Goal: Transaction & Acquisition: Purchase product/service

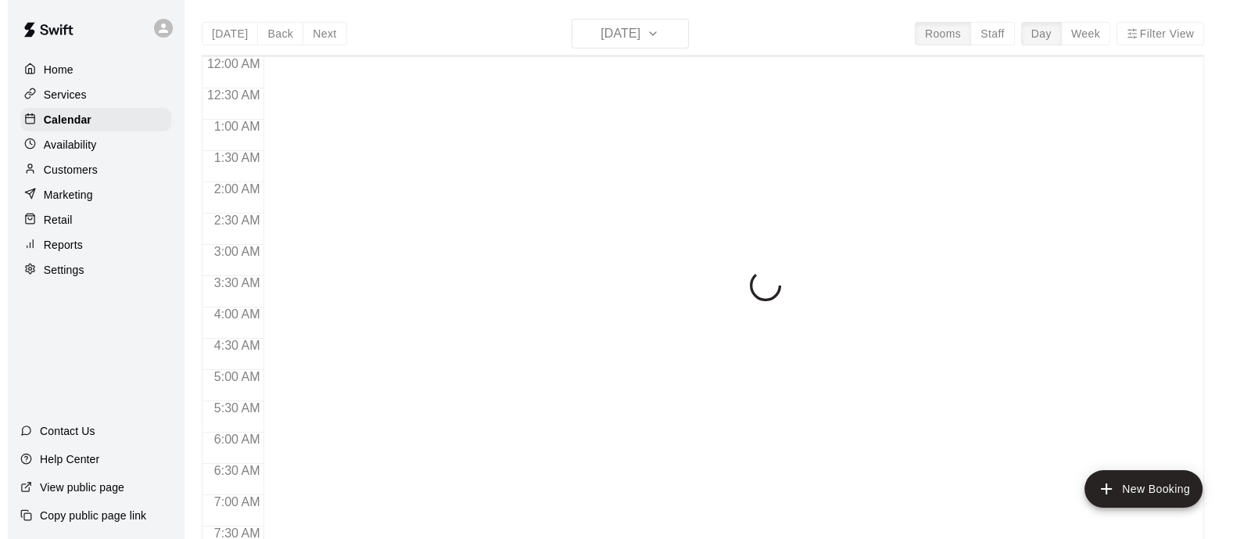
scroll to position [1001, 0]
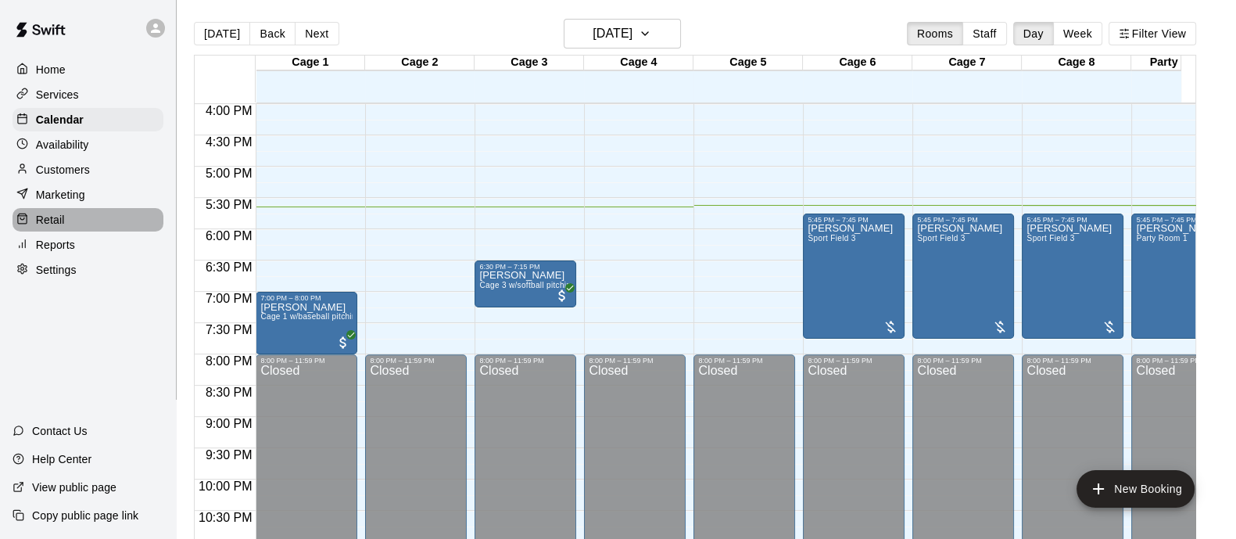
click at [43, 226] on p "Retail" at bounding box center [50, 220] width 29 height 16
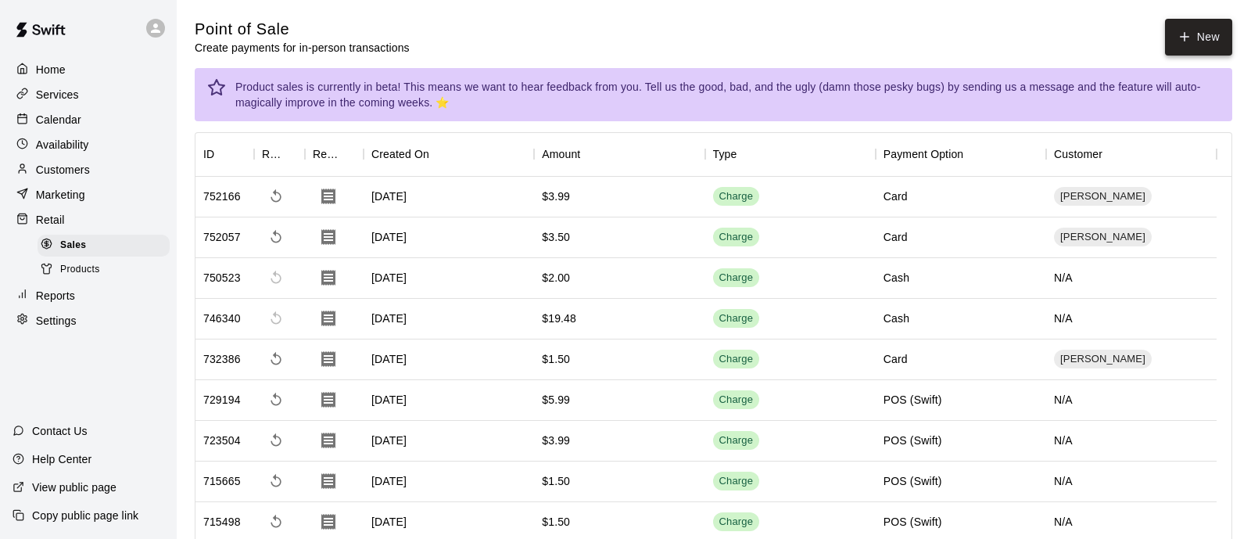
click at [1178, 37] on icon "button" at bounding box center [1185, 37] width 14 height 14
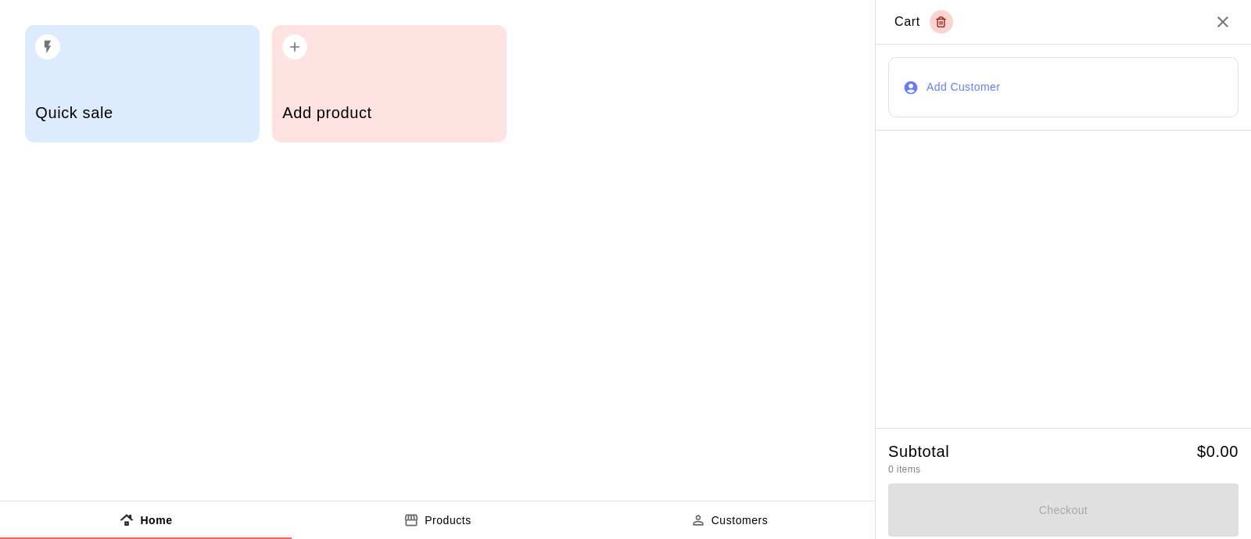
click at [348, 64] on div "Add product" at bounding box center [389, 83] width 235 height 117
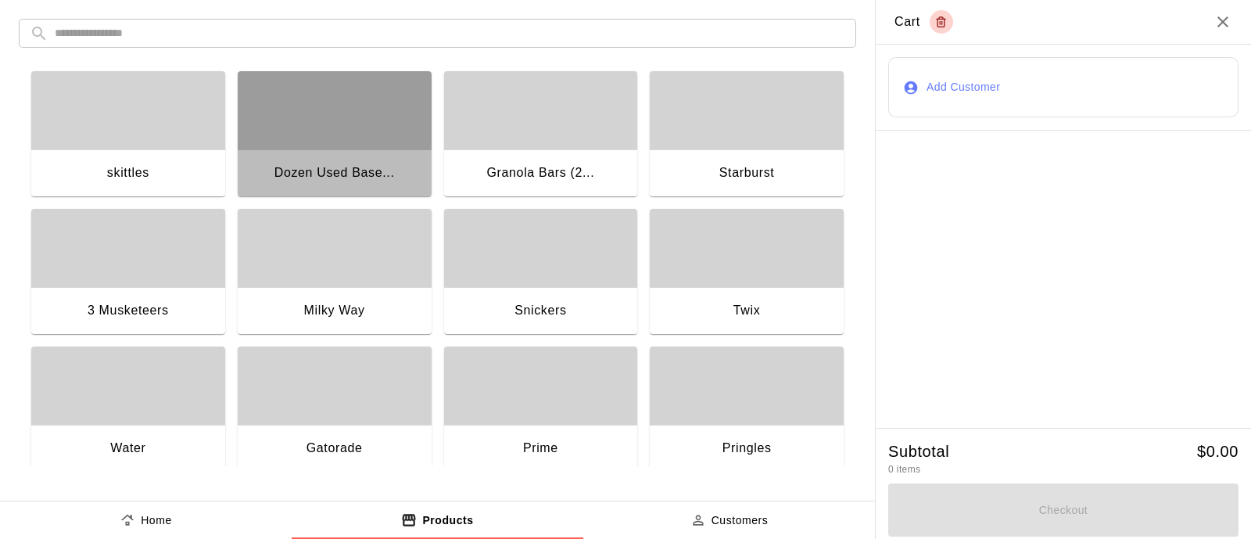
click at [340, 124] on div "button" at bounding box center [335, 110] width 194 height 78
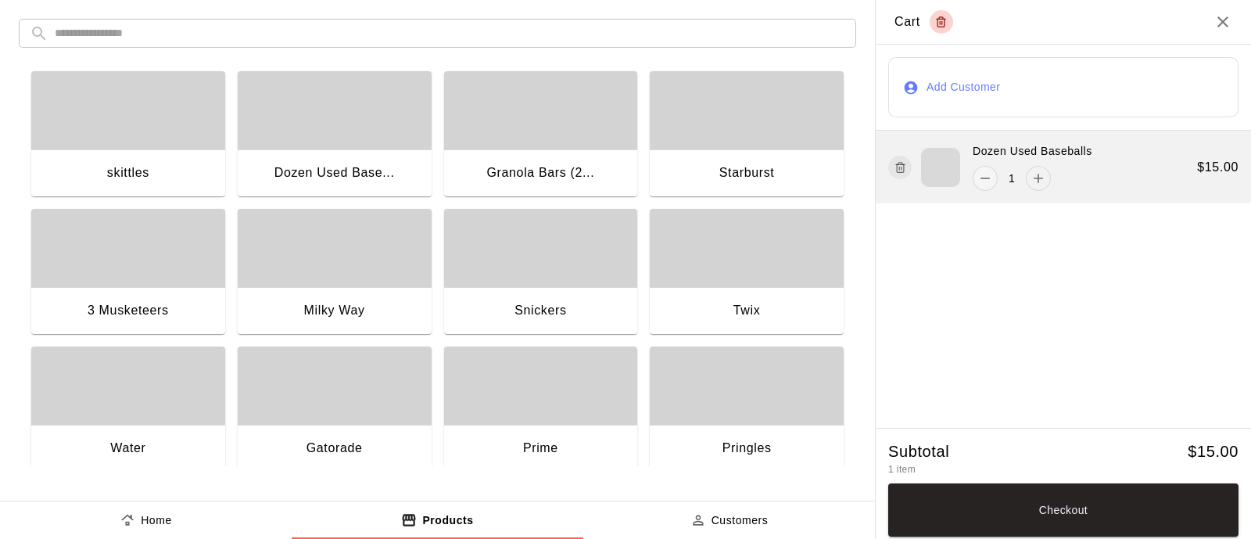
click at [1037, 181] on icon "add" at bounding box center [1039, 178] width 16 height 16
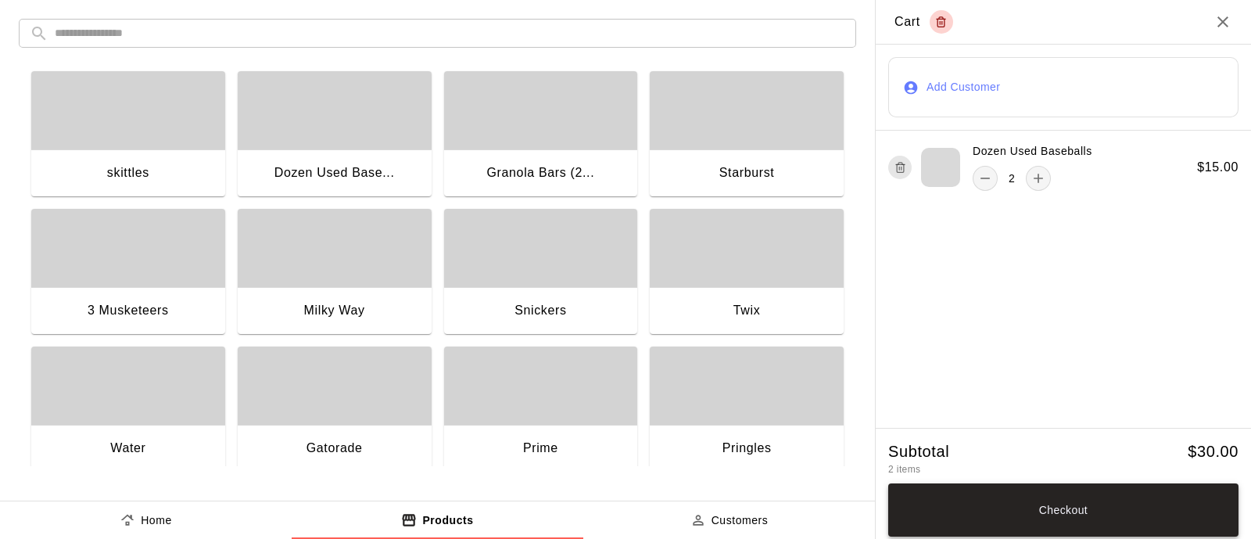
click at [1060, 513] on button "Checkout" at bounding box center [1063, 509] width 350 height 53
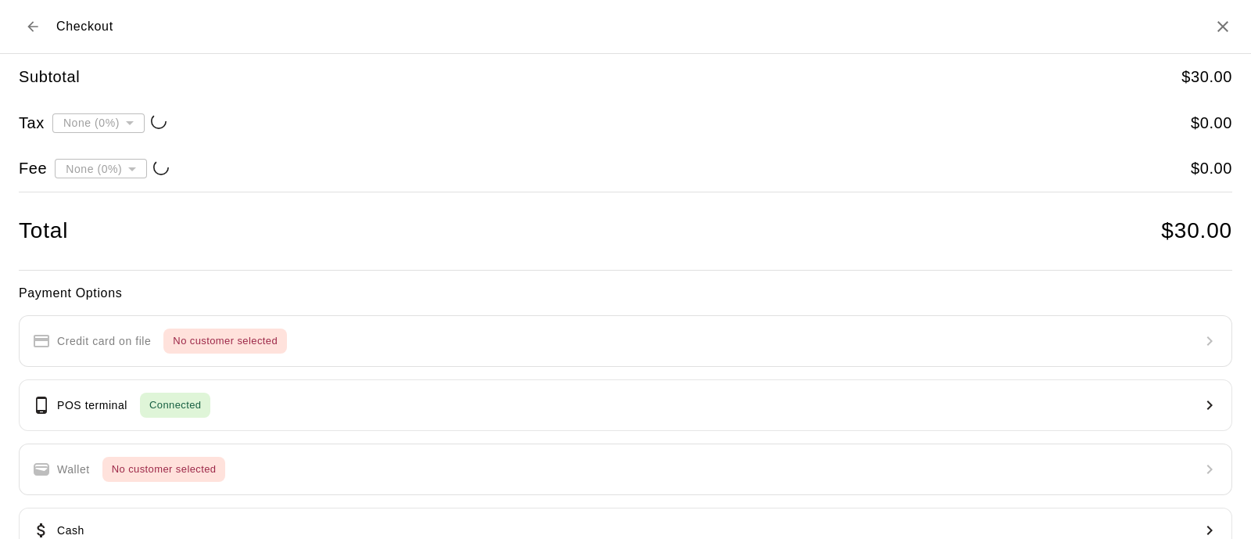
type input "**********"
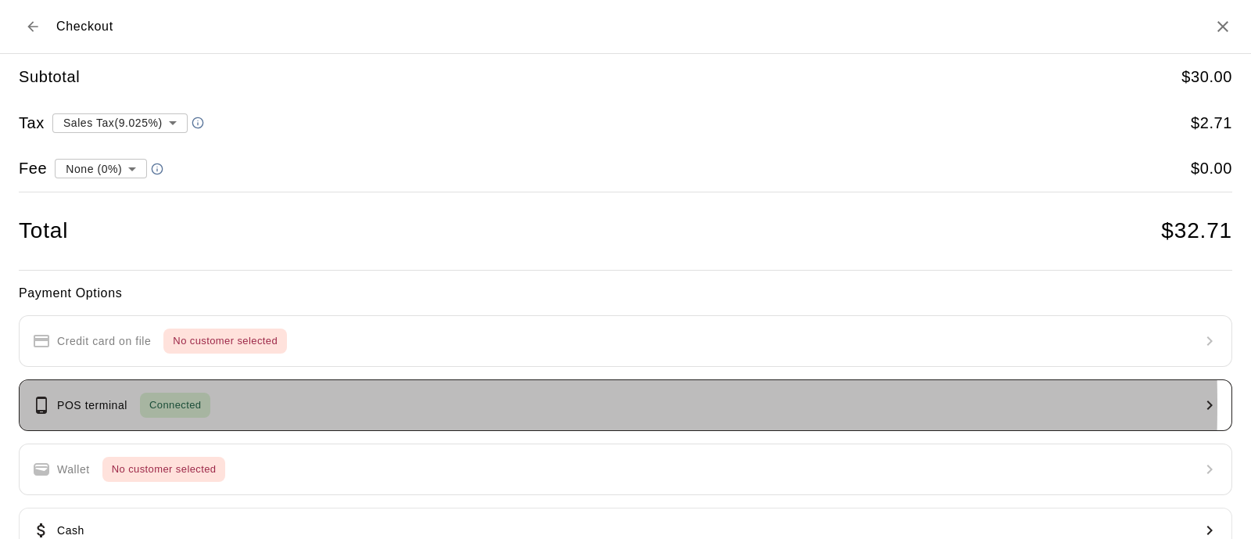
click at [156, 404] on span "Connected" at bounding box center [175, 405] width 70 height 18
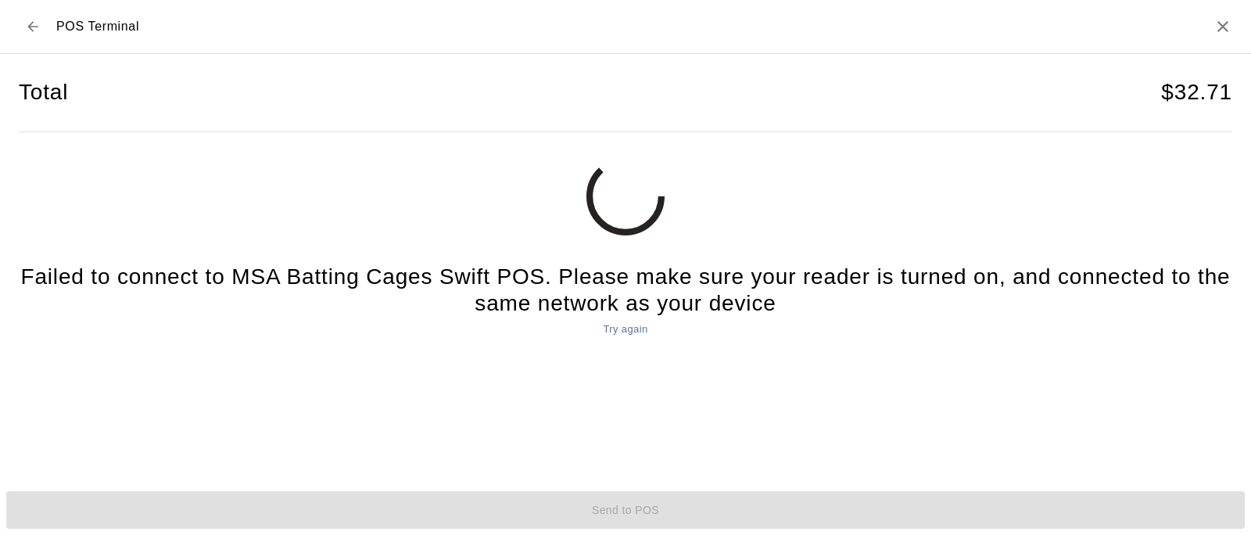
click at [637, 505] on div "Send to POS" at bounding box center [625, 510] width 1251 height 50
click at [1223, 29] on icon "Close" at bounding box center [1223, 26] width 19 height 19
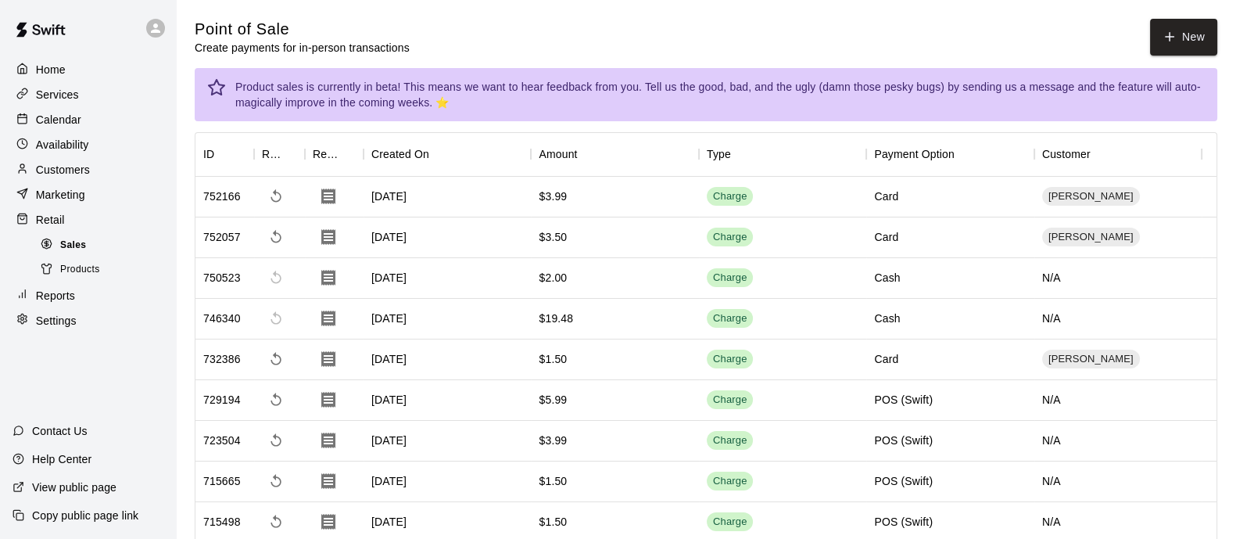
click at [79, 252] on span "Sales" at bounding box center [73, 246] width 26 height 16
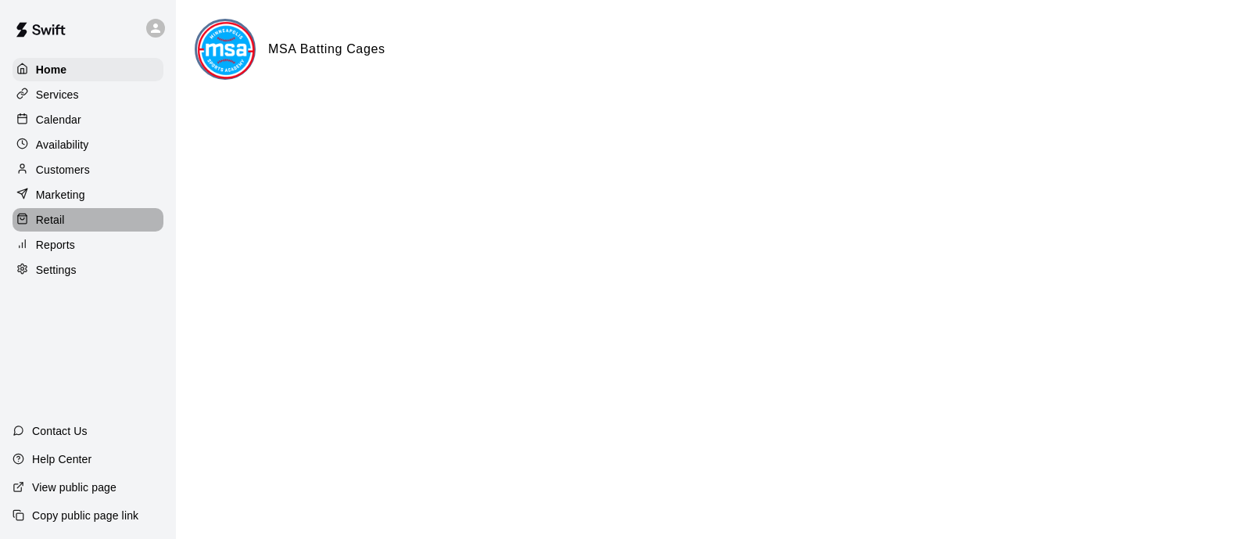
click at [59, 227] on p "Retail" at bounding box center [50, 220] width 29 height 16
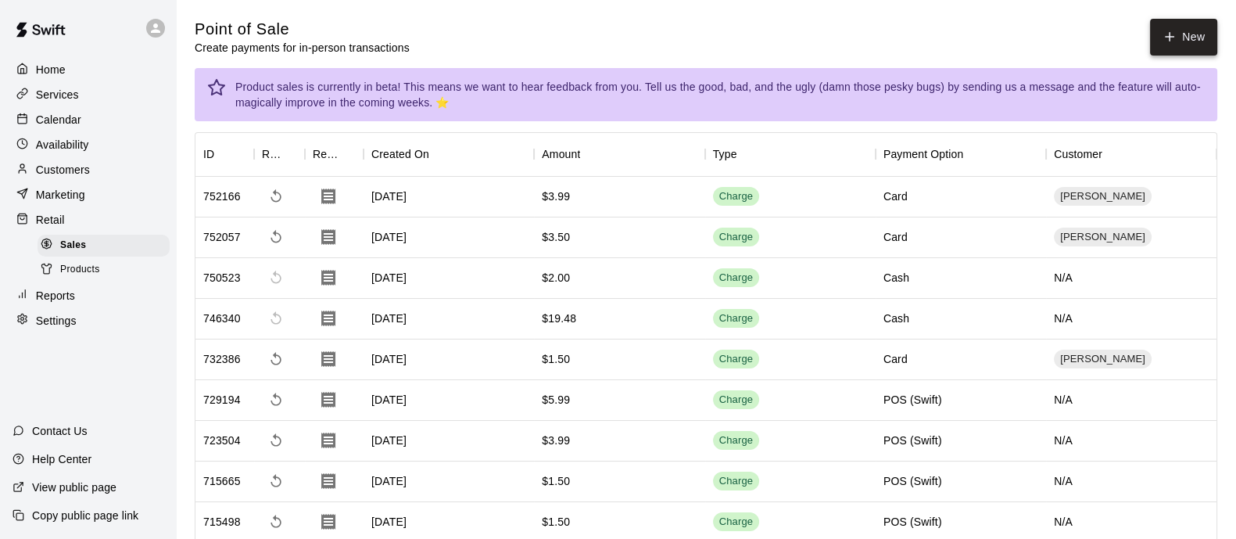
click at [1200, 40] on button "New" at bounding box center [1183, 37] width 67 height 37
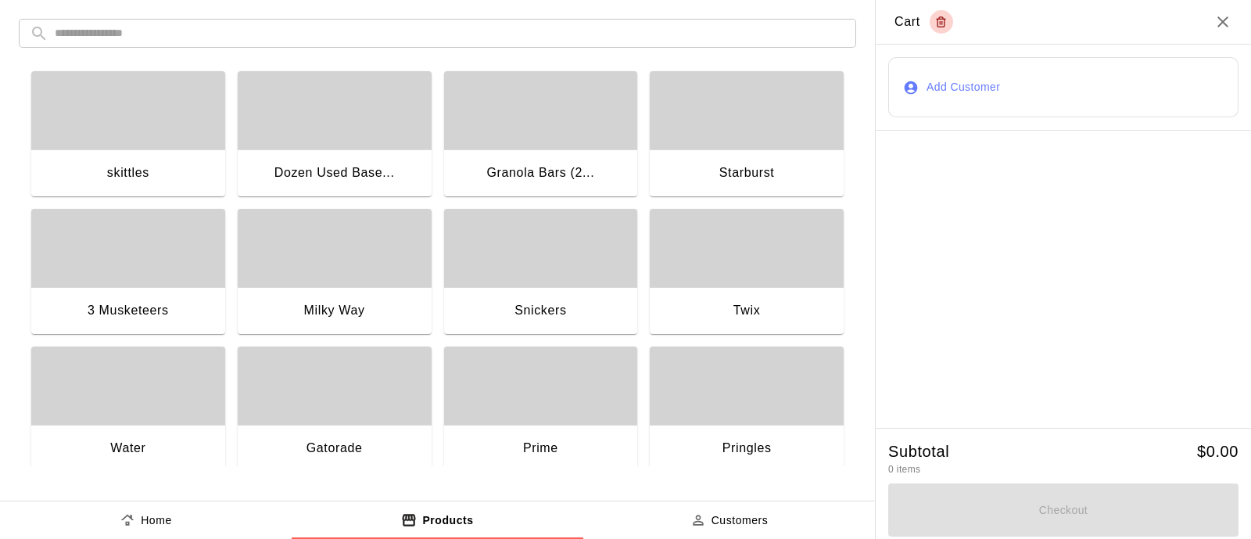
click at [364, 125] on div "button" at bounding box center [335, 110] width 194 height 78
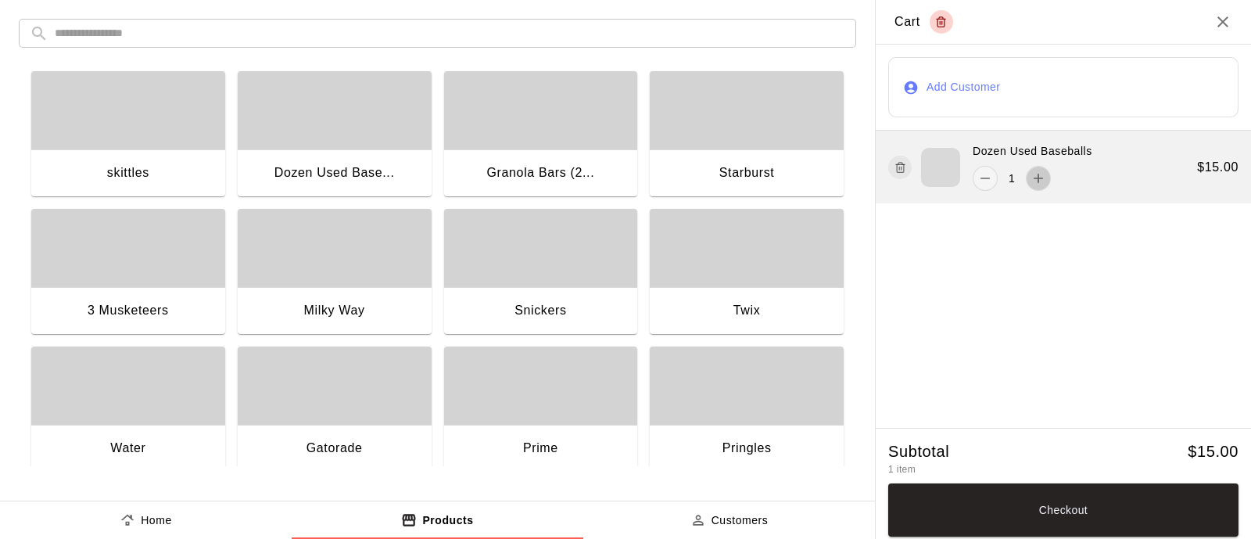
click at [1032, 180] on icon "add" at bounding box center [1039, 178] width 16 height 16
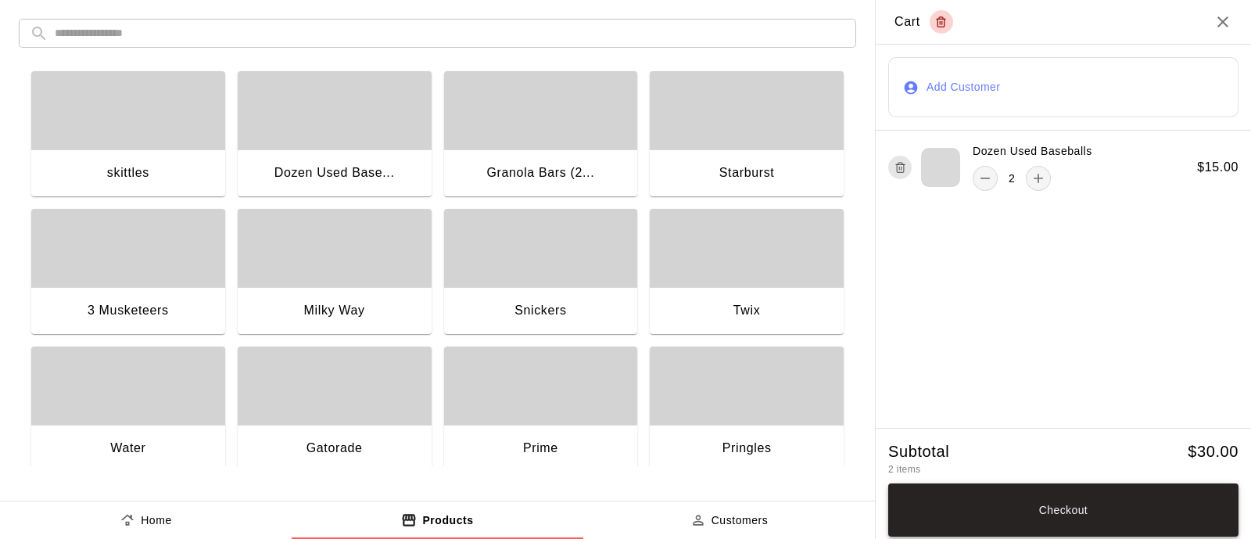
click at [1128, 511] on button "Checkout" at bounding box center [1063, 509] width 350 height 53
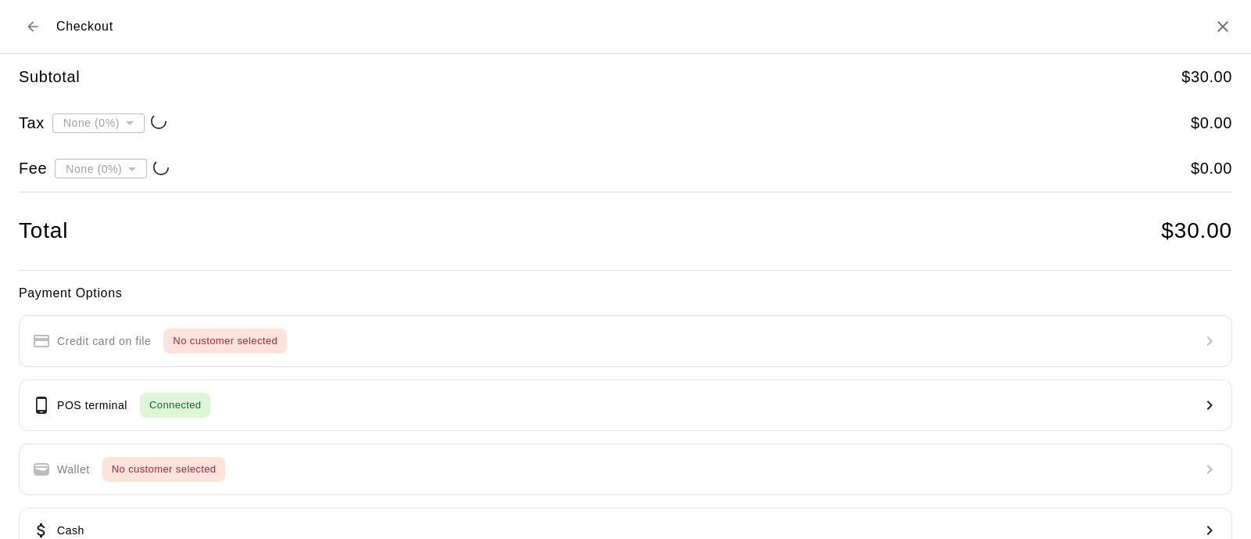
type input "**********"
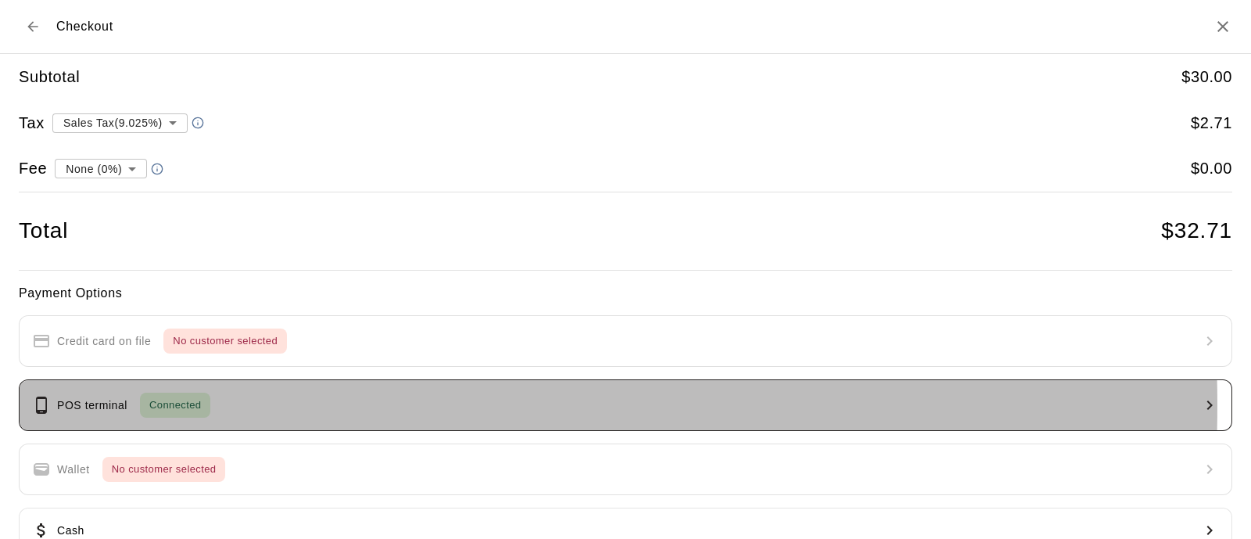
click at [183, 404] on span "Connected" at bounding box center [175, 405] width 70 height 18
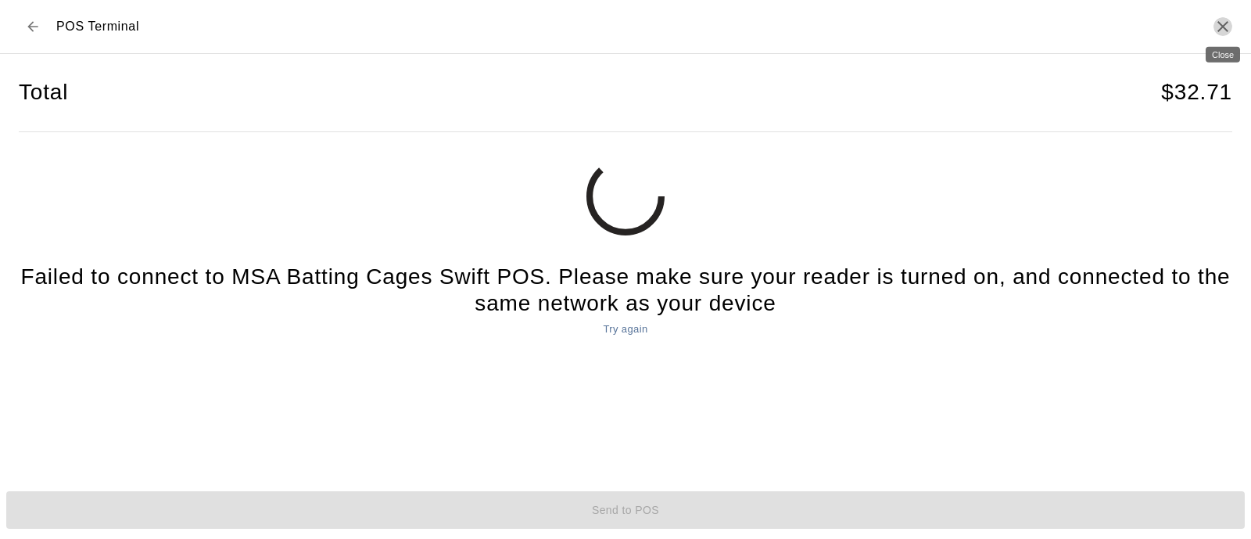
drag, startPoint x: 1225, startPoint y: 27, endPoint x: 749, endPoint y: 156, distance: 493.4
click at [1226, 27] on icon "Close" at bounding box center [1223, 26] width 19 height 19
click at [613, 332] on button "Try again" at bounding box center [625, 330] width 52 height 24
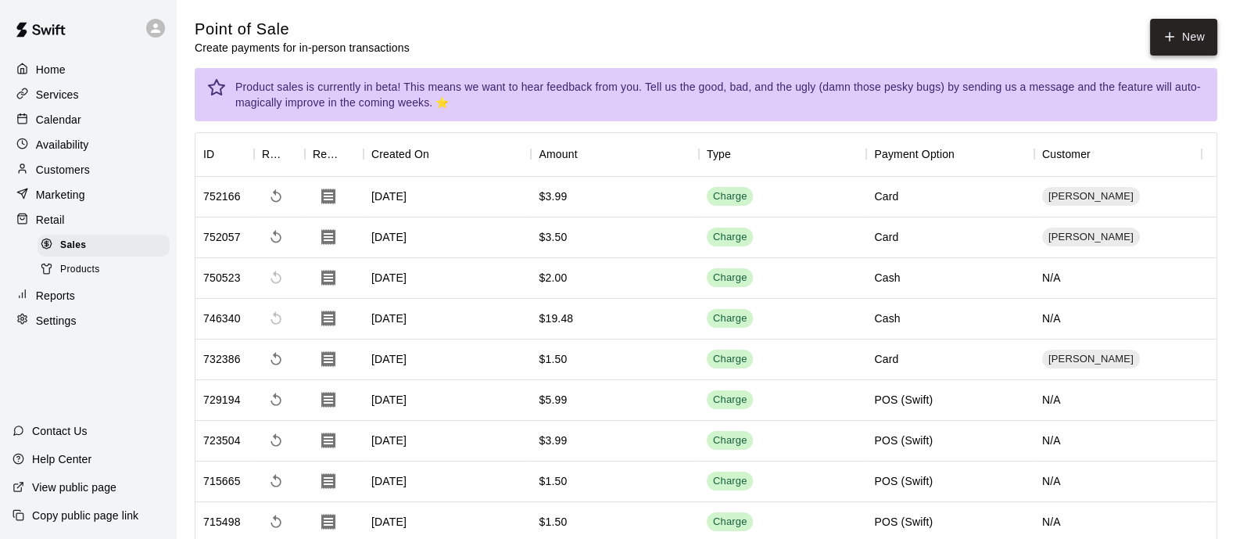
click at [1181, 39] on button "New" at bounding box center [1183, 37] width 67 height 37
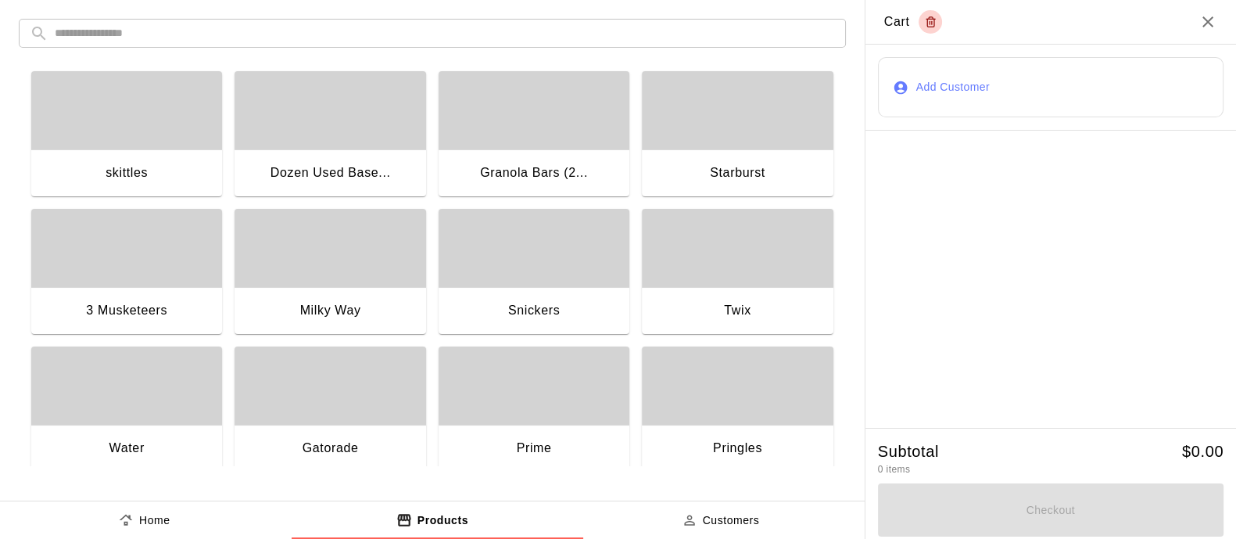
click at [320, 128] on div "button" at bounding box center [330, 110] width 191 height 78
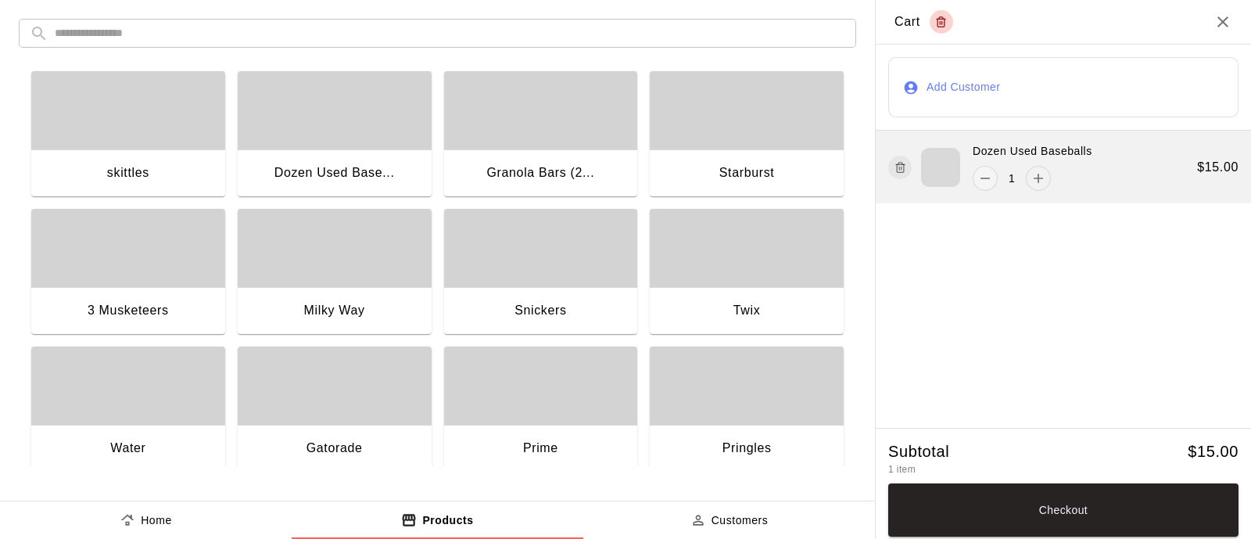
click at [1036, 183] on icon "add" at bounding box center [1039, 178] width 16 height 16
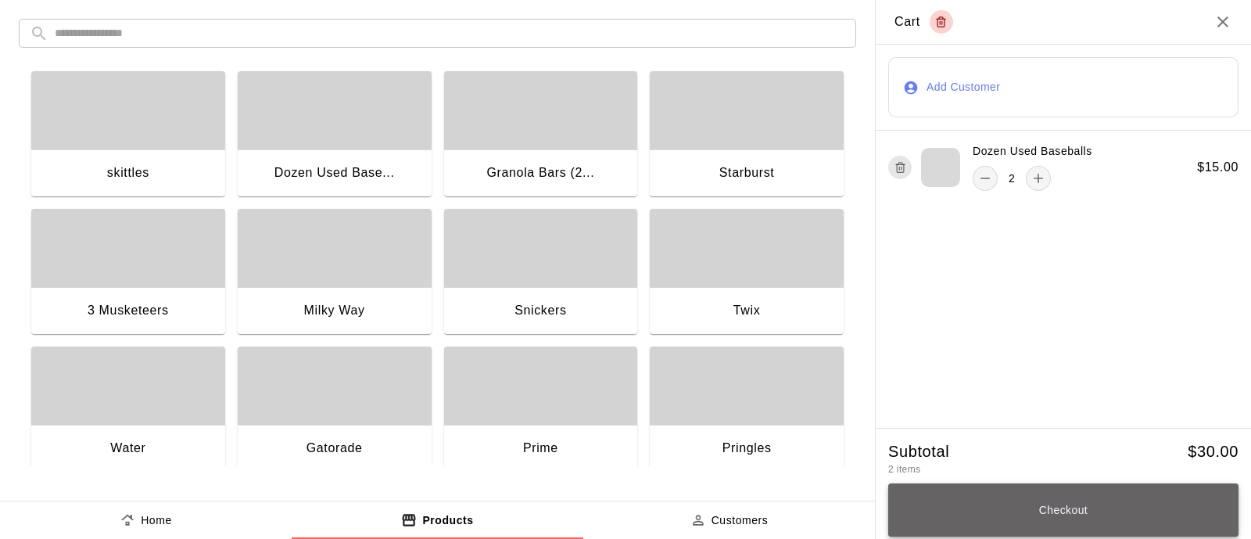
click at [1075, 499] on button "Checkout" at bounding box center [1063, 509] width 350 height 53
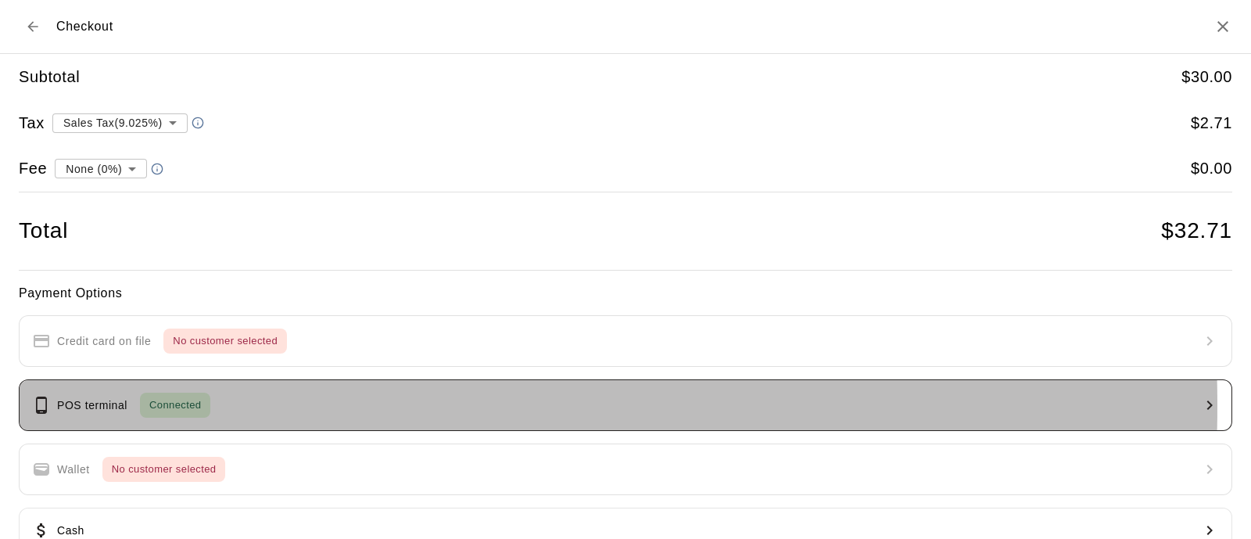
click at [165, 404] on span "Connected" at bounding box center [175, 405] width 70 height 18
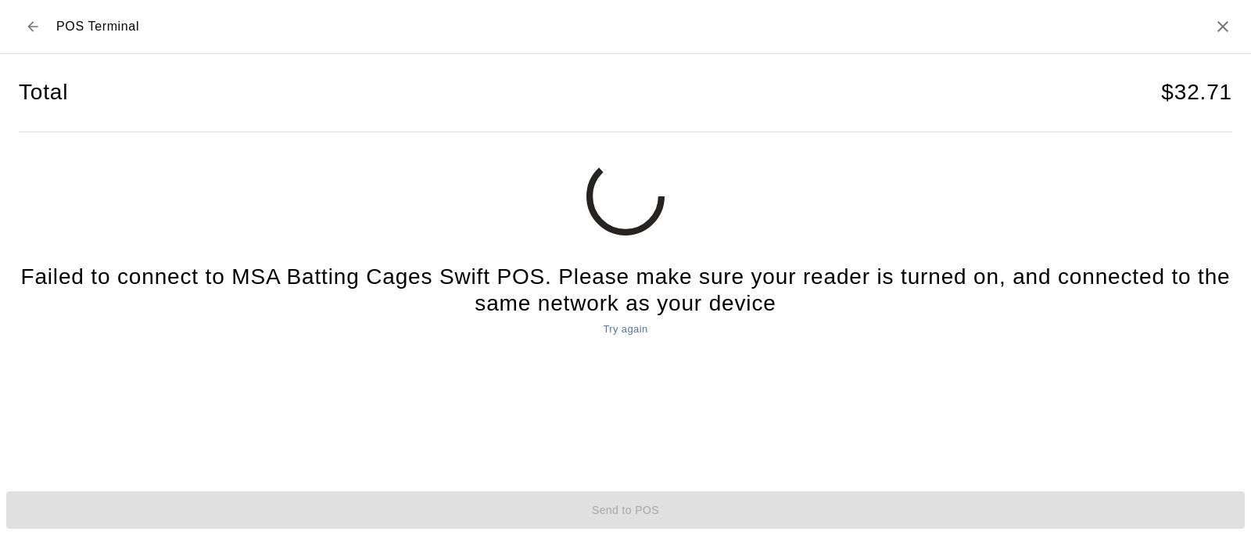
click at [633, 328] on button "Try again" at bounding box center [625, 330] width 52 height 24
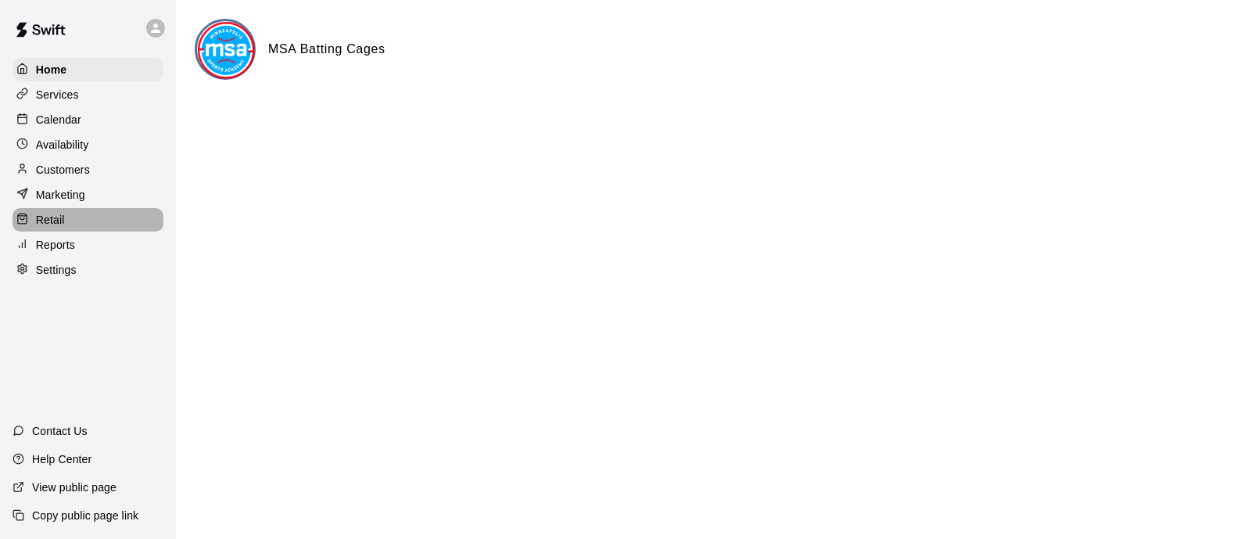
click at [59, 228] on p "Retail" at bounding box center [50, 220] width 29 height 16
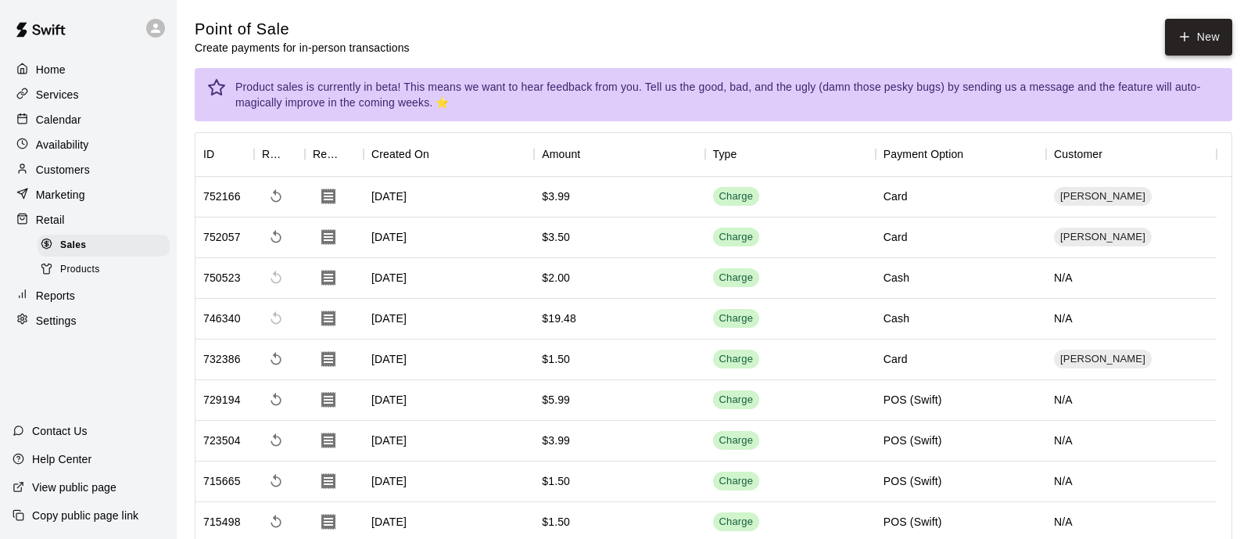
click at [1178, 38] on icon "button" at bounding box center [1185, 37] width 14 height 14
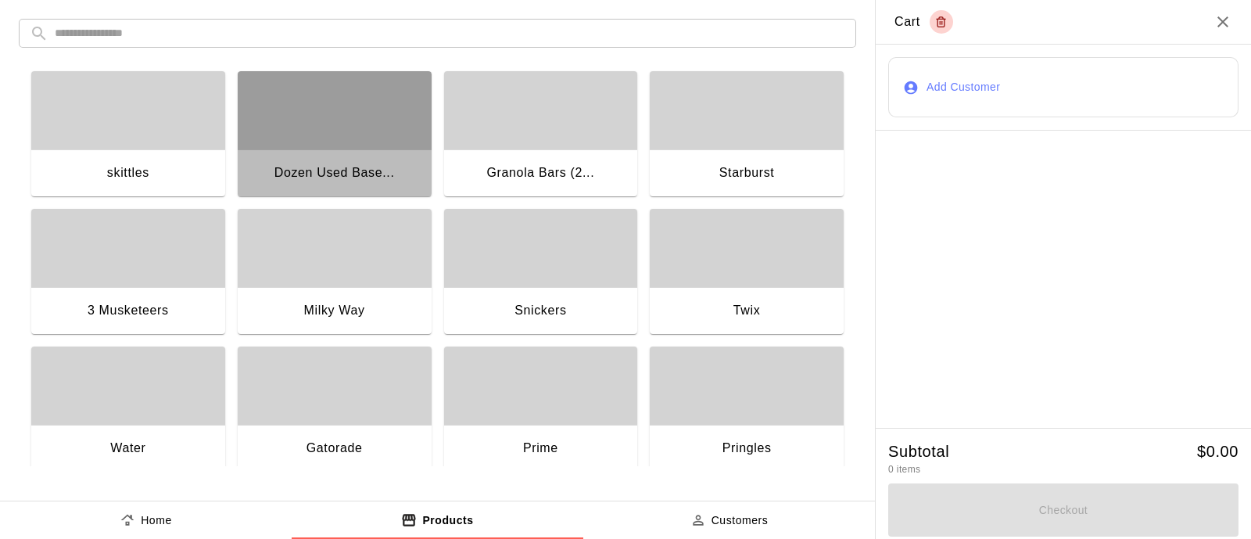
click at [364, 111] on div "button" at bounding box center [335, 110] width 194 height 78
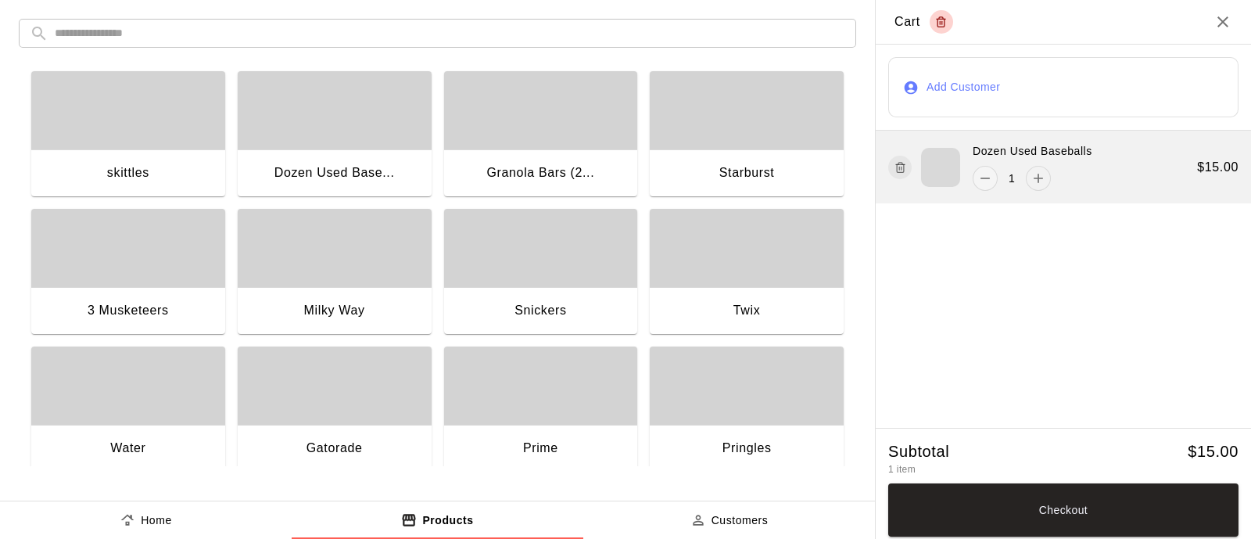
drag, startPoint x: 1031, startPoint y: 168, endPoint x: 1036, endPoint y: 178, distance: 10.9
click at [1031, 171] on button "add" at bounding box center [1038, 178] width 25 height 25
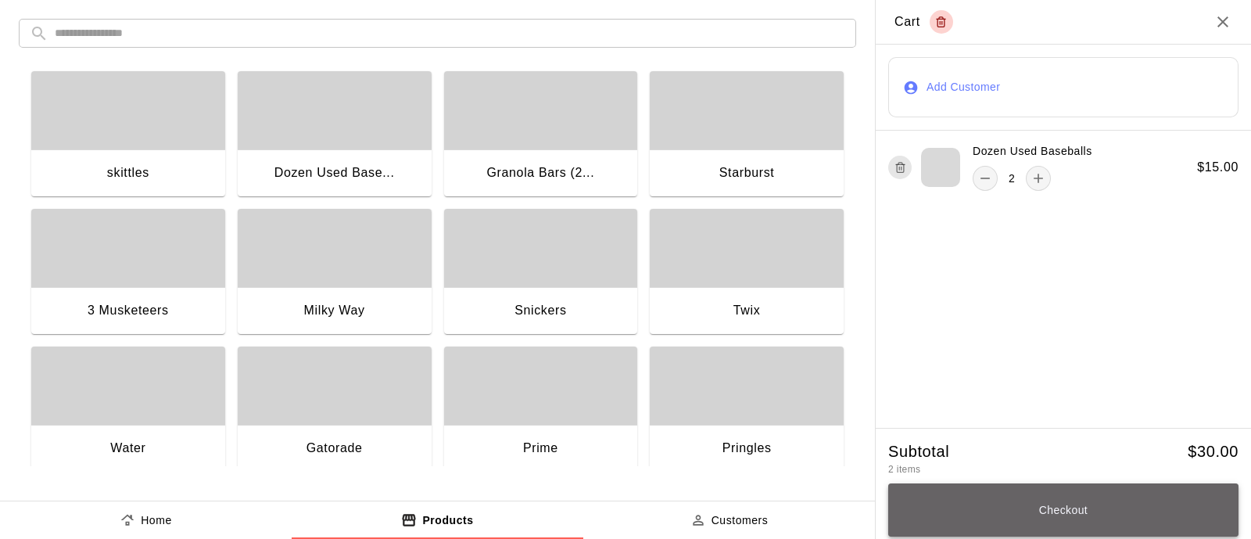
click at [1068, 518] on button "Checkout" at bounding box center [1063, 509] width 350 height 53
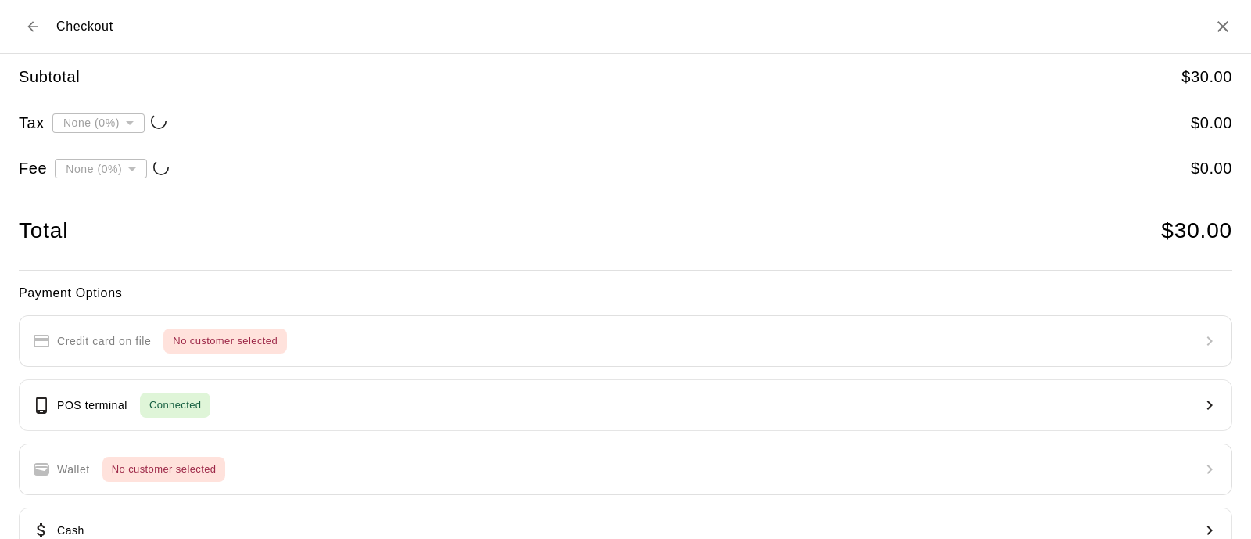
type input "**********"
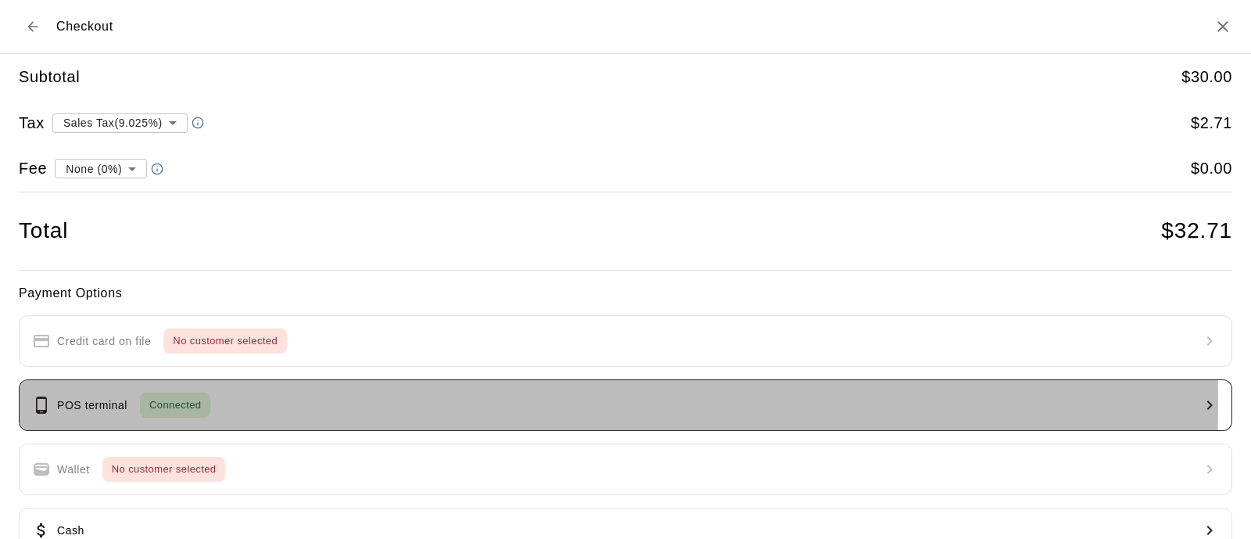
click at [160, 401] on span "Connected" at bounding box center [175, 405] width 70 height 18
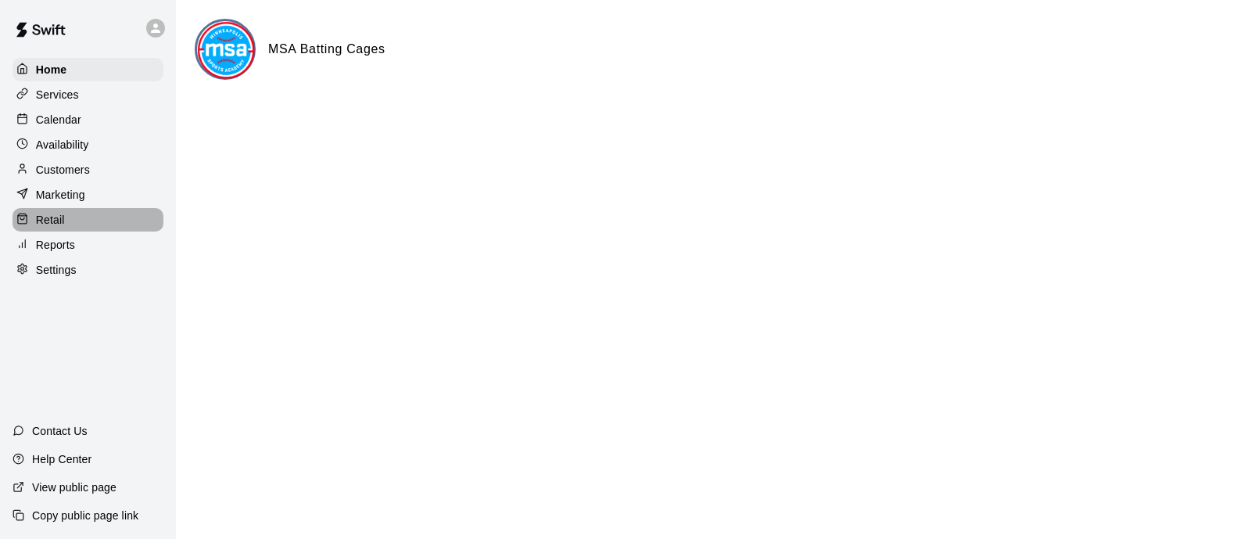
click at [51, 228] on p "Retail" at bounding box center [50, 220] width 29 height 16
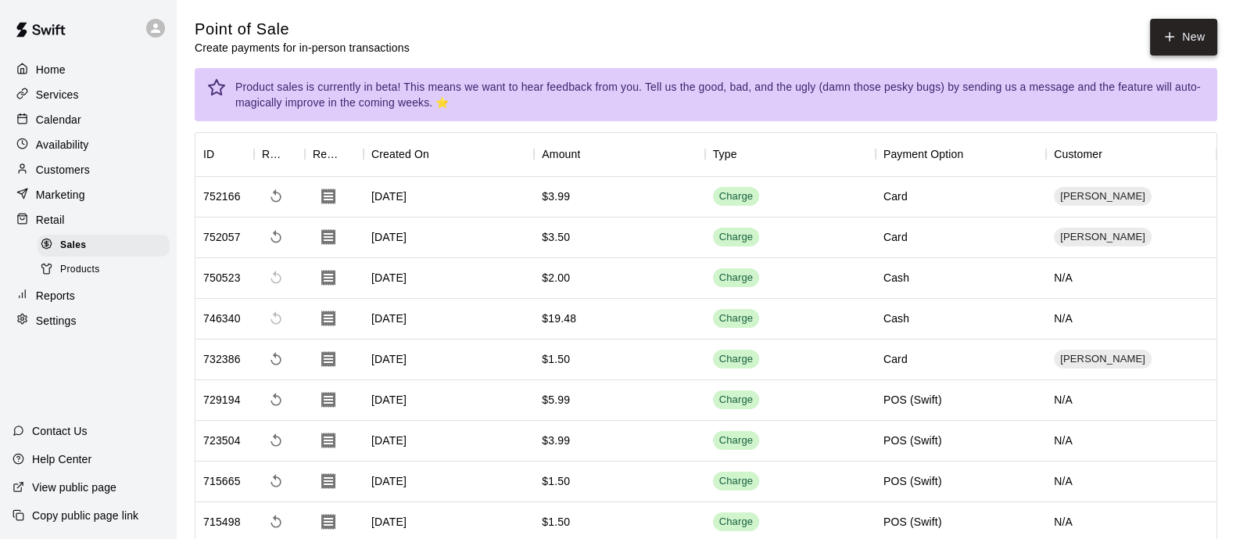
click at [1192, 38] on button "New" at bounding box center [1183, 37] width 67 height 37
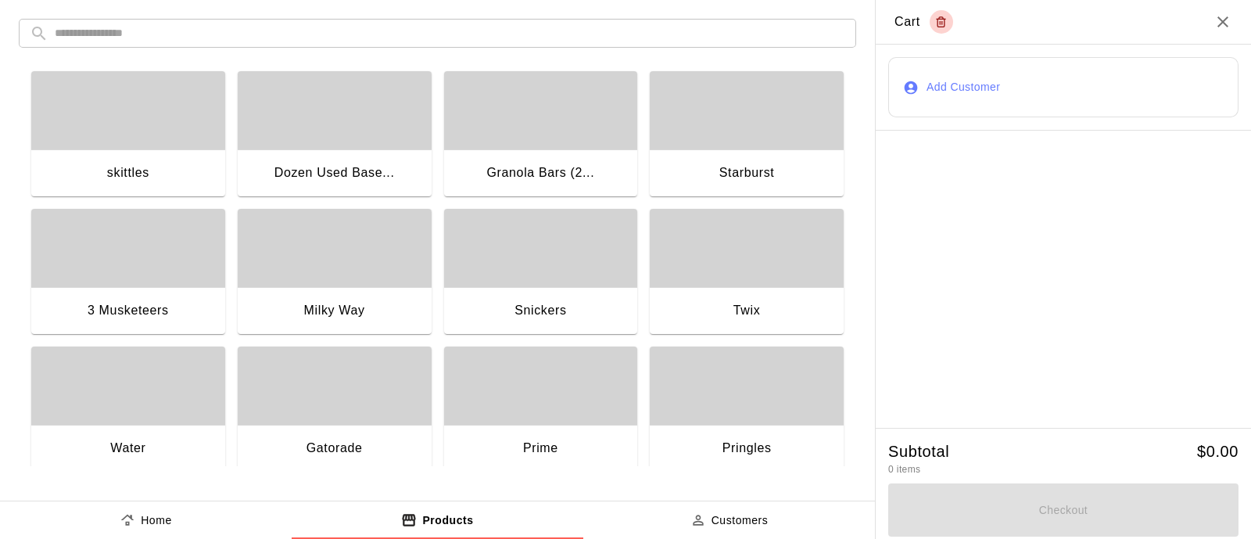
click at [307, 113] on div "button" at bounding box center [335, 110] width 194 height 78
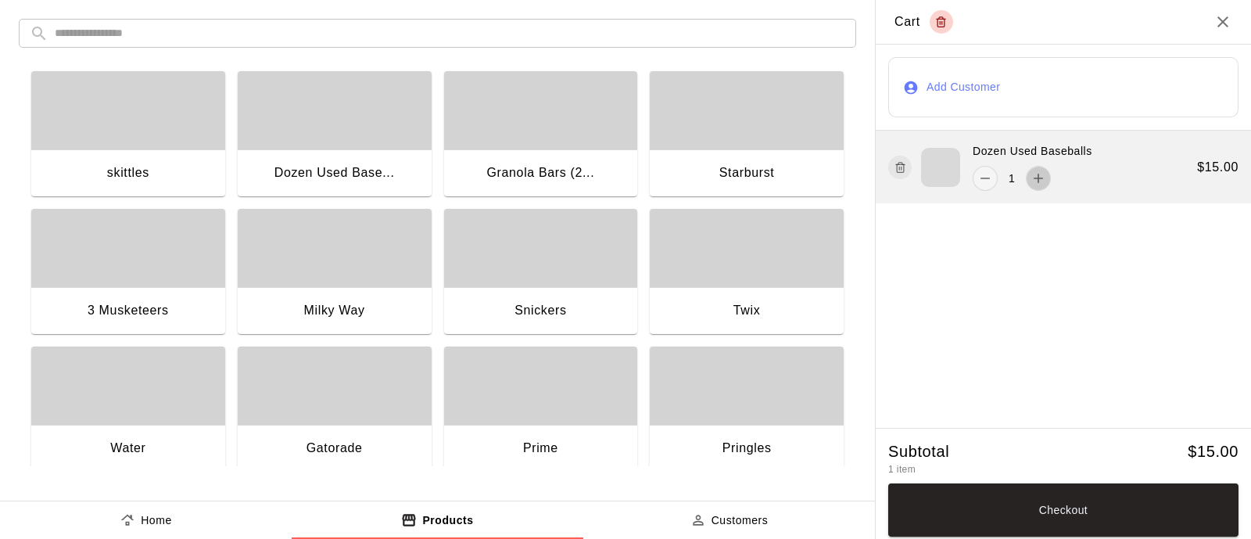
click at [1039, 180] on icon "add" at bounding box center [1039, 178] width 16 height 16
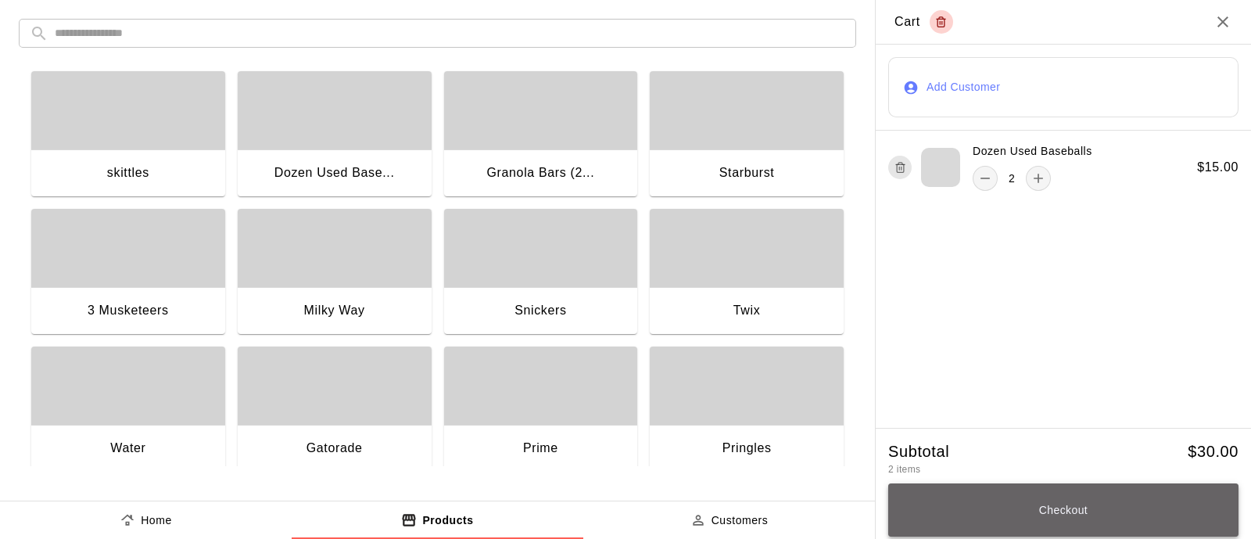
click at [1032, 511] on button "Checkout" at bounding box center [1063, 509] width 350 height 53
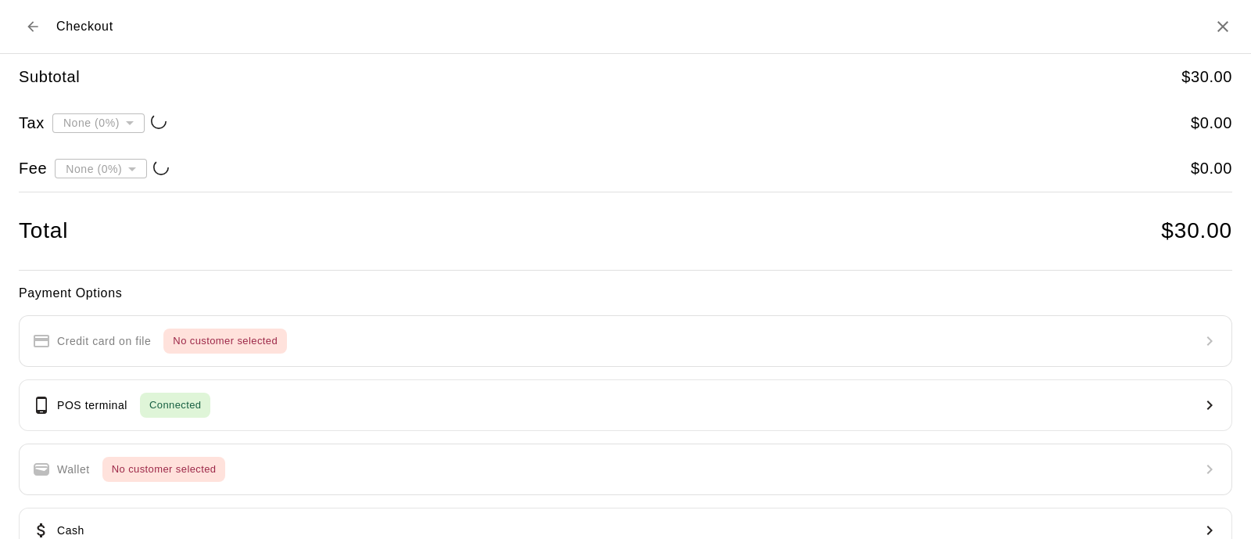
type input "**********"
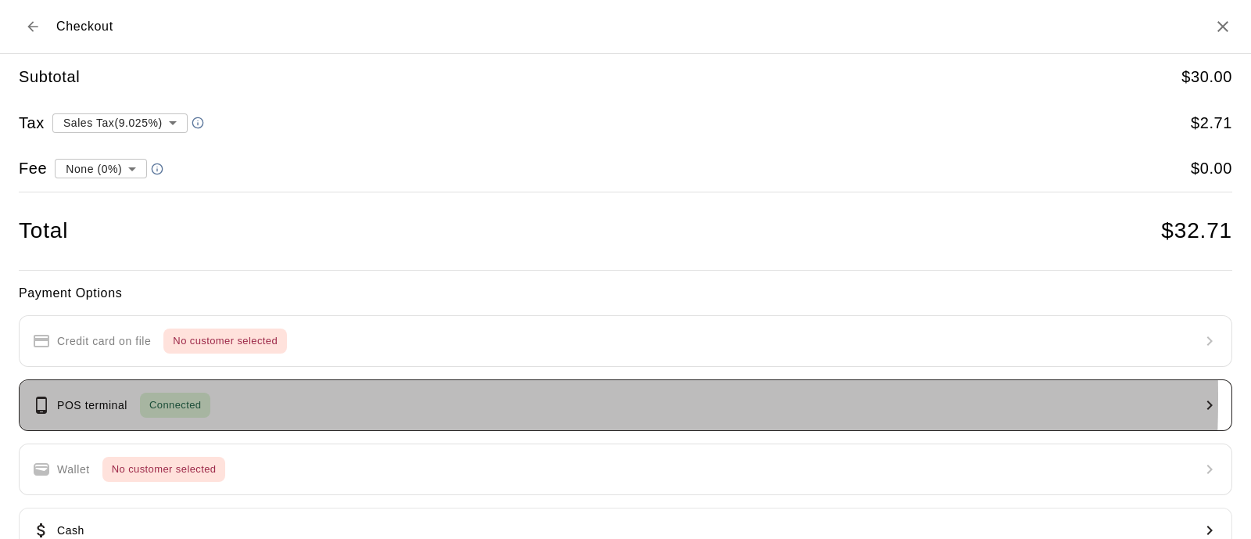
click at [177, 396] on span "Connected" at bounding box center [175, 405] width 70 height 18
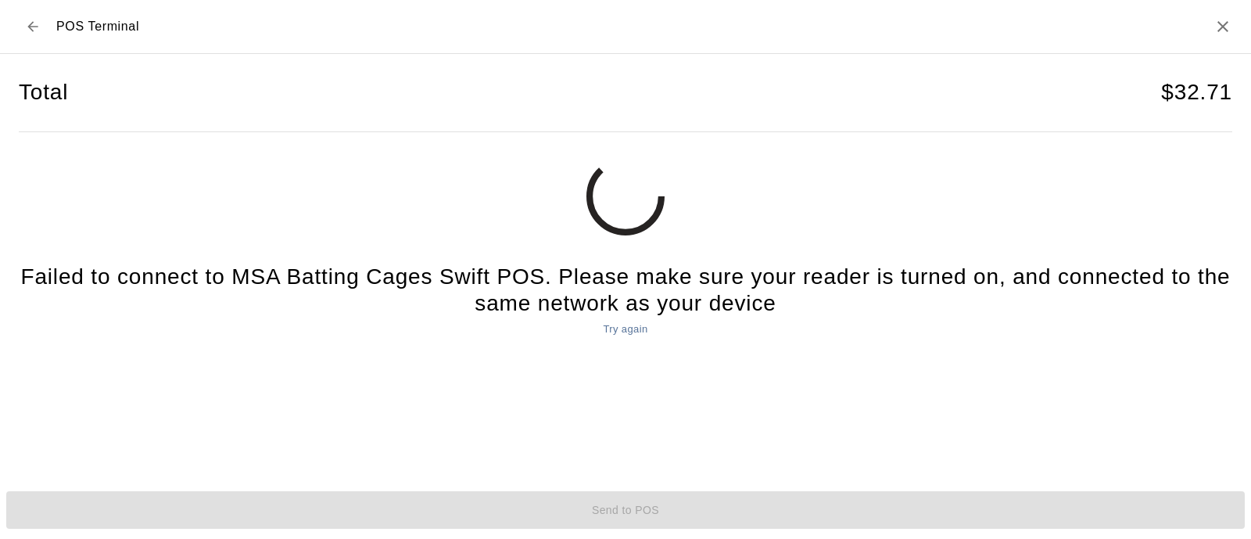
click at [351, 455] on div "Total $ 32.71 Failed to connect to MSA Batting Cages Swift POS. Please make sur…" at bounding box center [626, 261] width 1214 height 415
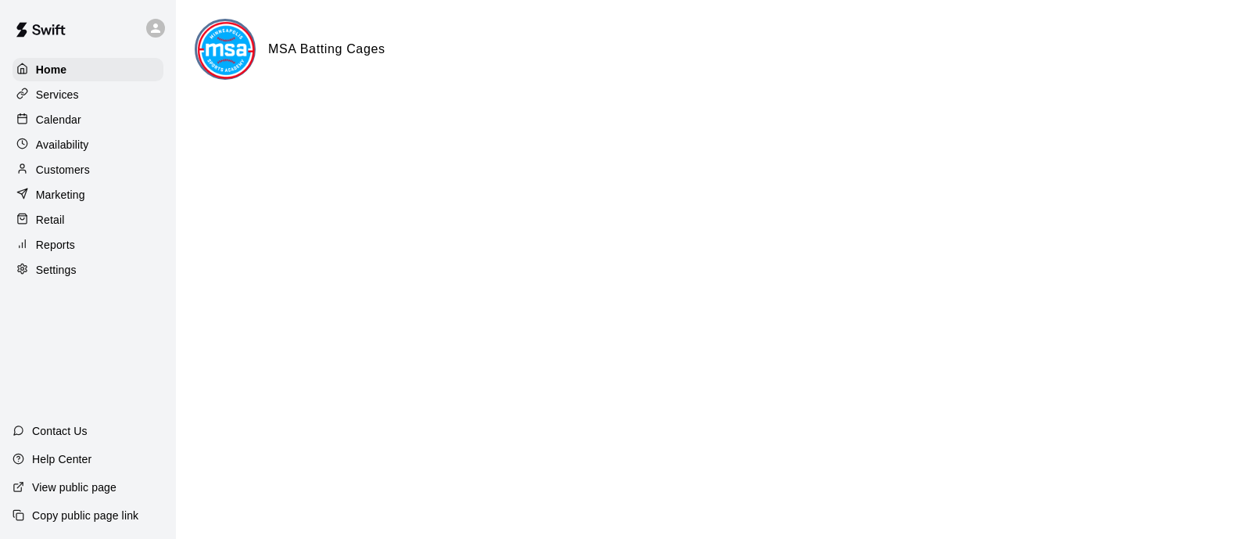
click at [47, 121] on p "Calendar" at bounding box center [58, 120] width 45 height 16
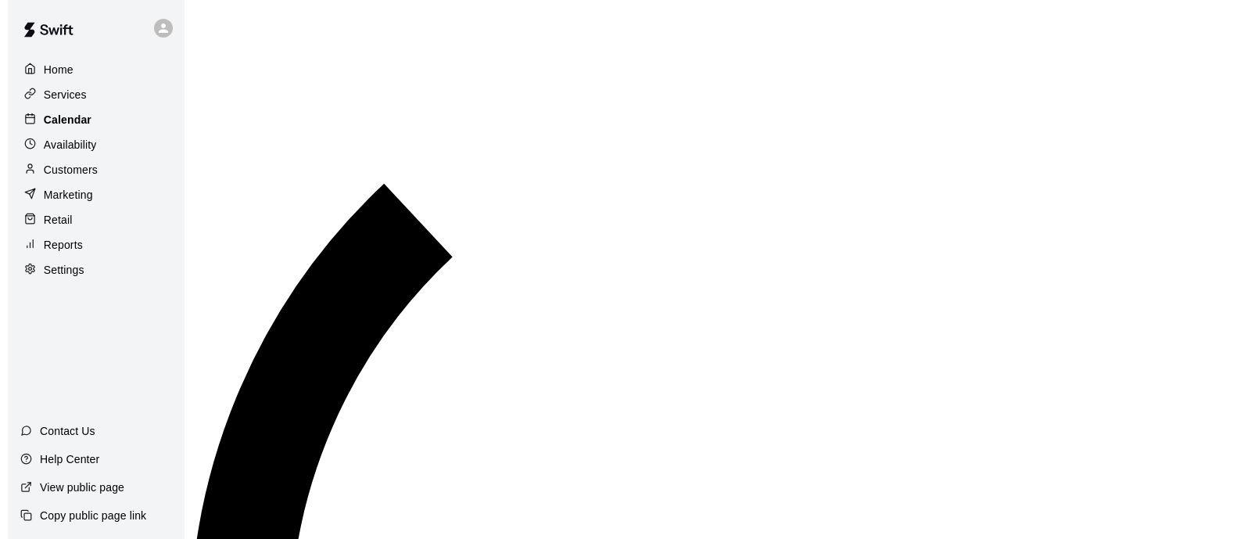
scroll to position [1001, 0]
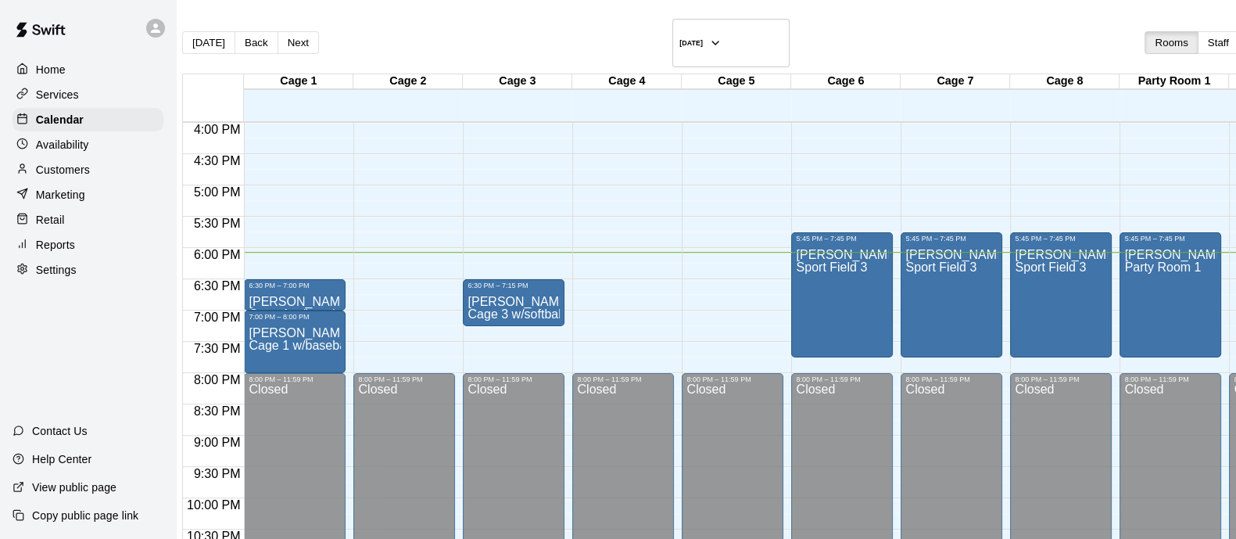
click at [56, 224] on p "Retail" at bounding box center [50, 220] width 29 height 16
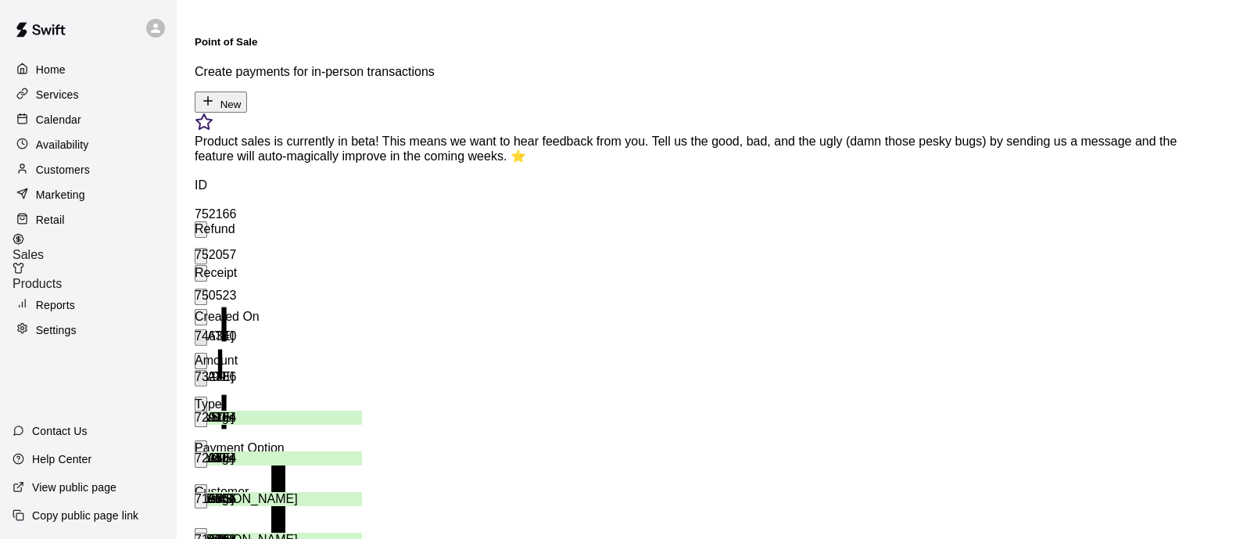
click at [247, 91] on button "New" at bounding box center [221, 101] width 52 height 21
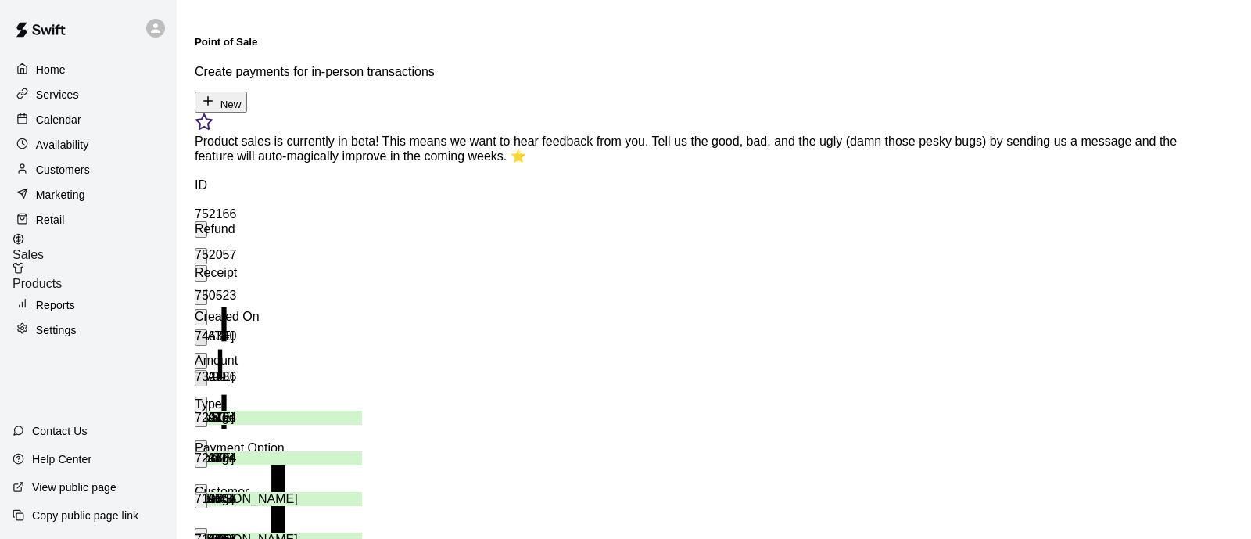
type input "**********"
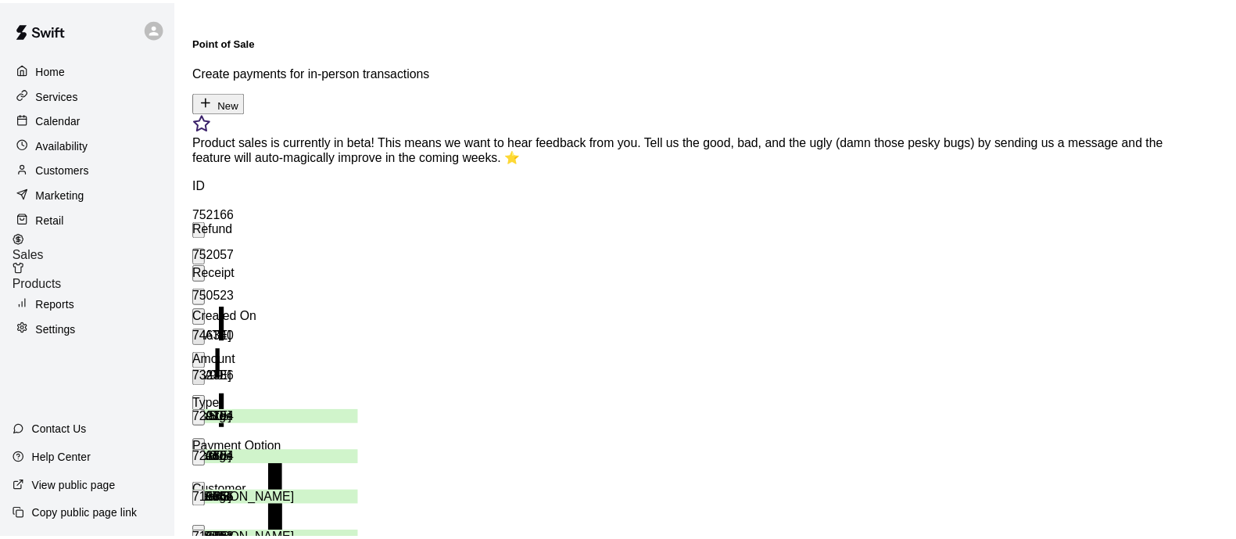
scroll to position [0, 0]
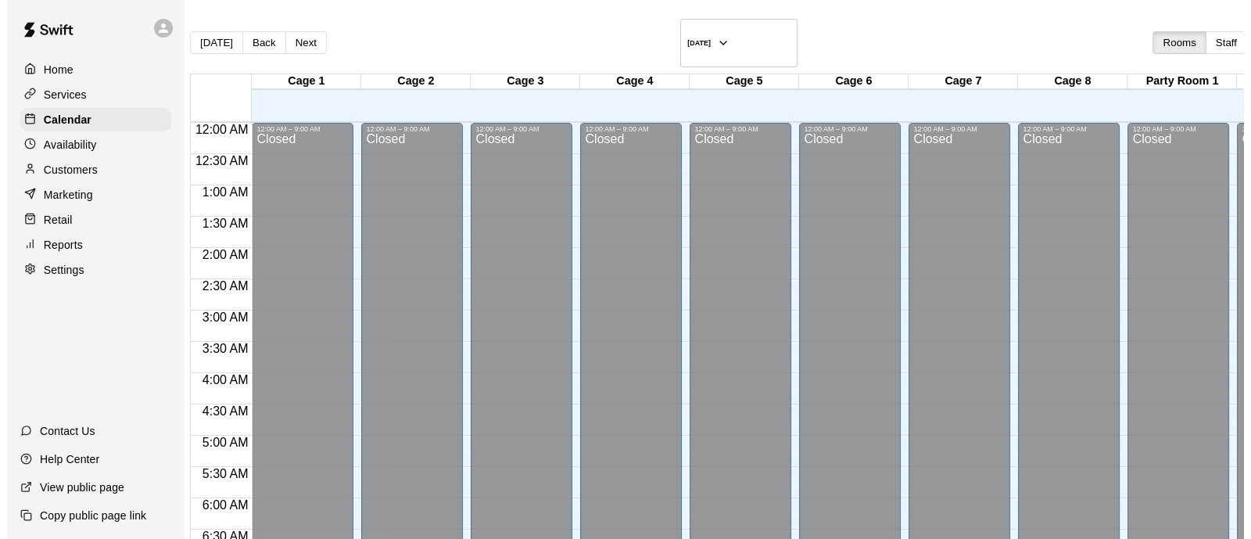
scroll to position [1001, 0]
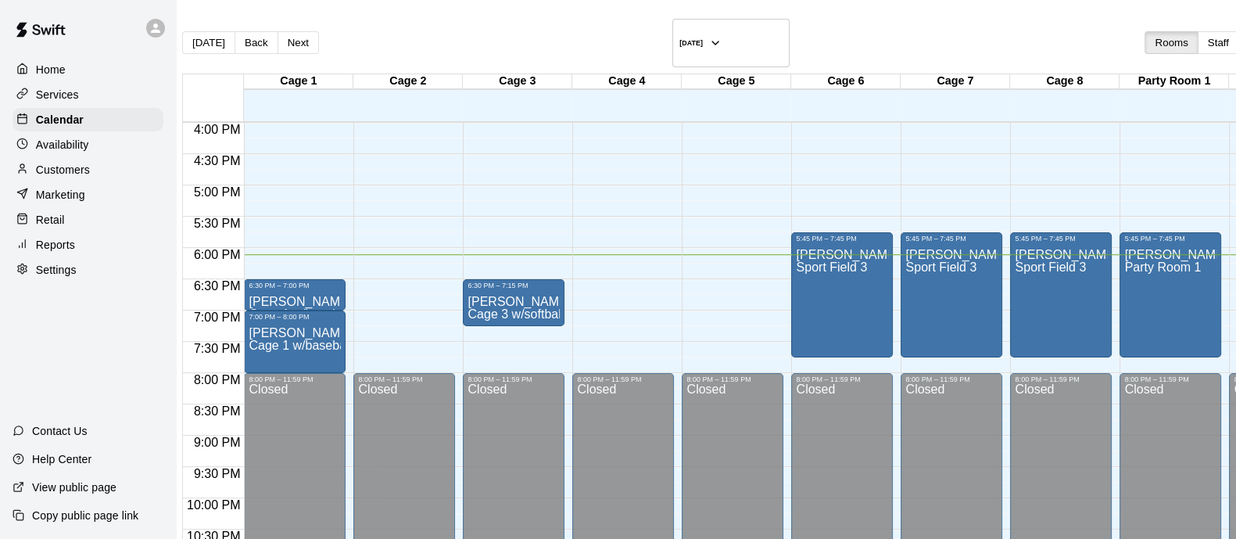
click at [48, 223] on p "Retail" at bounding box center [50, 220] width 29 height 16
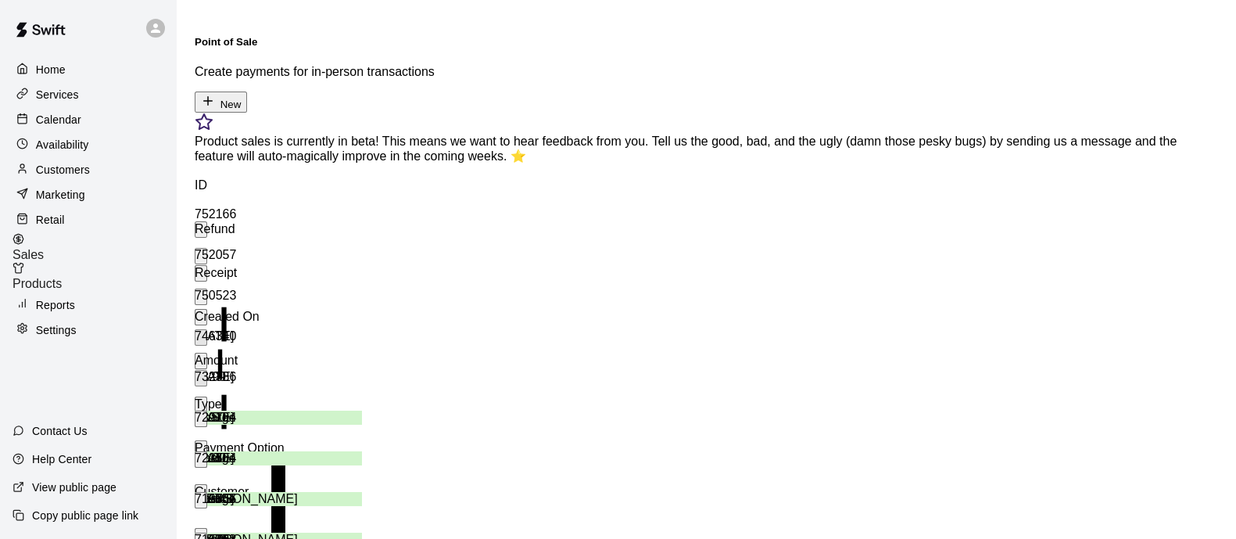
click at [247, 91] on button "New" at bounding box center [221, 101] width 52 height 21
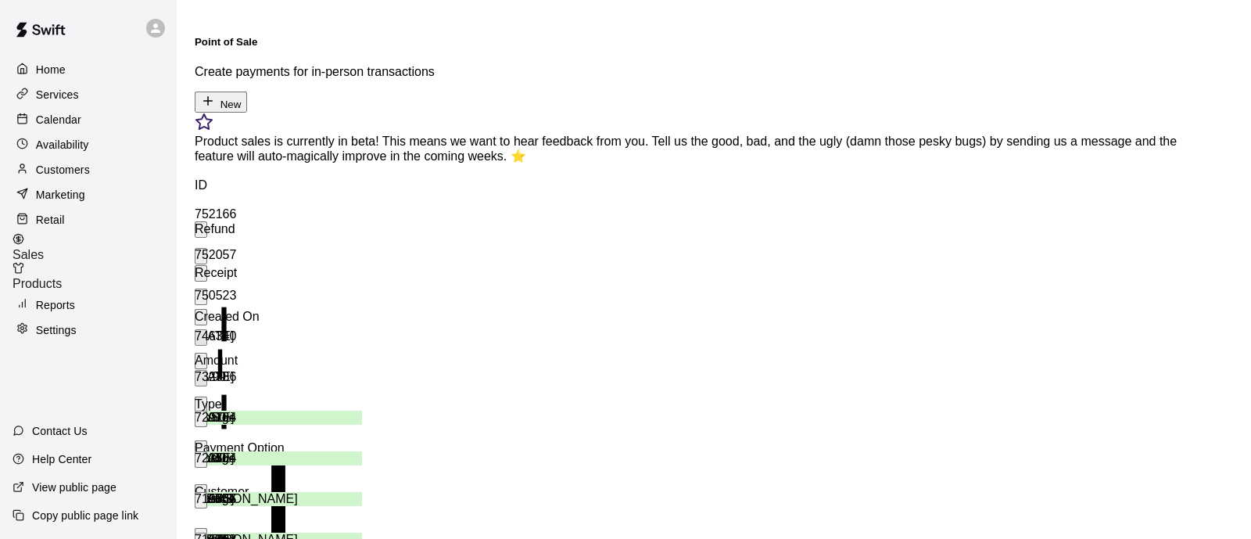
drag, startPoint x: 88, startPoint y: 401, endPoint x: 77, endPoint y: 412, distance: 16.0
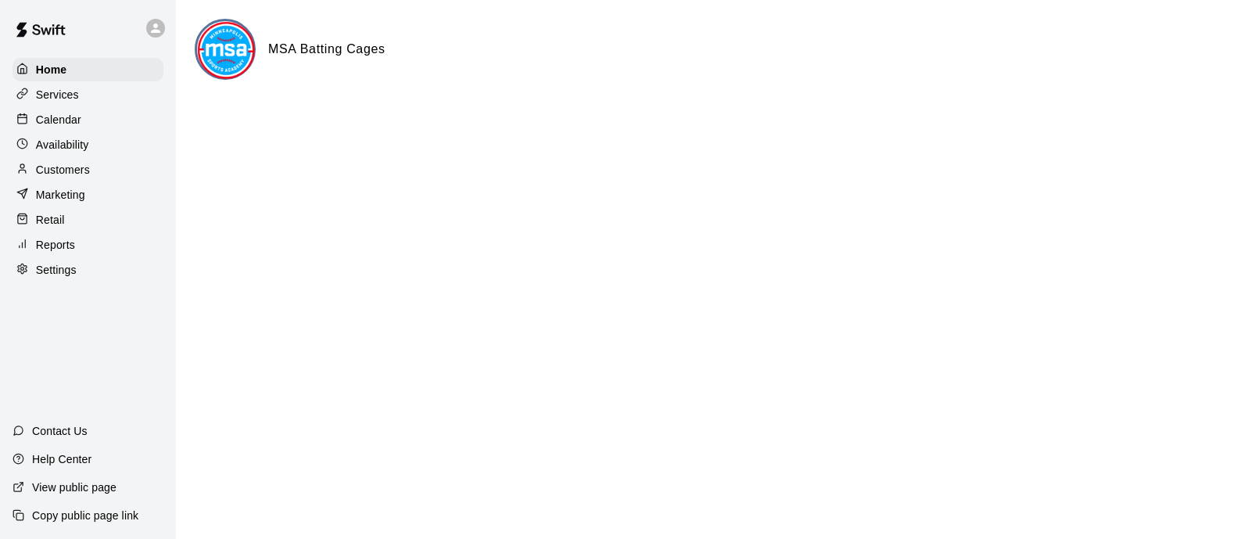
click at [54, 124] on p "Calendar" at bounding box center [58, 120] width 45 height 16
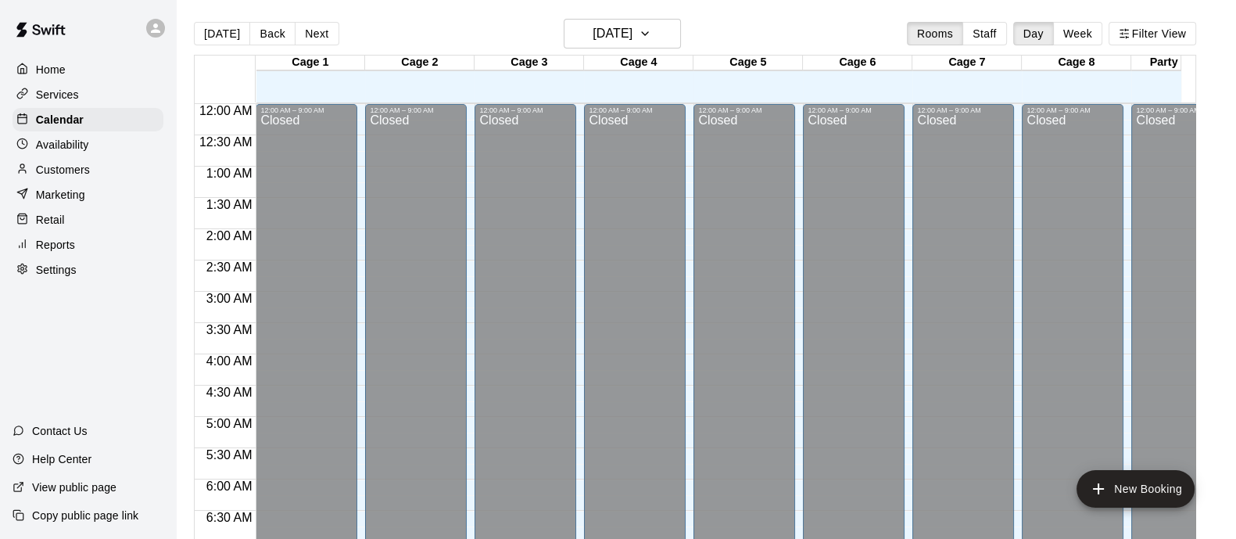
scroll to position [1001, 0]
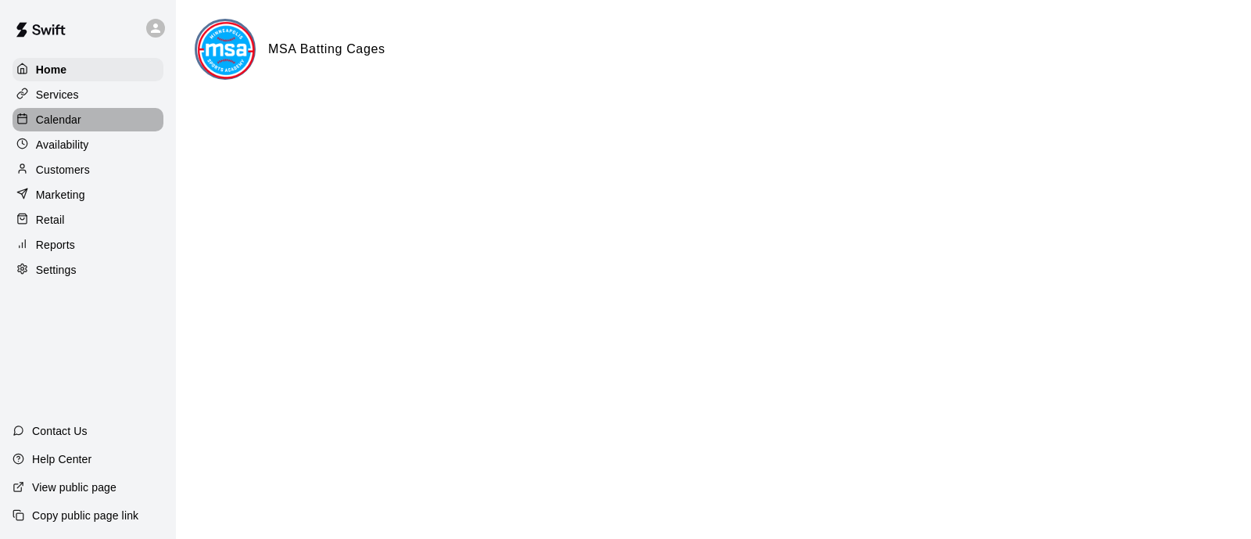
click at [71, 123] on p "Calendar" at bounding box center [58, 120] width 45 height 16
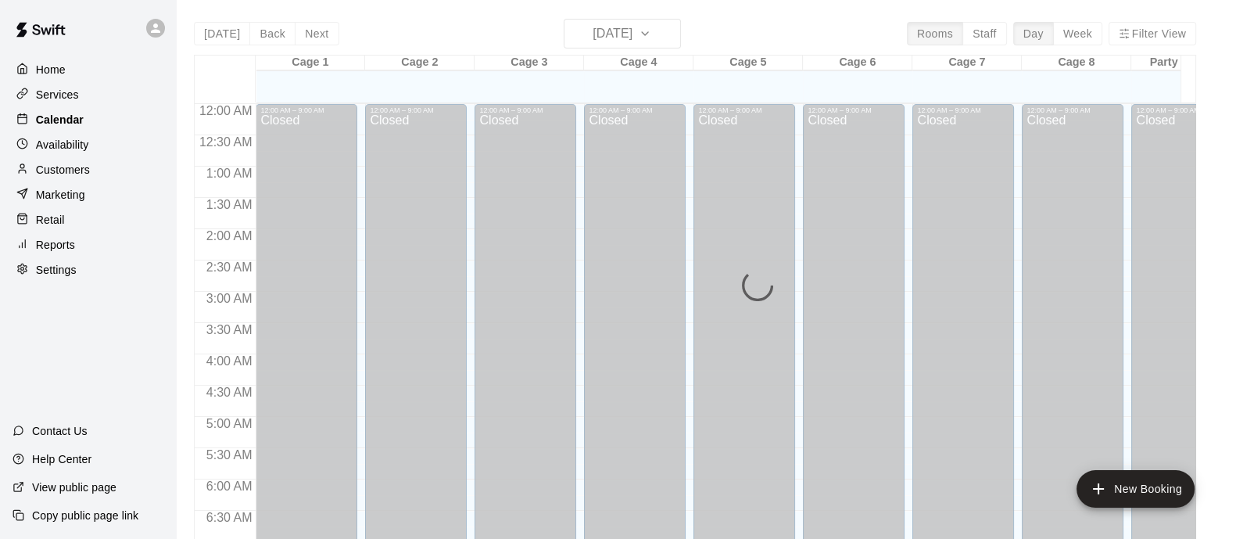
scroll to position [1001, 0]
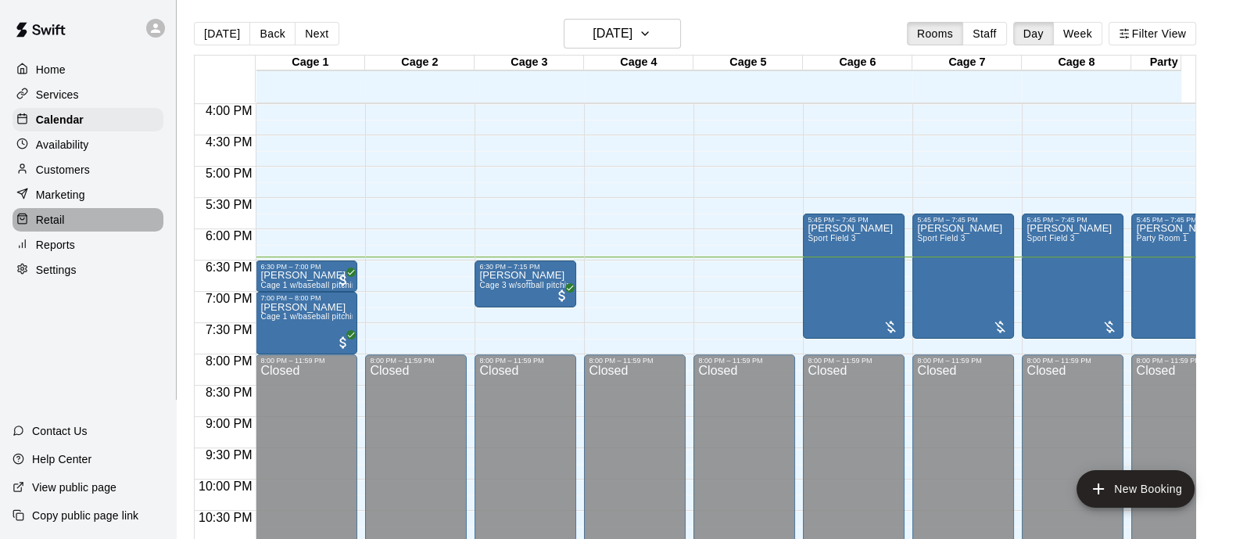
click at [47, 228] on p "Retail" at bounding box center [50, 220] width 29 height 16
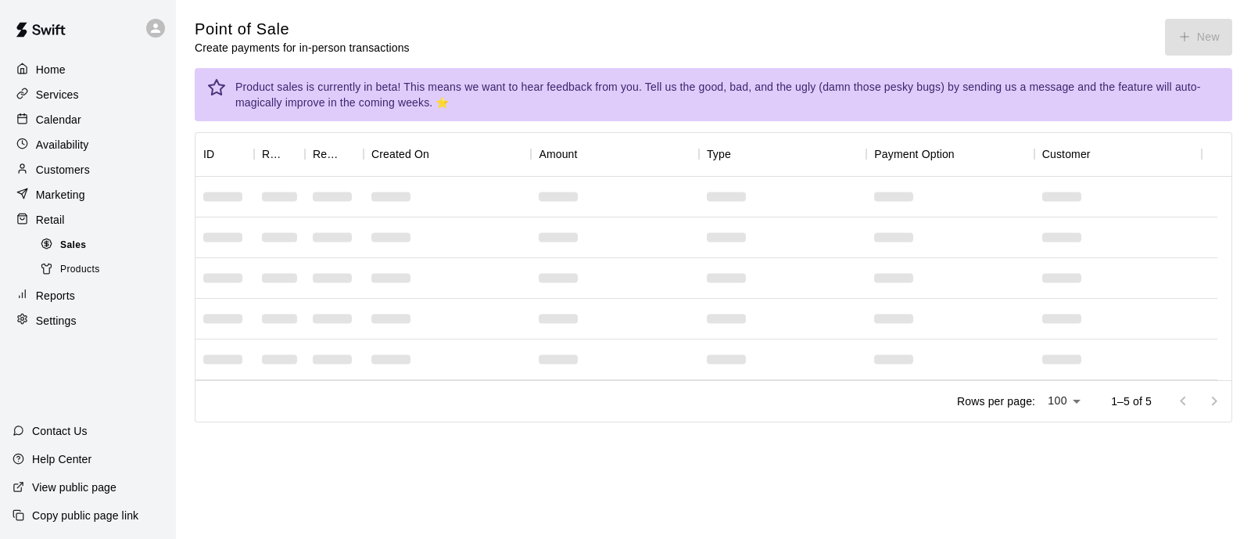
click at [74, 250] on span "Sales" at bounding box center [73, 246] width 26 height 16
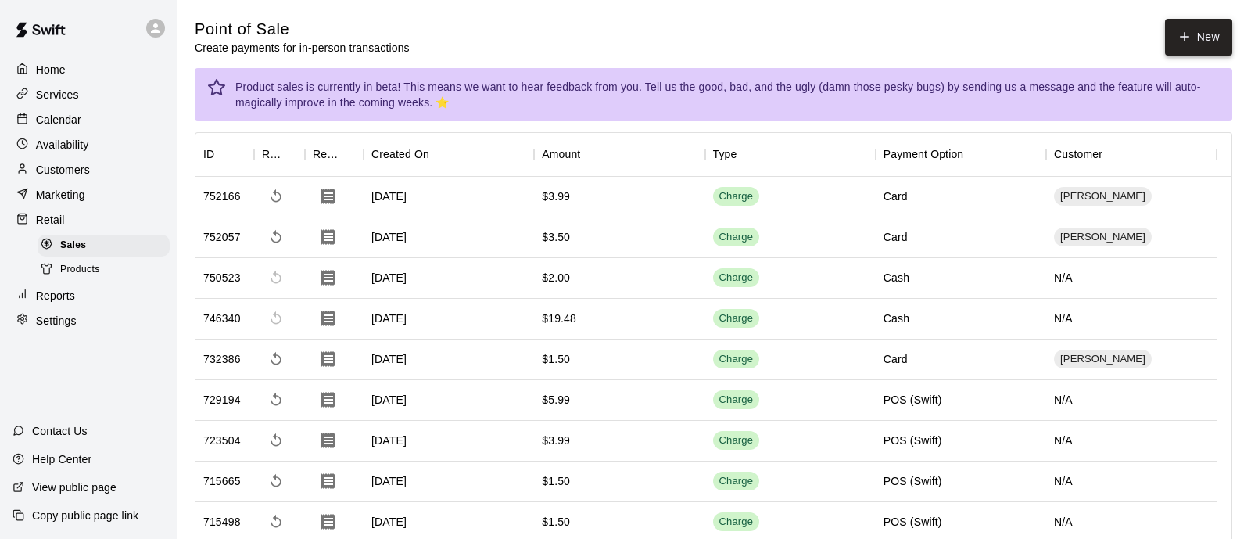
click at [1178, 30] on button "New" at bounding box center [1198, 37] width 67 height 37
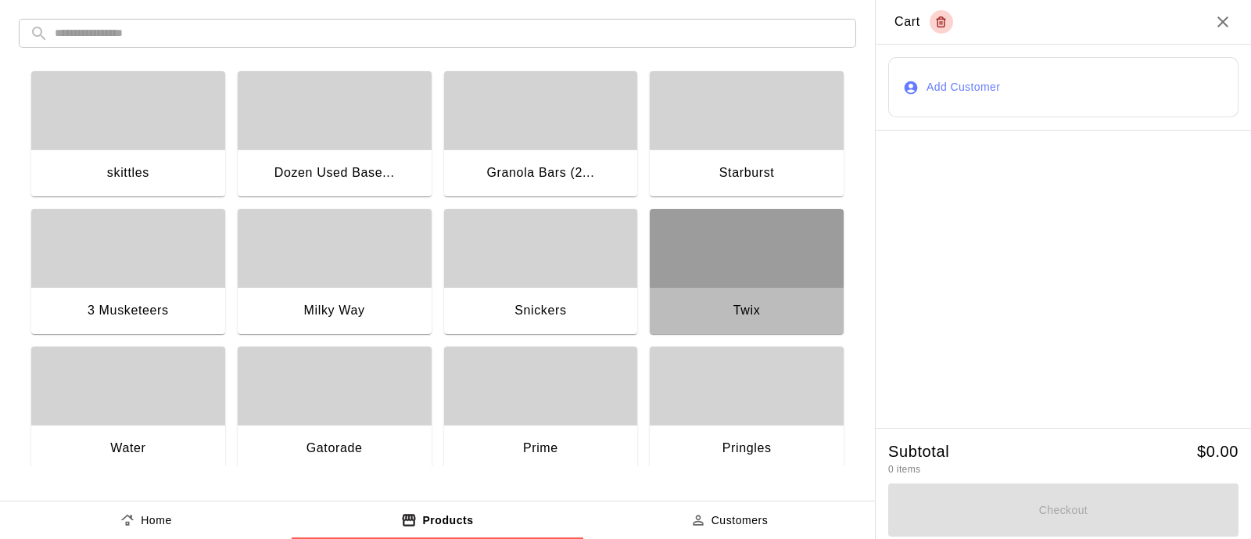
click at [704, 250] on div "button" at bounding box center [747, 248] width 194 height 78
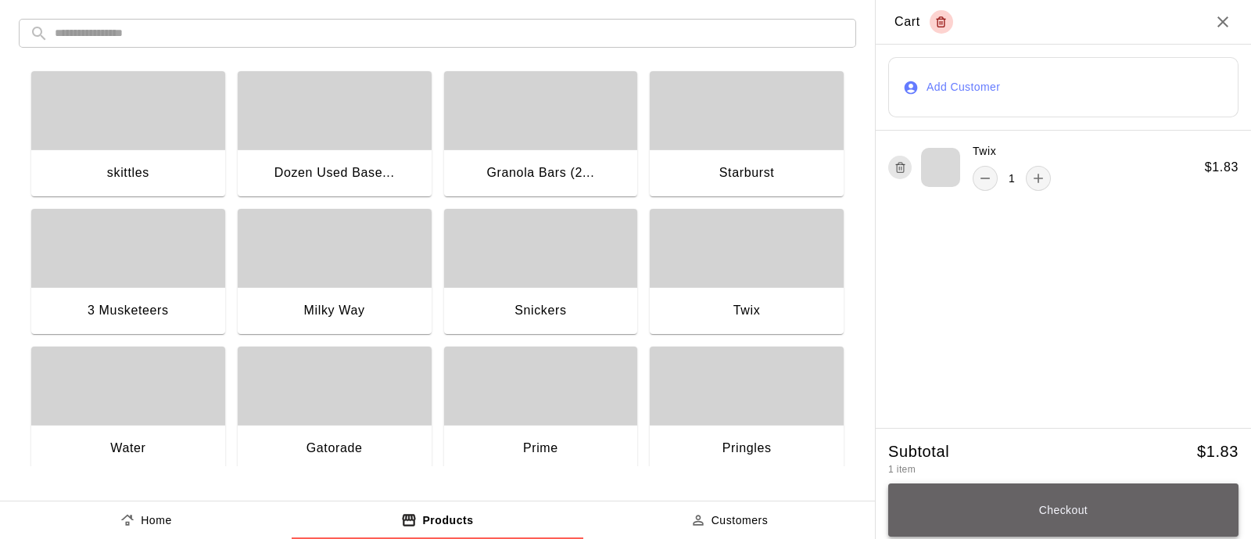
click at [976, 514] on button "Checkout" at bounding box center [1063, 509] width 350 height 53
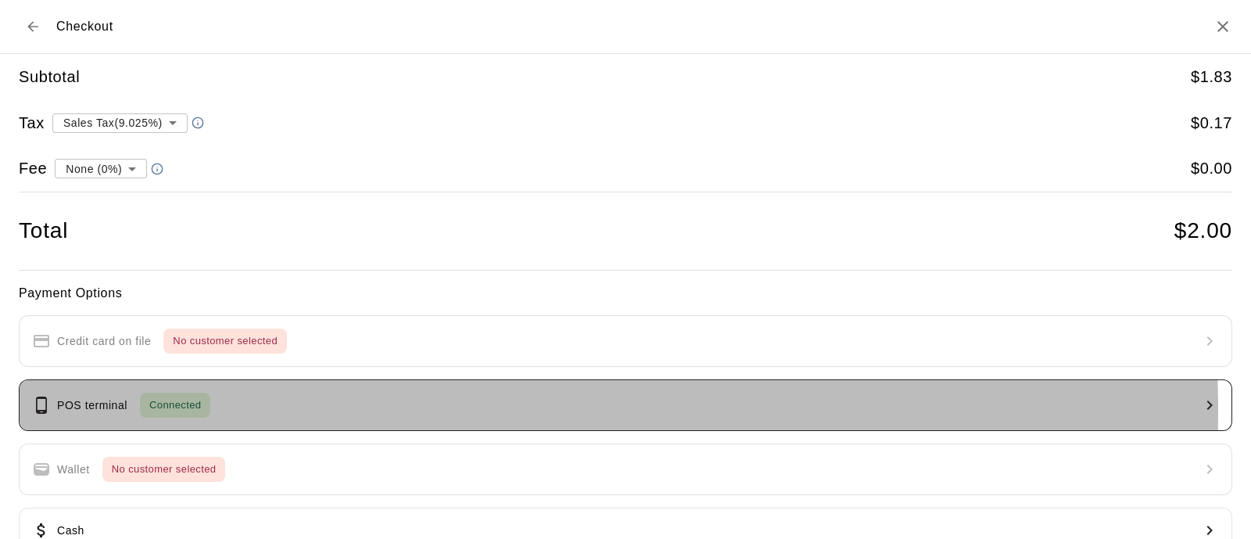
click at [242, 409] on button "POS terminal Connected" at bounding box center [626, 405] width 1214 height 52
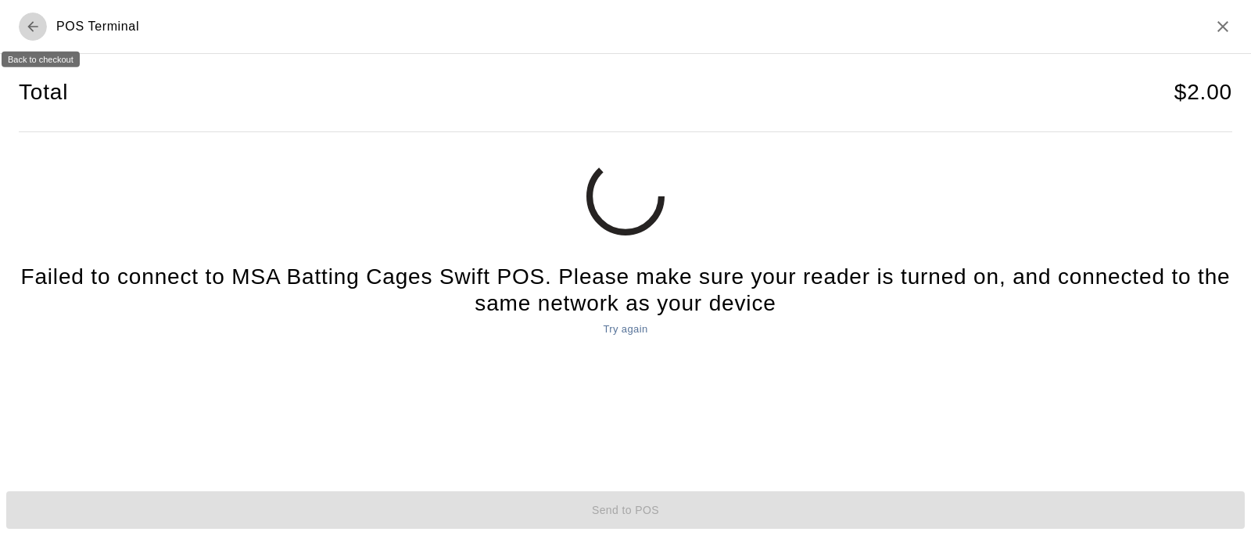
click at [31, 20] on icon "Back to checkout" at bounding box center [33, 27] width 16 height 16
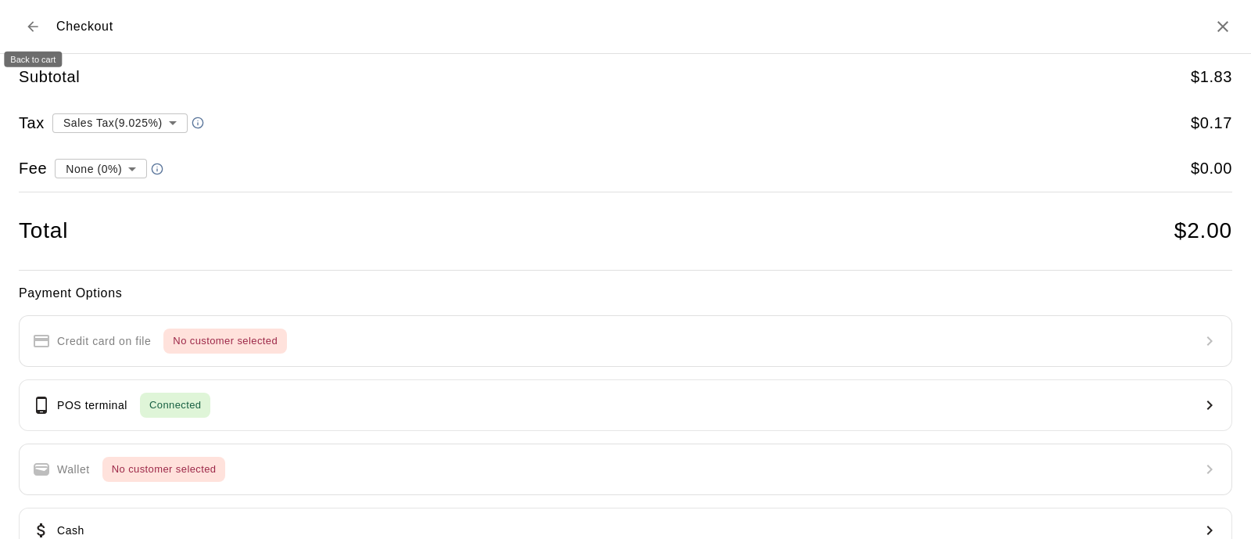
click at [31, 33] on icon "Back to cart" at bounding box center [33, 27] width 16 height 16
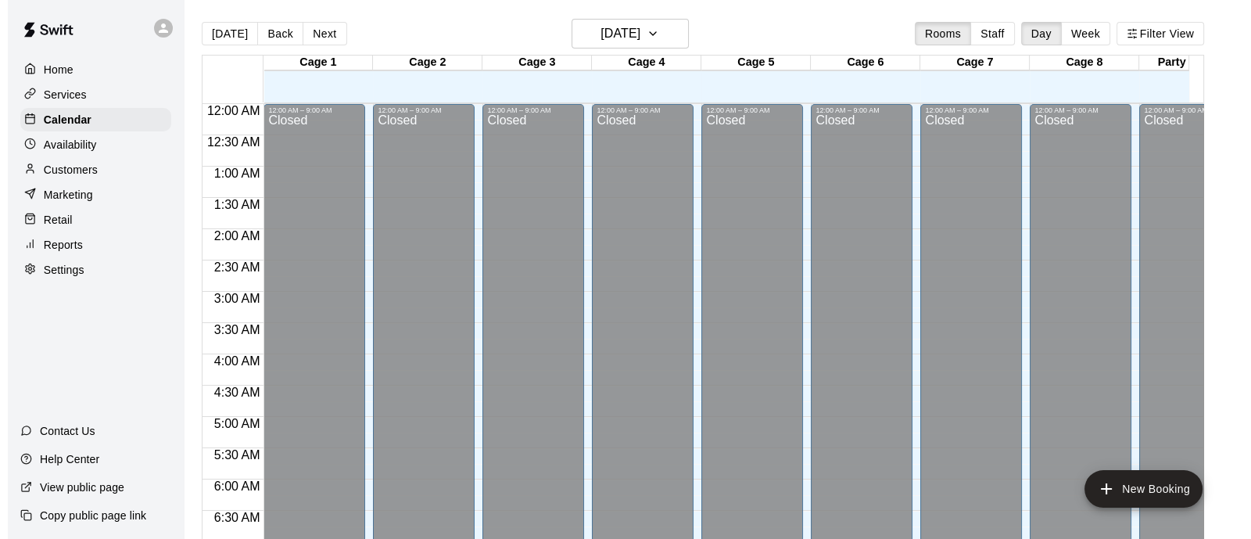
scroll to position [1001, 0]
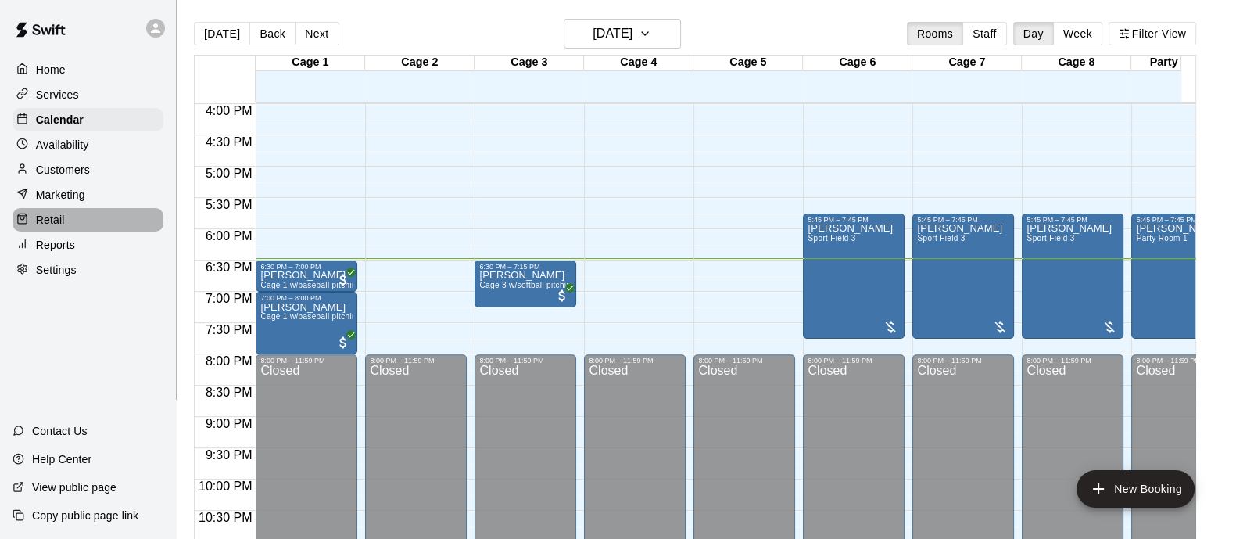
click at [50, 222] on p "Retail" at bounding box center [50, 220] width 29 height 16
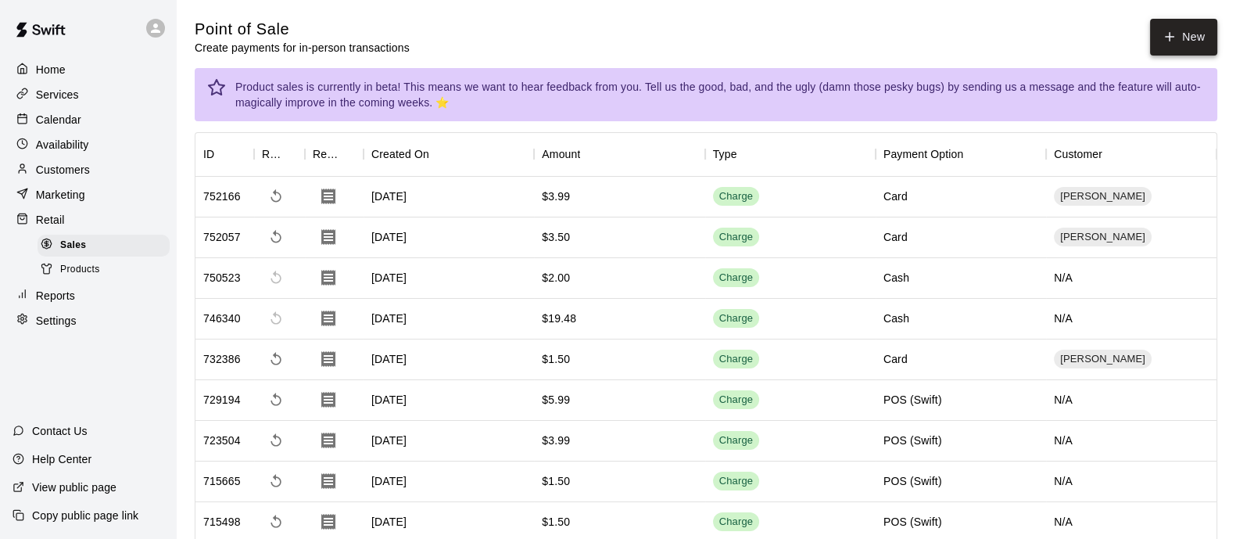
click at [1182, 34] on button "New" at bounding box center [1183, 37] width 67 height 37
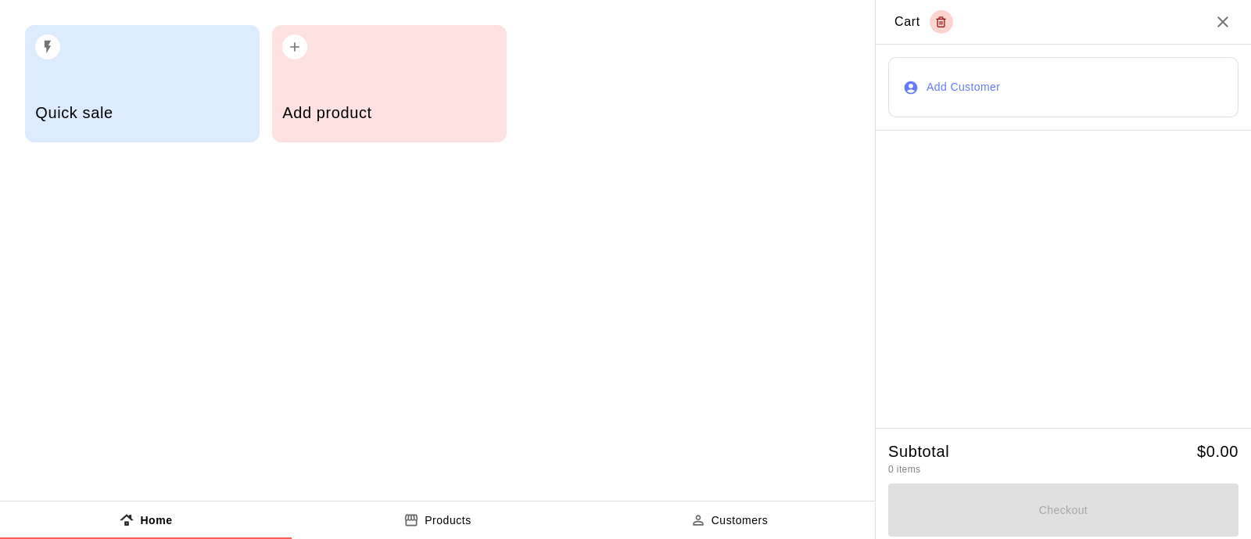
click at [420, 93] on div "Add product" at bounding box center [388, 115] width 213 height 56
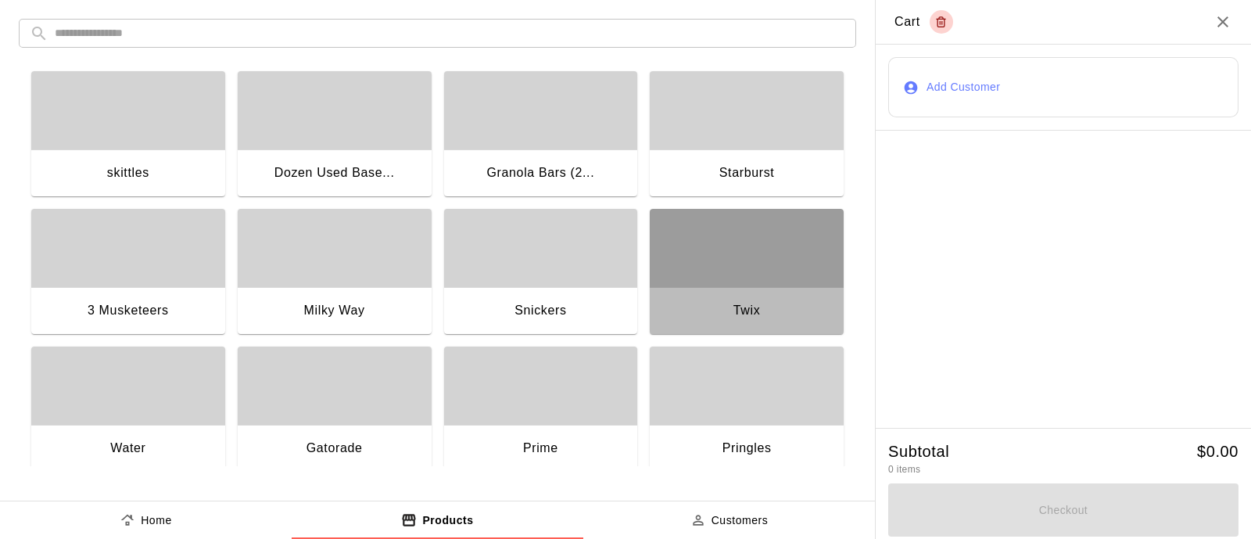
click at [712, 257] on div "button" at bounding box center [747, 248] width 194 height 78
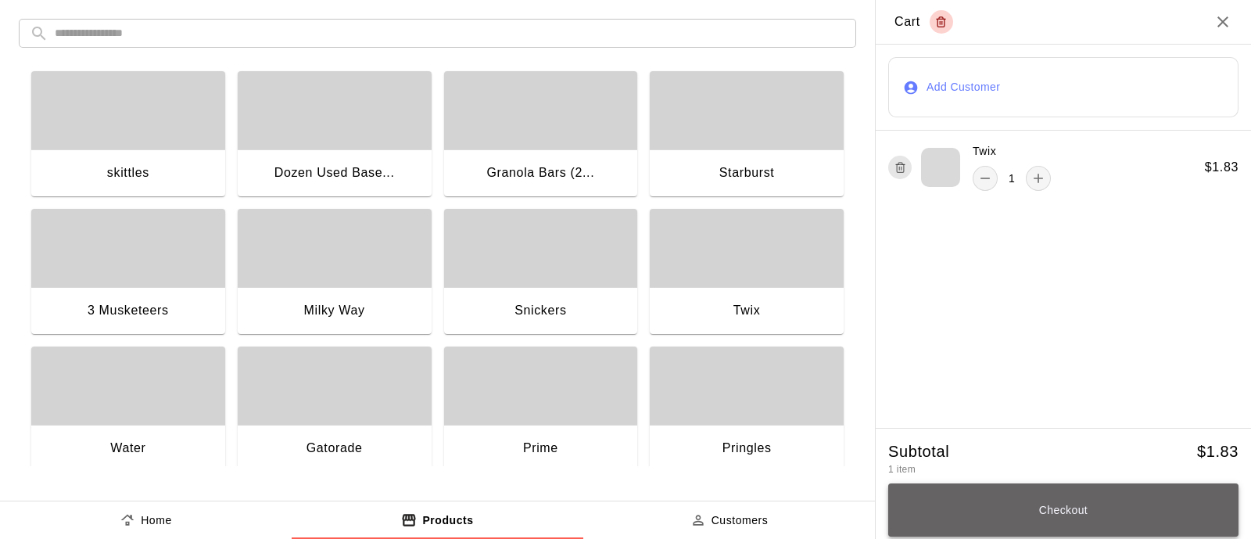
click at [1032, 511] on button "Checkout" at bounding box center [1063, 509] width 350 height 53
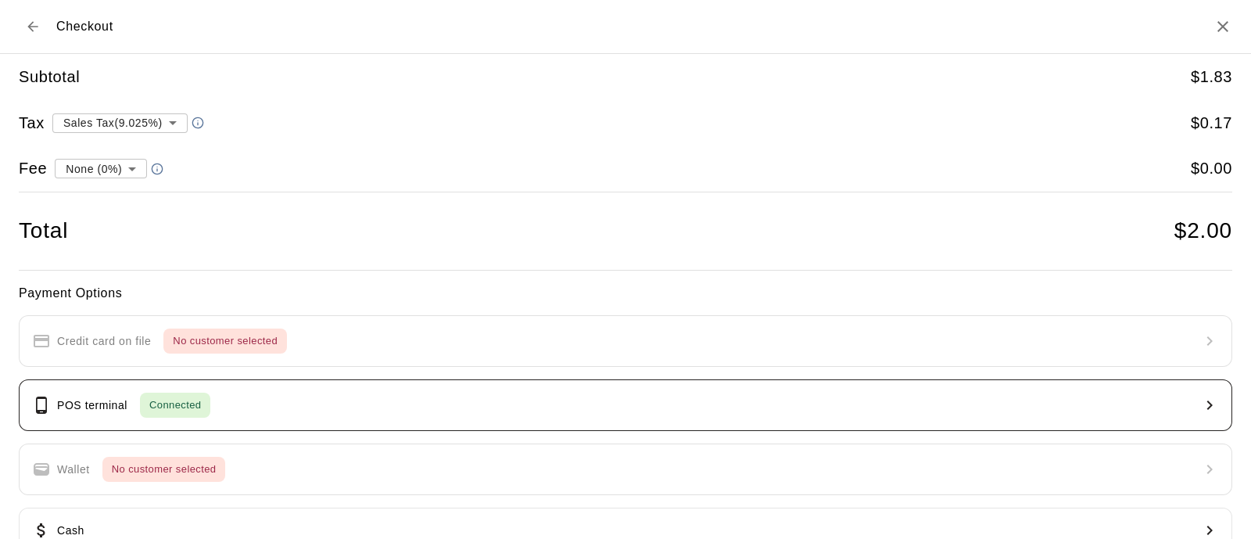
click at [160, 404] on span "Connected" at bounding box center [175, 405] width 70 height 18
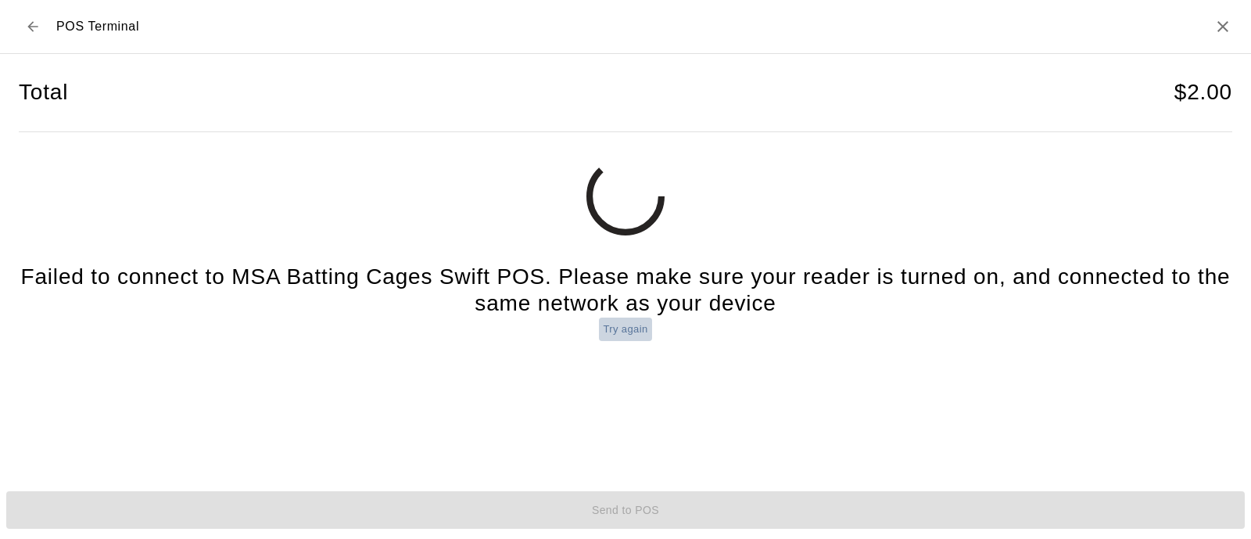
click at [616, 332] on button "Try again" at bounding box center [625, 330] width 52 height 24
click at [29, 23] on icon "Back to checkout" at bounding box center [33, 27] width 16 height 16
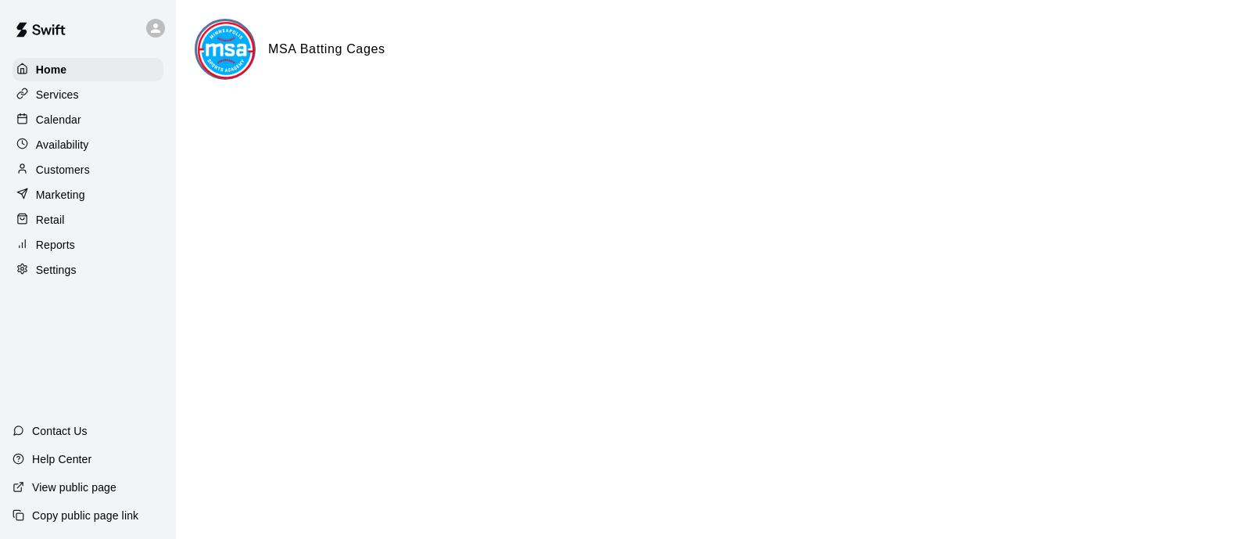
click at [70, 123] on p "Calendar" at bounding box center [58, 120] width 45 height 16
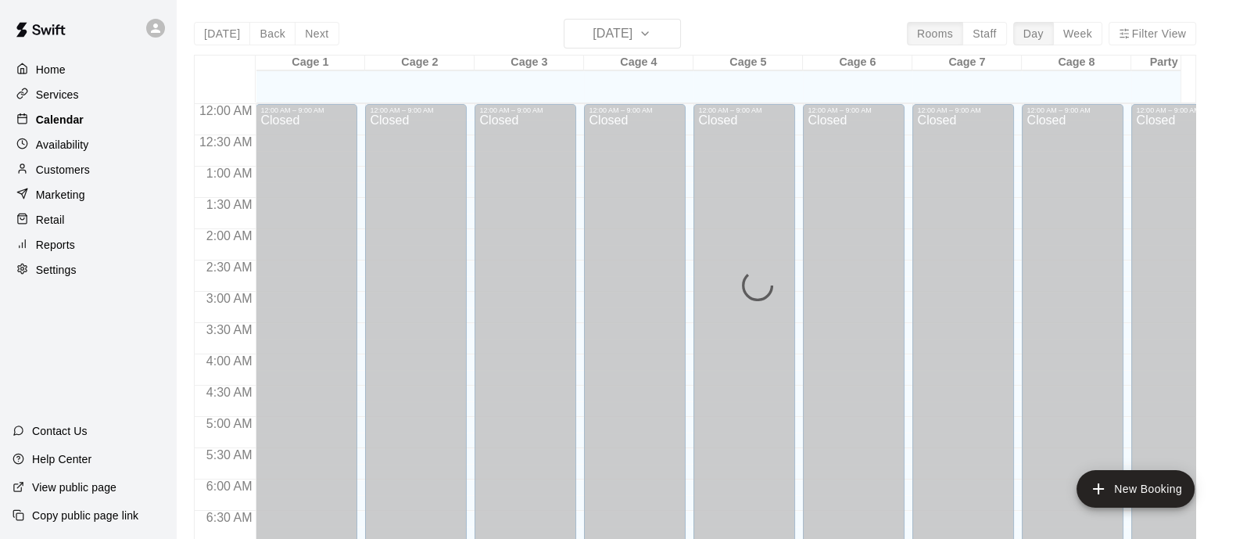
scroll to position [1001, 0]
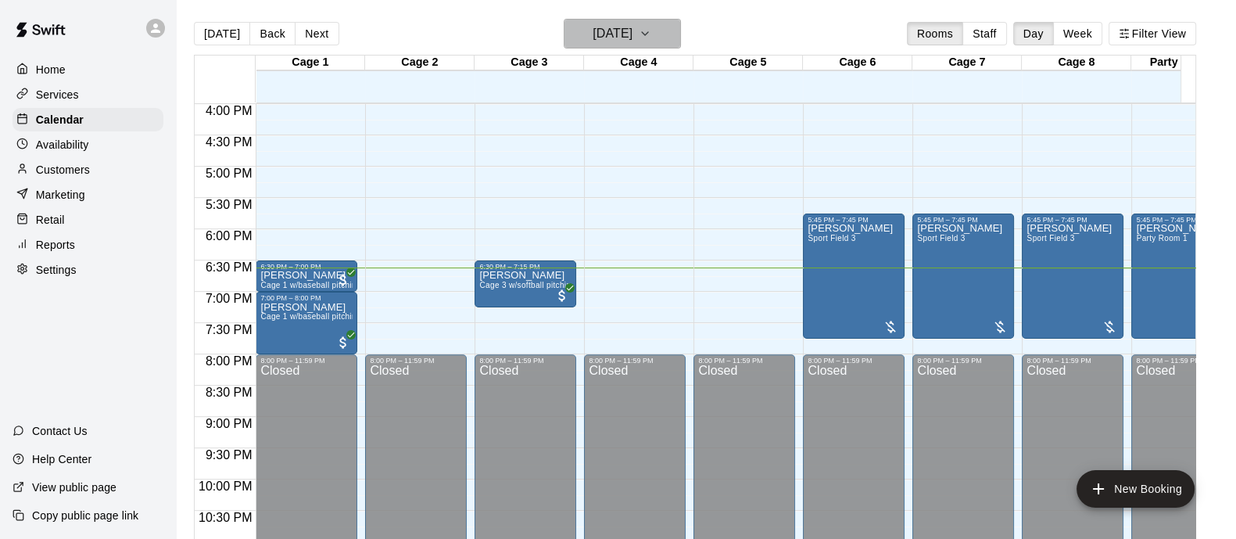
click at [681, 36] on button "[DATE]" at bounding box center [622, 34] width 117 height 30
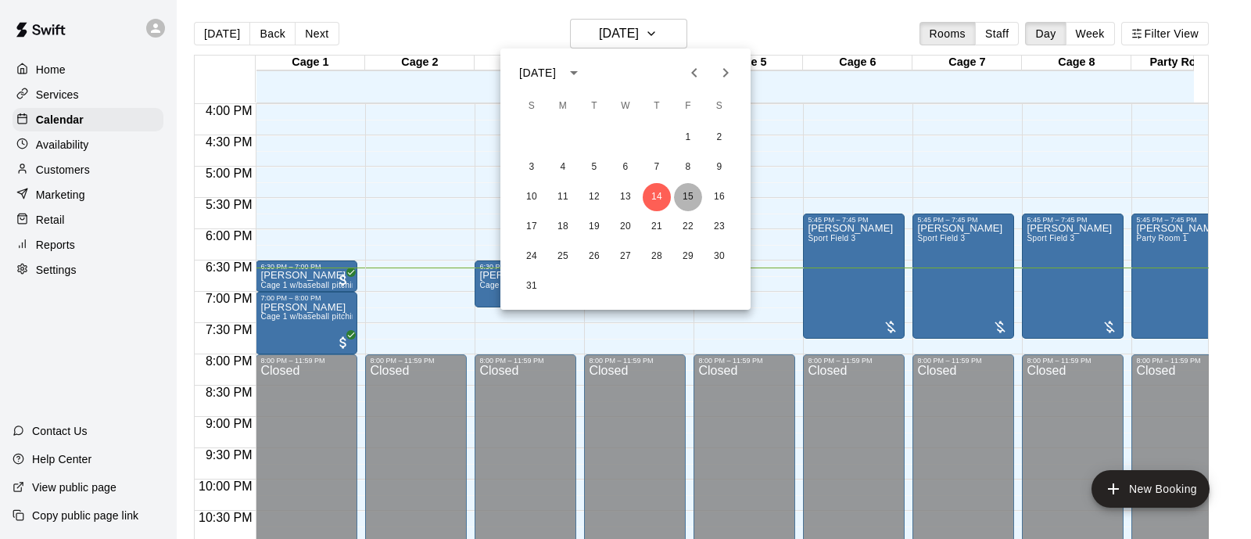
click at [687, 195] on button "15" at bounding box center [688, 197] width 28 height 28
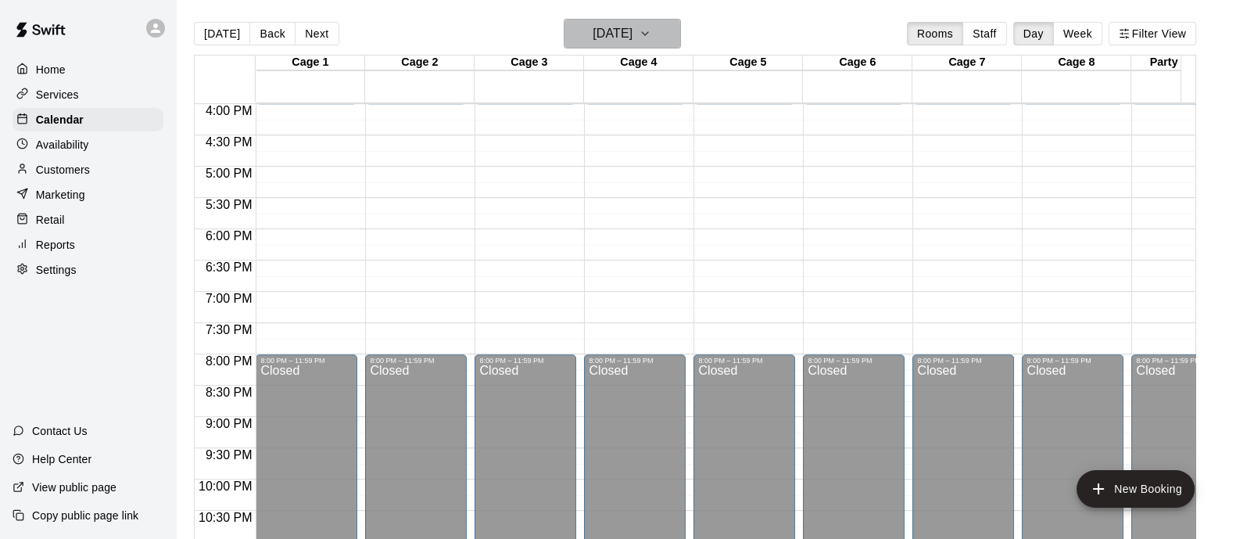
click at [651, 27] on icon "button" at bounding box center [645, 33] width 13 height 19
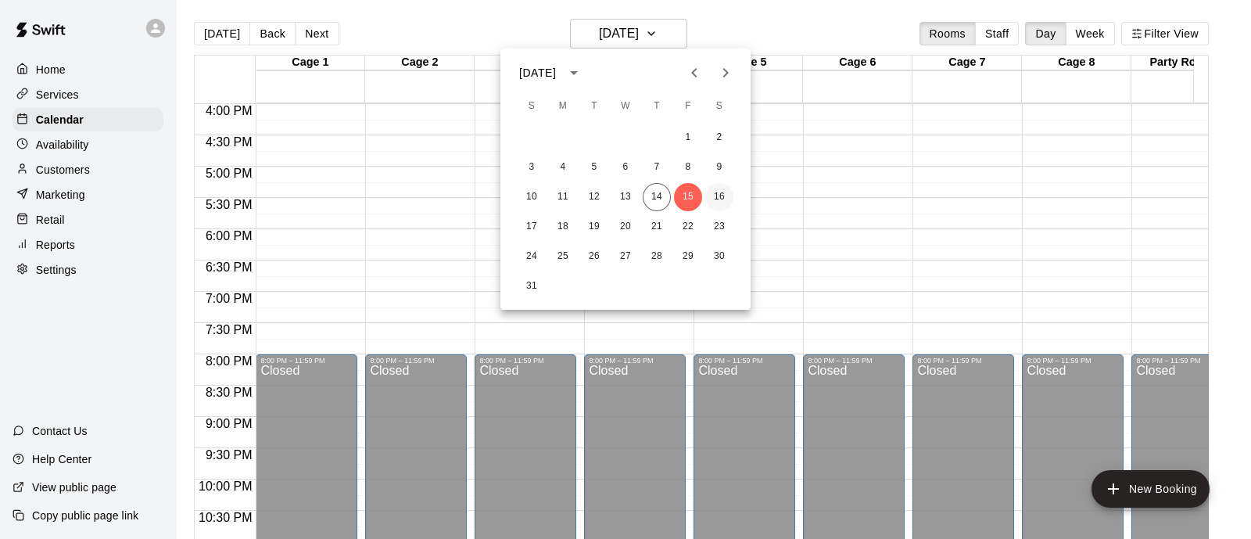
click at [712, 197] on button "16" at bounding box center [719, 197] width 28 height 28
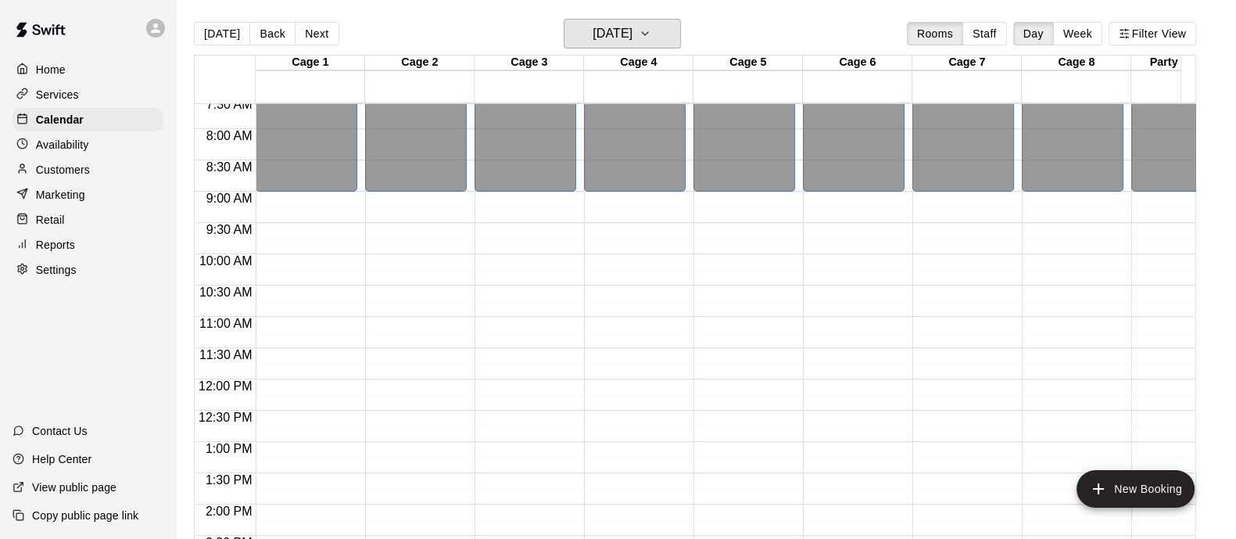
scroll to position [477, 0]
click at [680, 36] on button "[DATE]" at bounding box center [622, 34] width 117 height 30
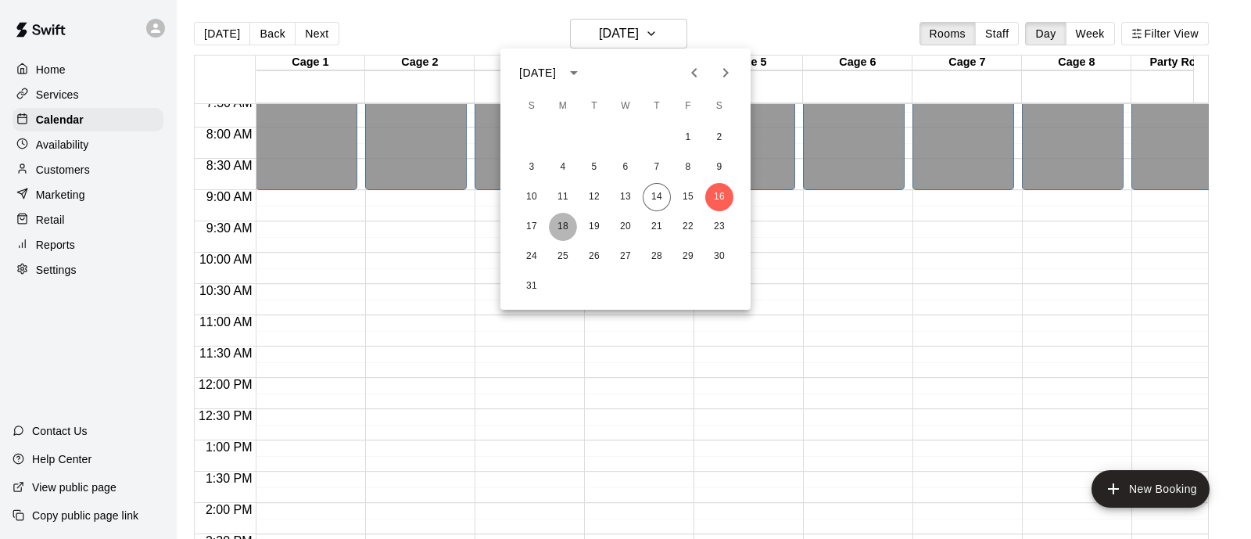
click at [565, 225] on button "18" at bounding box center [563, 227] width 28 height 28
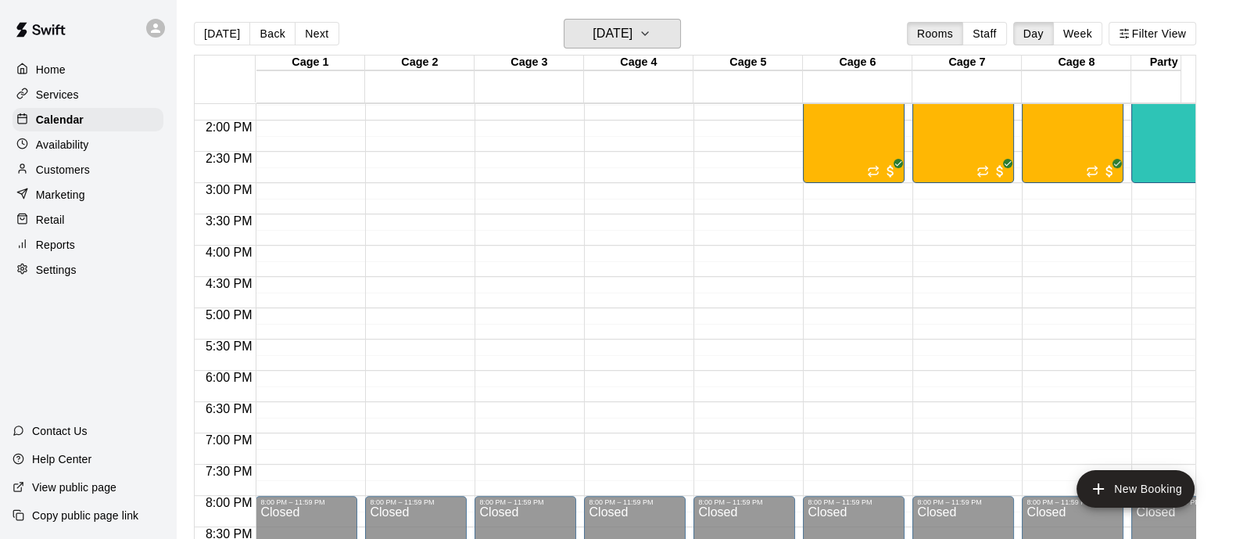
scroll to position [868, 0]
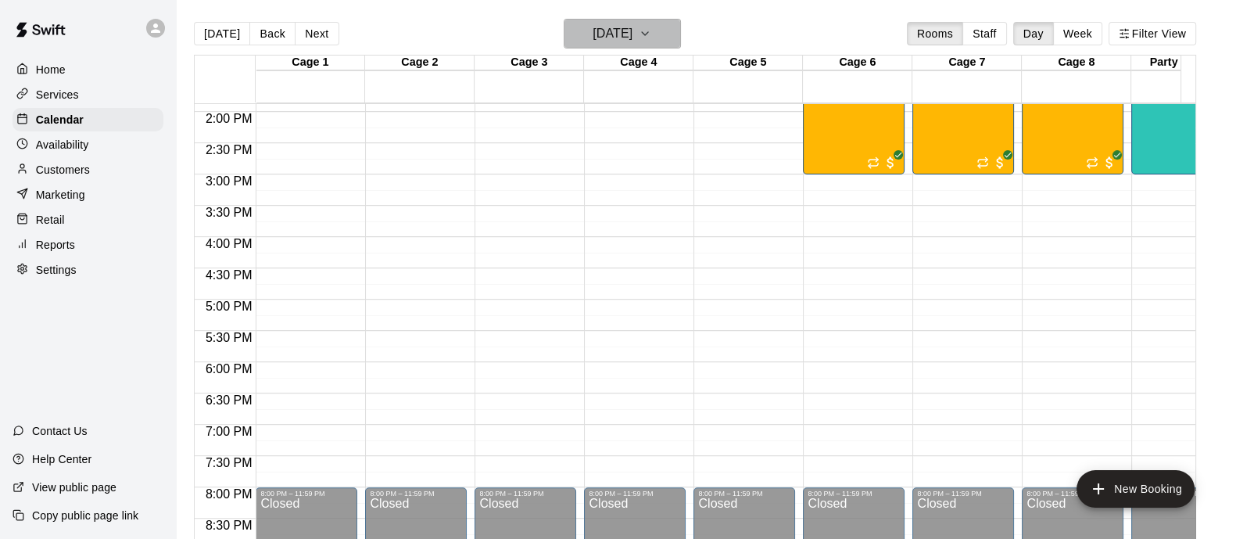
click at [651, 34] on icon "button" at bounding box center [645, 33] width 13 height 19
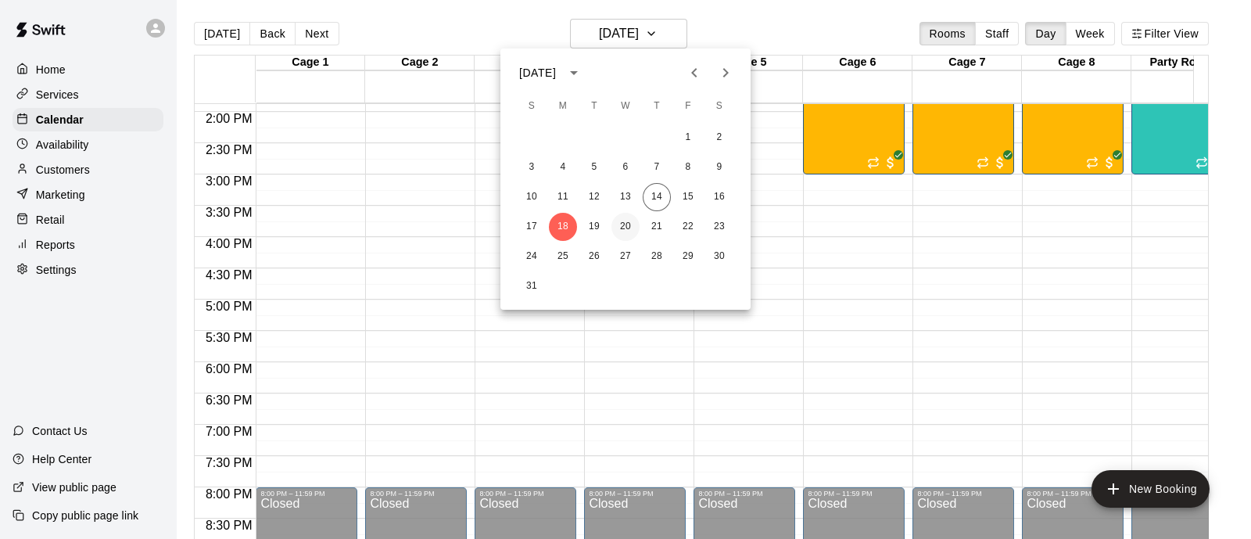
click at [624, 224] on button "20" at bounding box center [626, 227] width 28 height 28
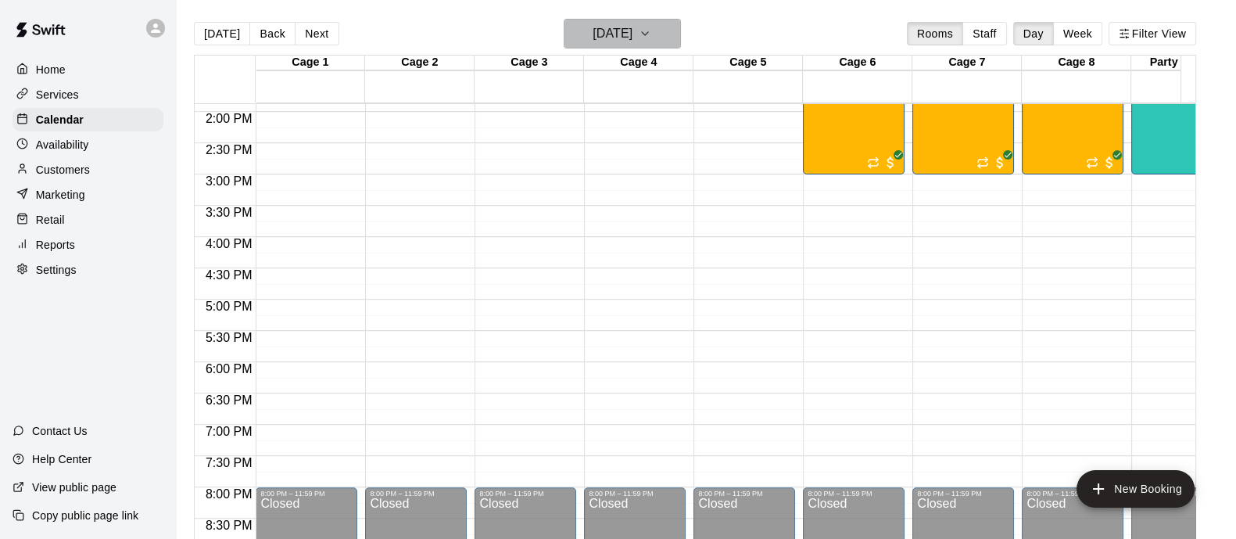
click at [681, 32] on button "[DATE]" at bounding box center [622, 34] width 117 height 30
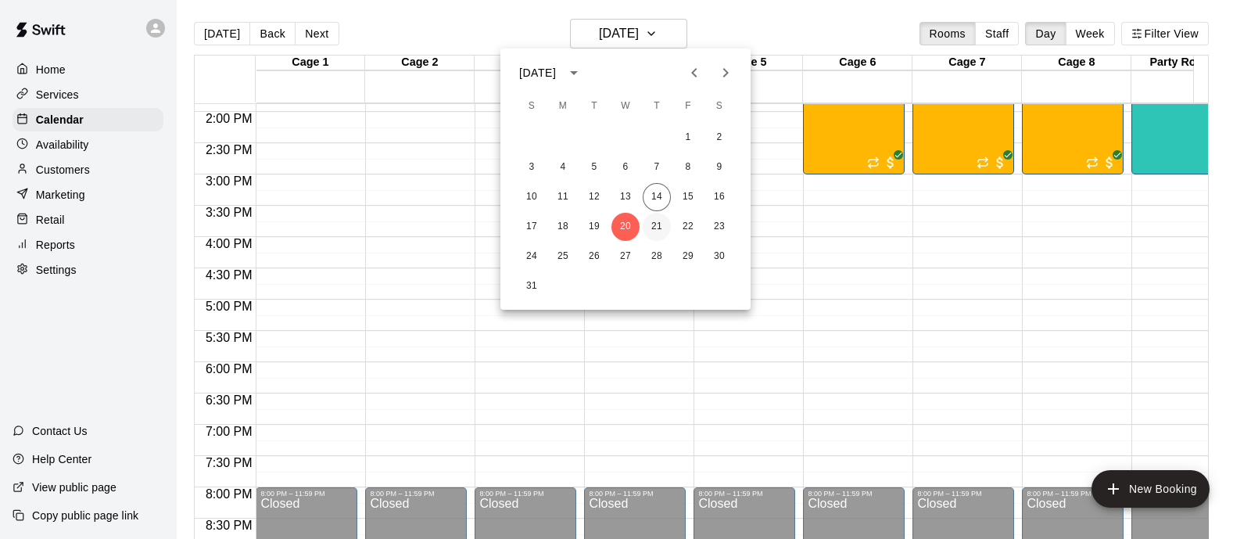
click at [662, 224] on button "21" at bounding box center [657, 227] width 28 height 28
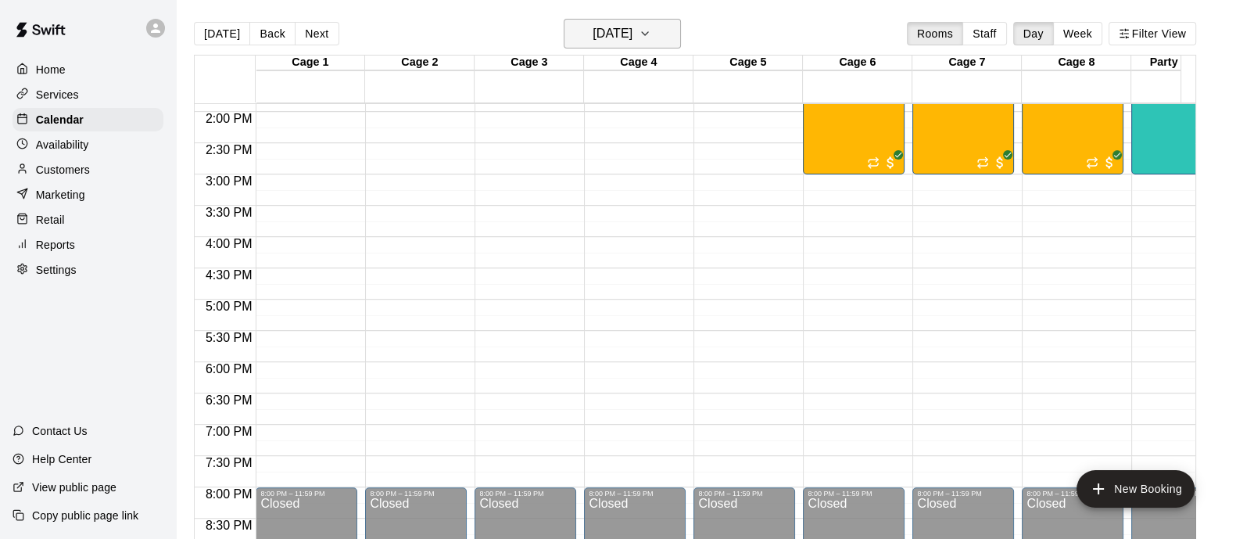
click at [651, 30] on icon "button" at bounding box center [645, 33] width 13 height 19
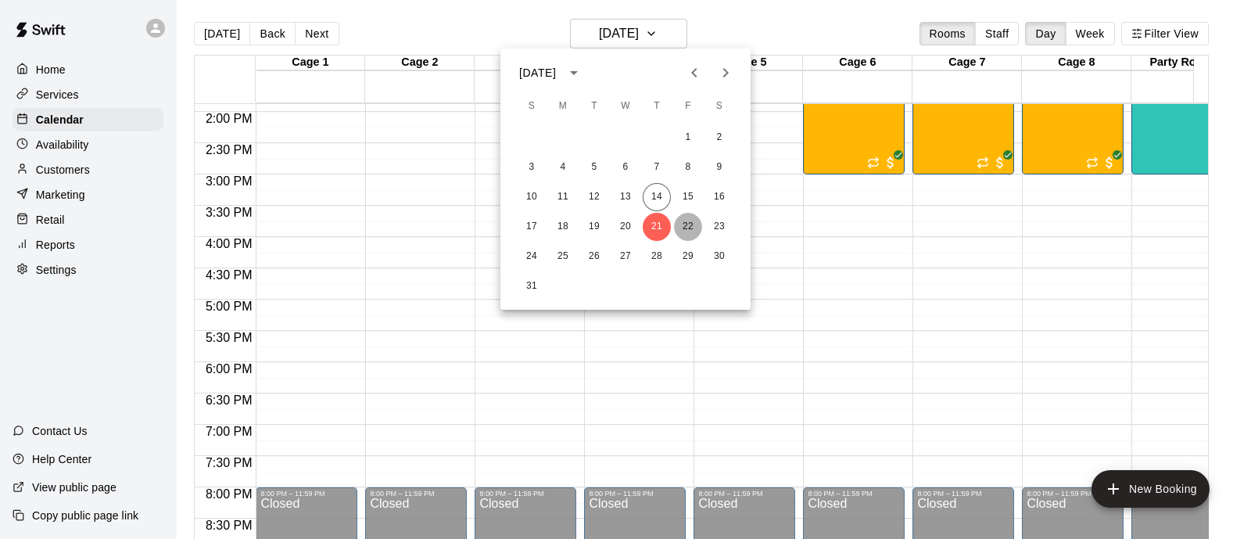
click at [691, 223] on button "22" at bounding box center [688, 227] width 28 height 28
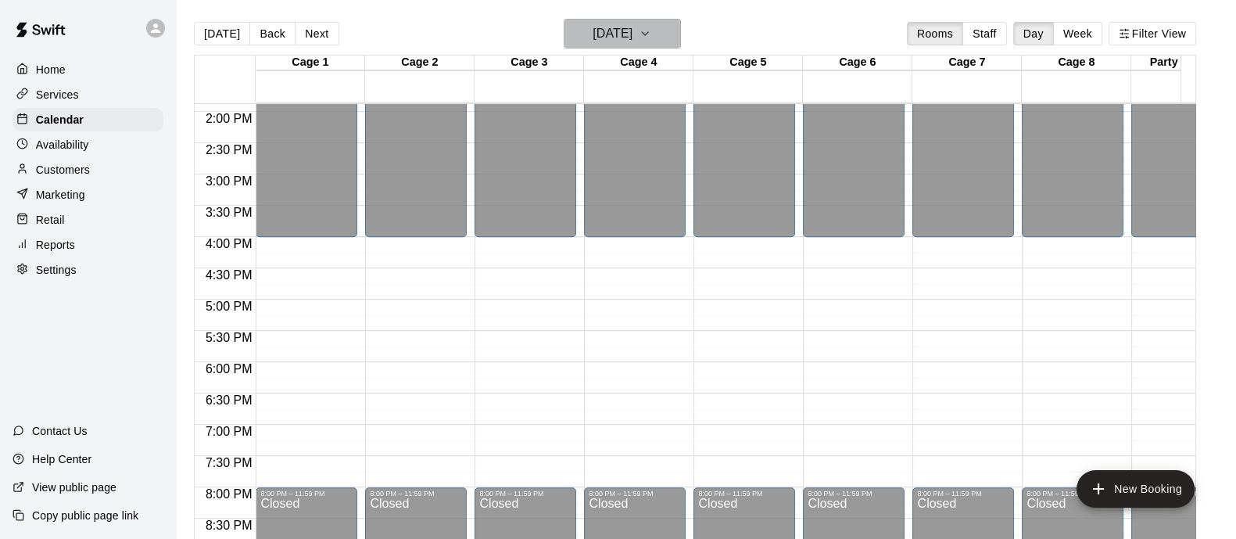
click at [651, 41] on icon "button" at bounding box center [645, 33] width 13 height 19
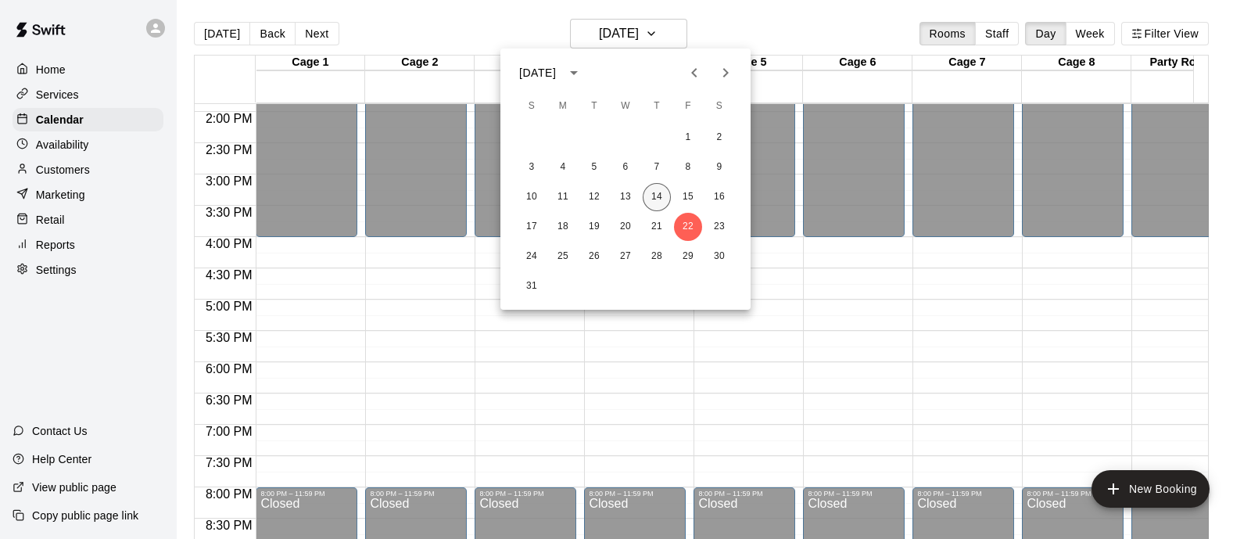
click at [659, 195] on button "14" at bounding box center [657, 197] width 28 height 28
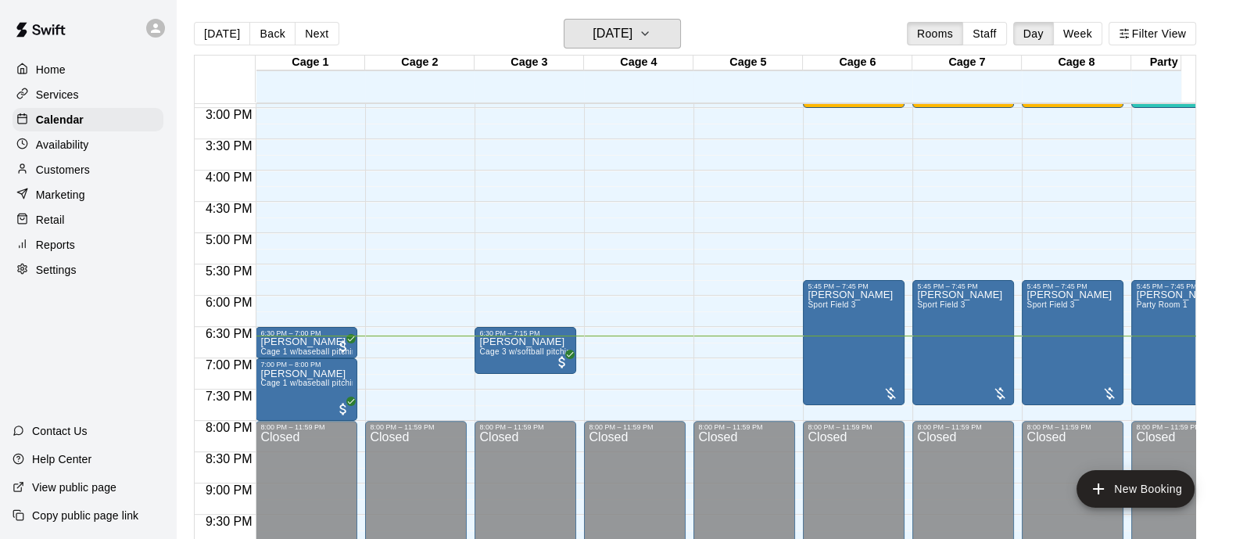
scroll to position [1064, 0]
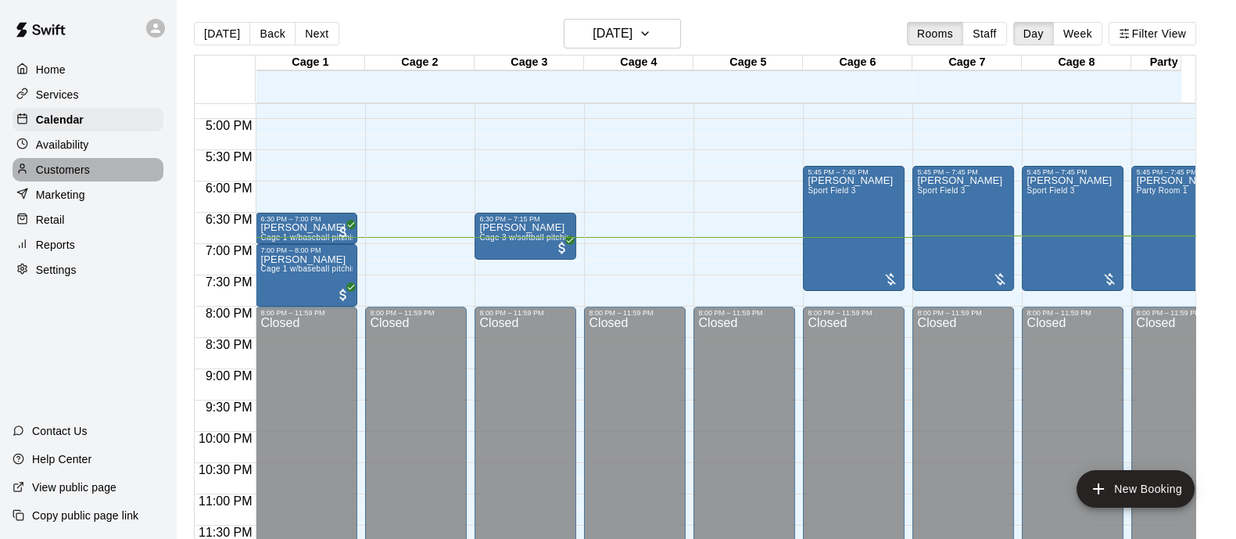
click at [73, 178] on p "Customers" at bounding box center [63, 170] width 54 height 16
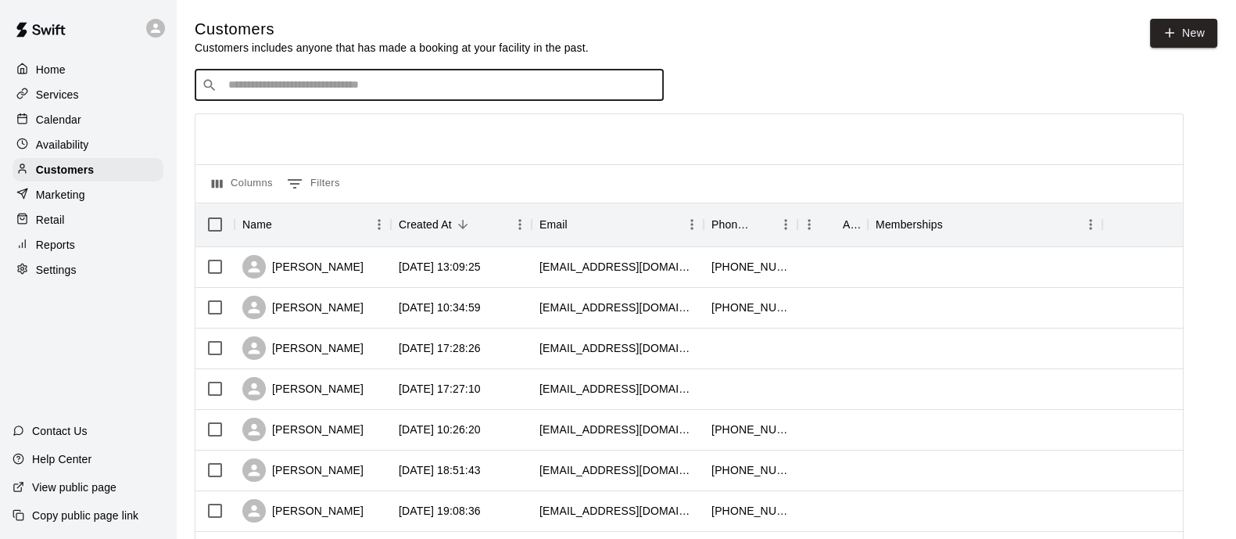
click at [250, 93] on input "Search customers by name or email" at bounding box center [440, 85] width 433 height 16
type input "*****"
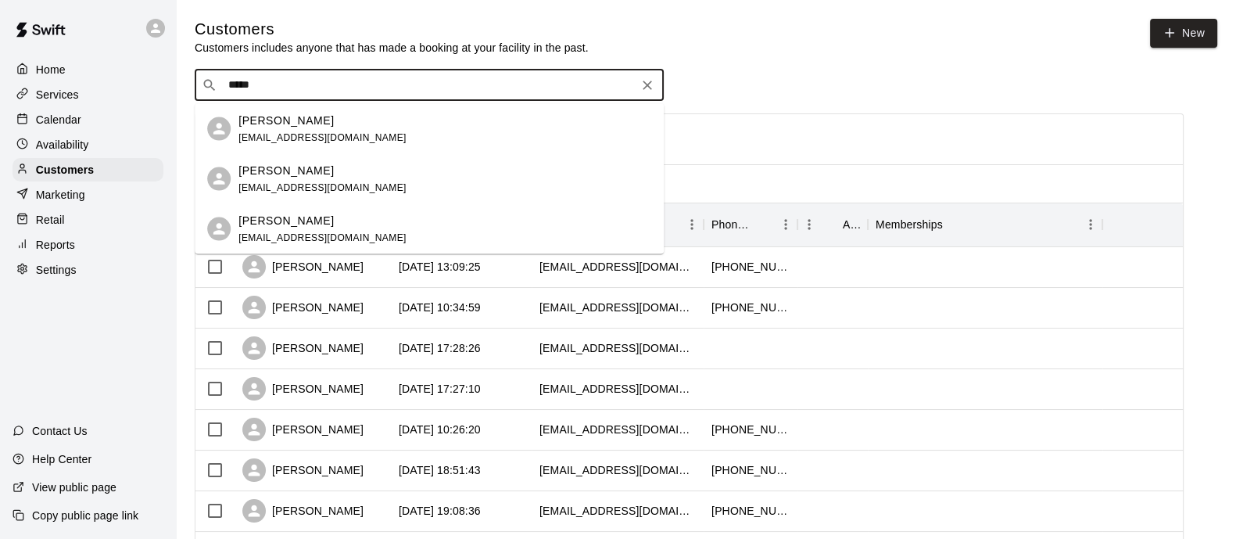
click at [271, 221] on p "[PERSON_NAME]" at bounding box center [286, 220] width 95 height 16
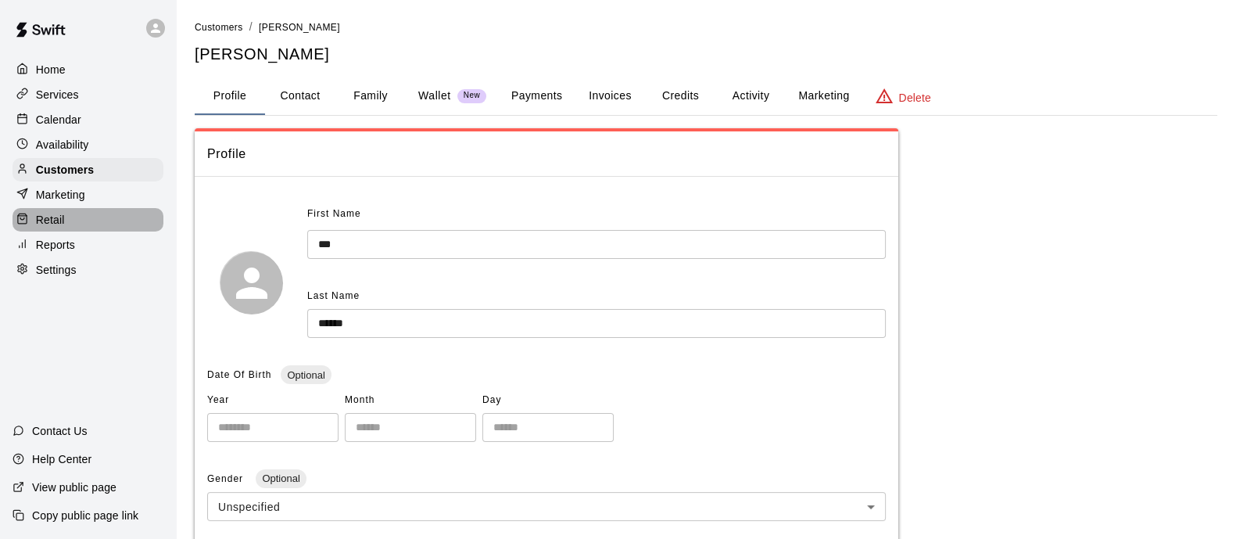
click at [66, 224] on div "Retail" at bounding box center [88, 219] width 151 height 23
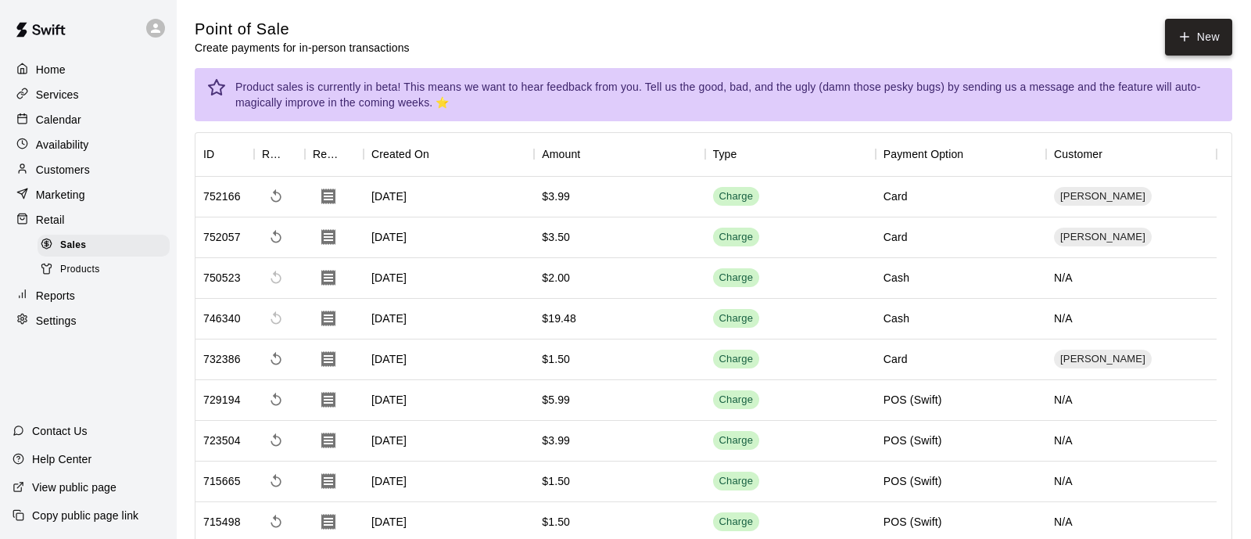
click at [1193, 39] on button "New" at bounding box center [1198, 37] width 67 height 37
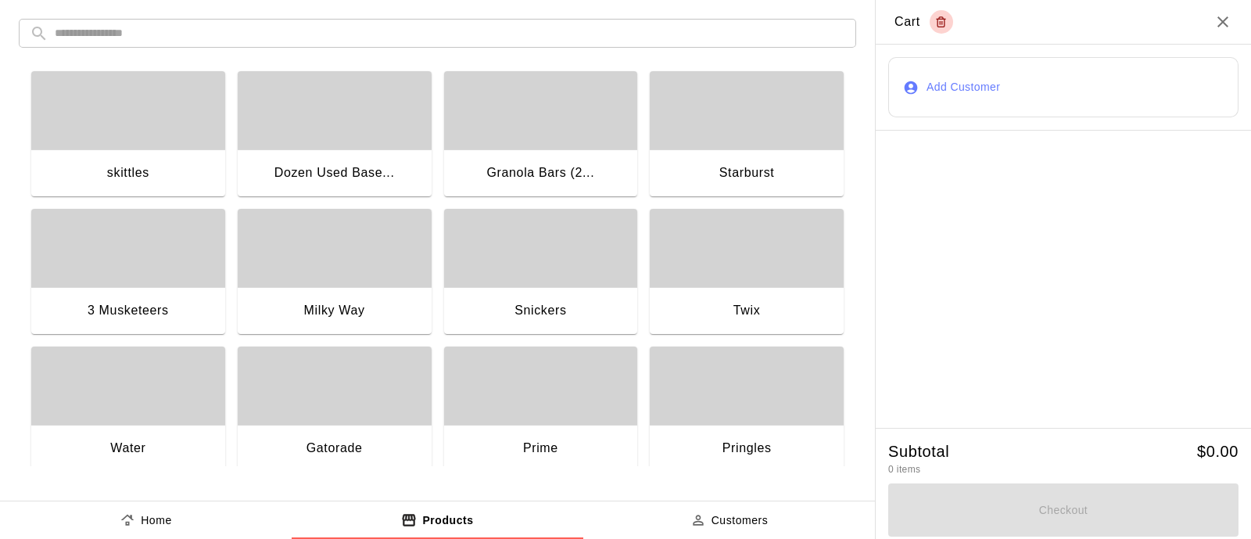
drag, startPoint x: 319, startPoint y: 379, endPoint x: 361, endPoint y: 379, distance: 42.2
click at [319, 378] on div "button" at bounding box center [335, 385] width 194 height 78
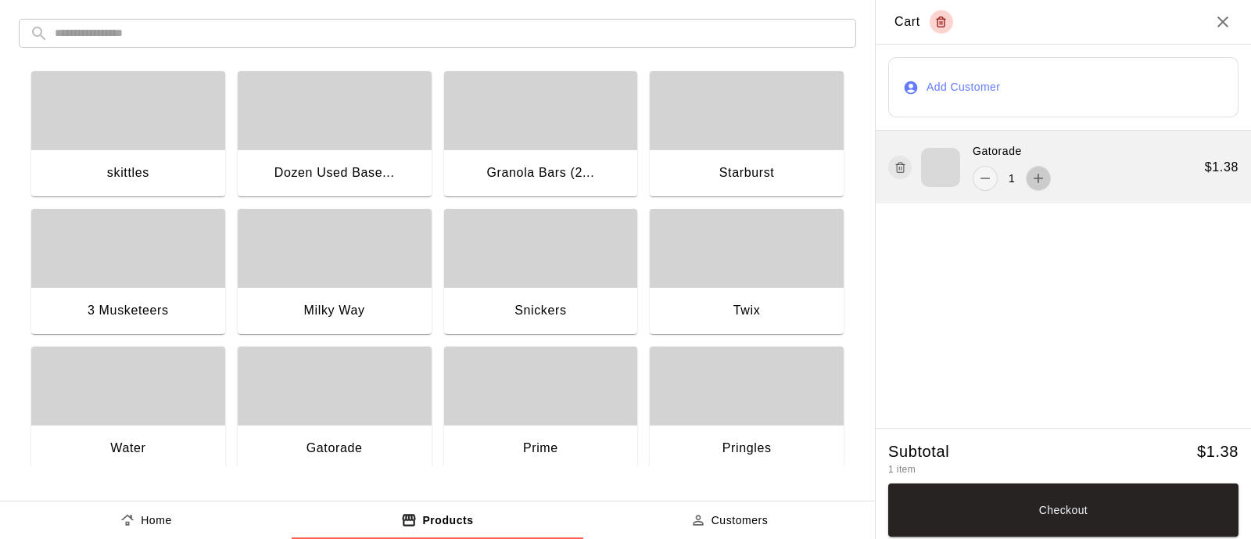
click at [1033, 170] on button "add" at bounding box center [1038, 178] width 25 height 25
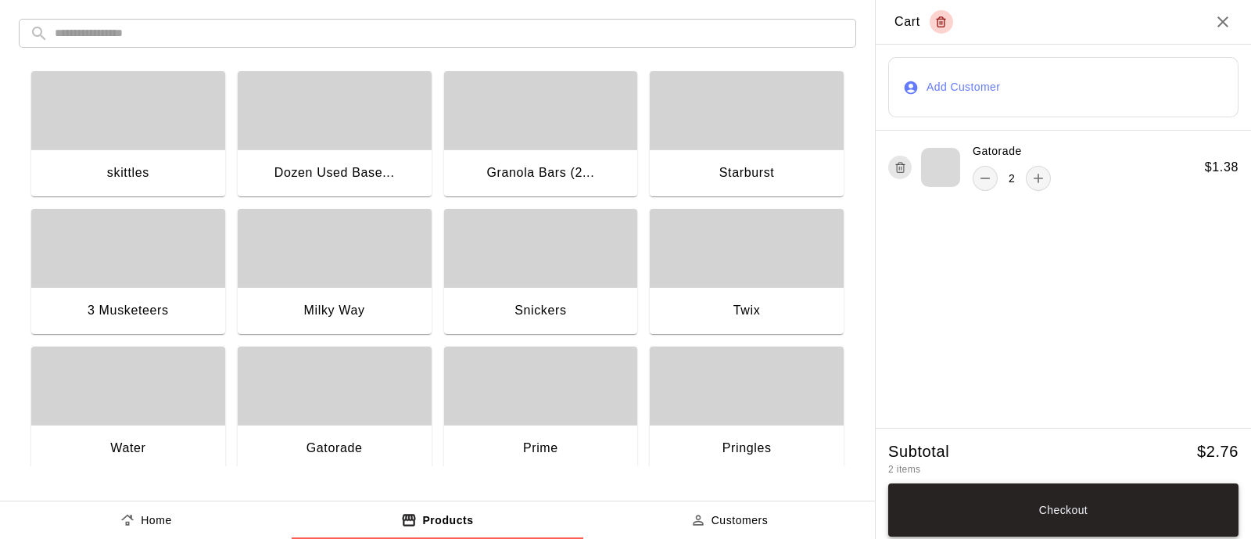
click at [1040, 512] on button "Checkout" at bounding box center [1063, 509] width 350 height 53
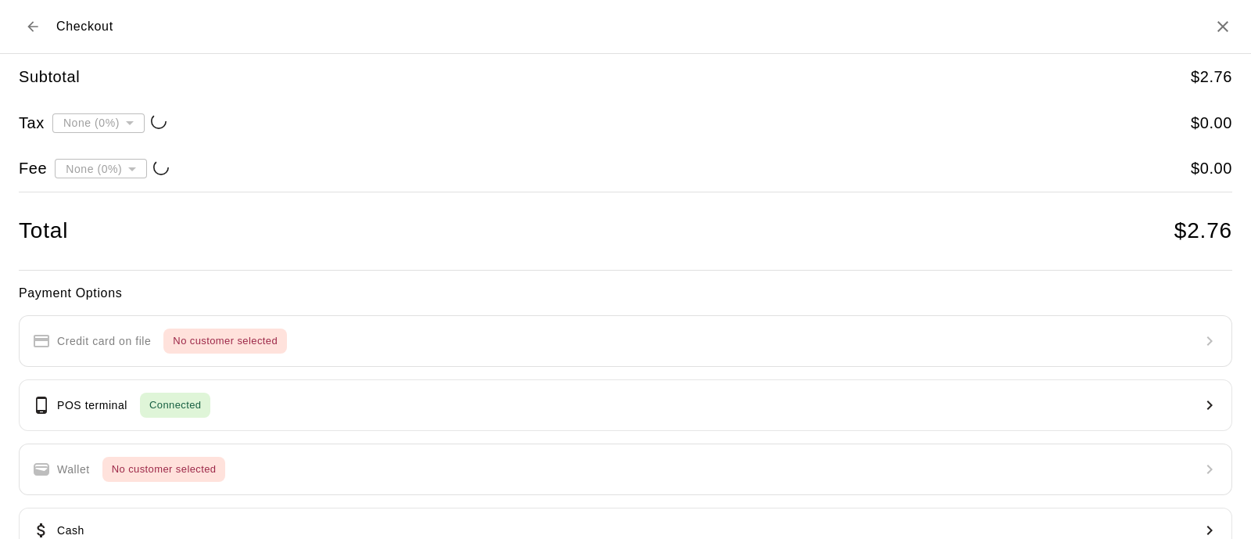
type input "**********"
click at [119, 338] on div "Payment Options Credit card on file No customer selected POS terminal Connected…" at bounding box center [626, 447] width 1214 height 328
click at [30, 27] on icon "Back to cart" at bounding box center [32, 26] width 10 height 10
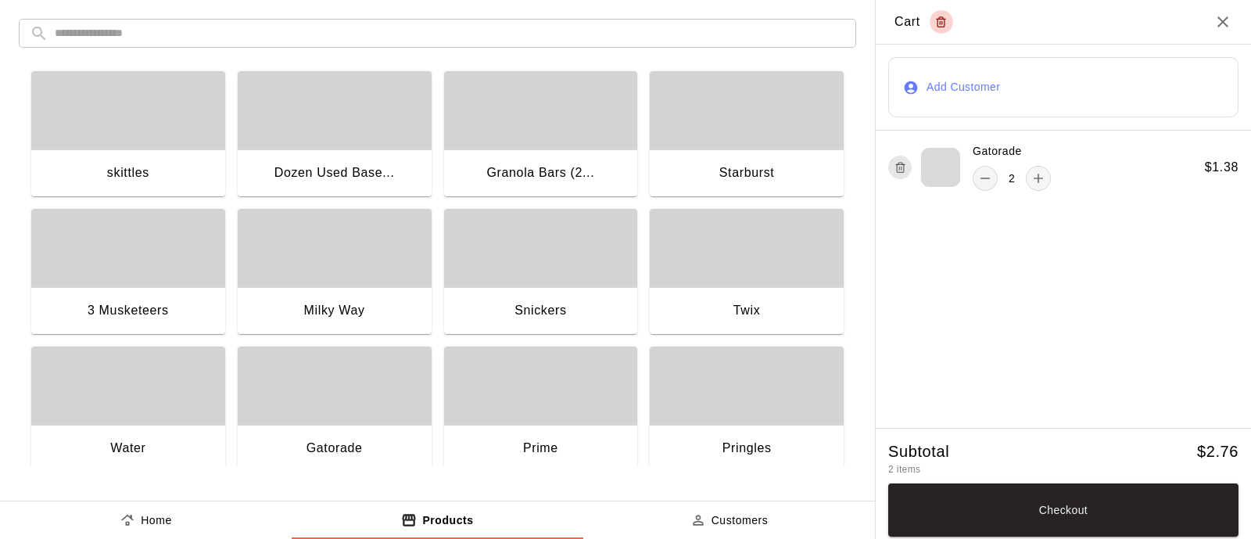
click at [155, 37] on input "text" at bounding box center [450, 33] width 791 height 29
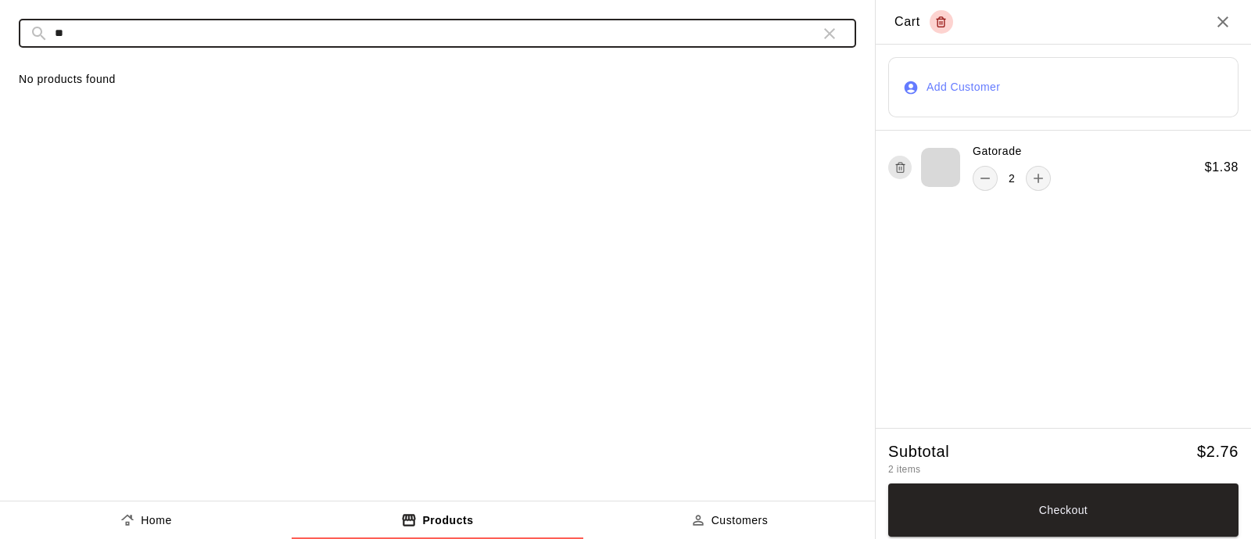
type input "*"
type input "********"
drag, startPoint x: 121, startPoint y: 27, endPoint x: 0, endPoint y: 20, distance: 121.4
click at [0, 20] on div "​ ******** ​ No products found" at bounding box center [437, 242] width 875 height 485
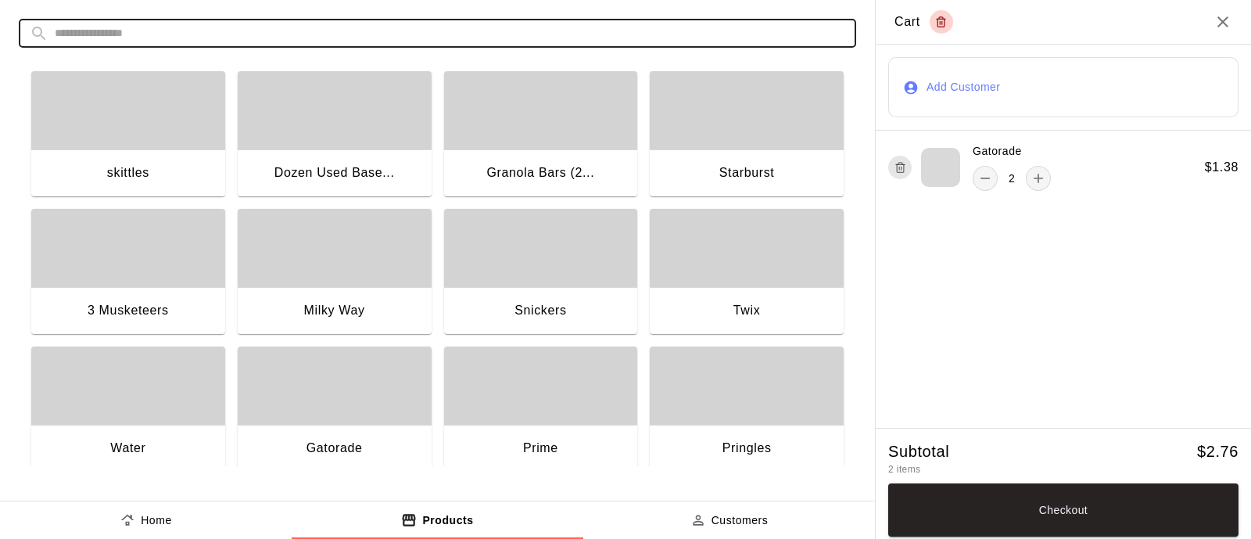
click at [753, 525] on p "Customers" at bounding box center [740, 520] width 57 height 16
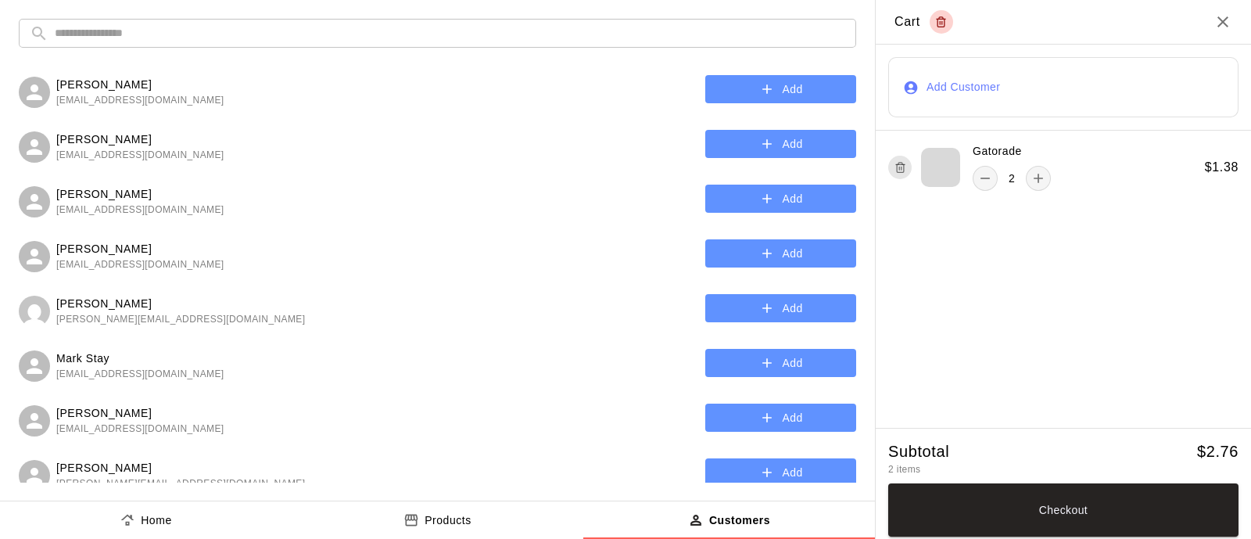
click at [160, 30] on input "text" at bounding box center [450, 33] width 791 height 29
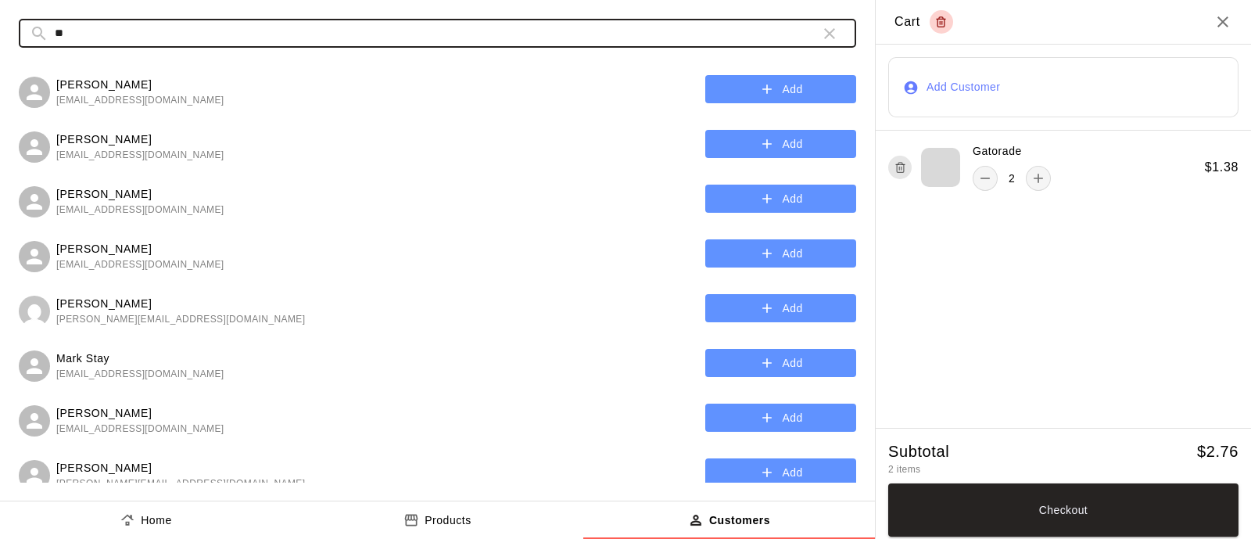
type input "*"
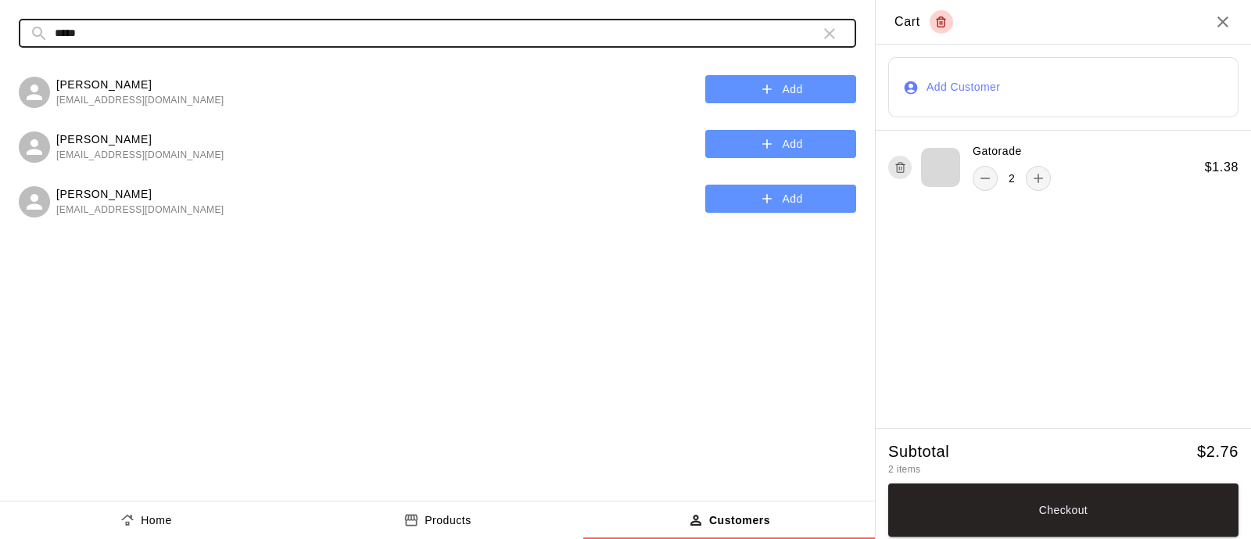
type input "*****"
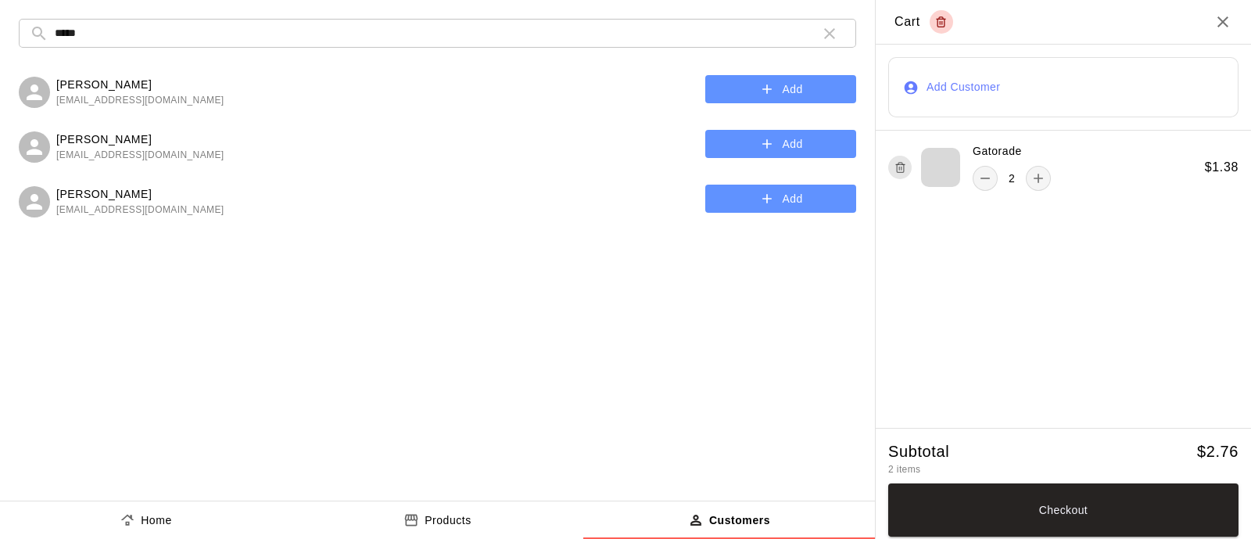
click at [91, 203] on span "[EMAIL_ADDRESS][DOMAIN_NAME]" at bounding box center [140, 211] width 168 height 16
click at [91, 193] on p "[PERSON_NAME]" at bounding box center [140, 194] width 168 height 16
click at [795, 203] on button "Add" at bounding box center [780, 199] width 151 height 29
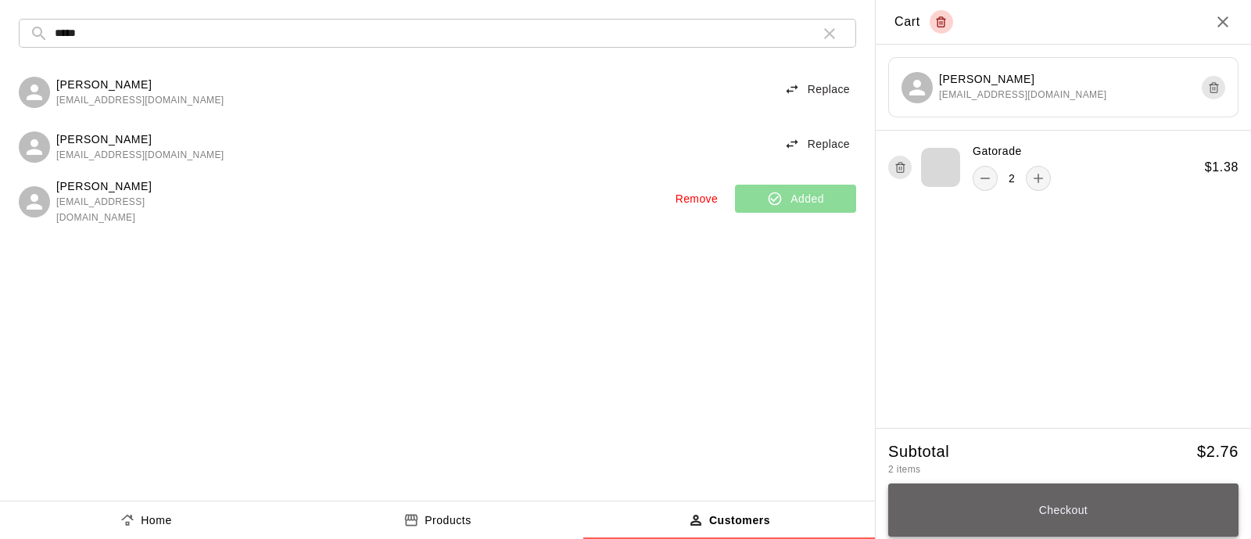
click at [1072, 501] on button "Checkout" at bounding box center [1063, 509] width 350 height 53
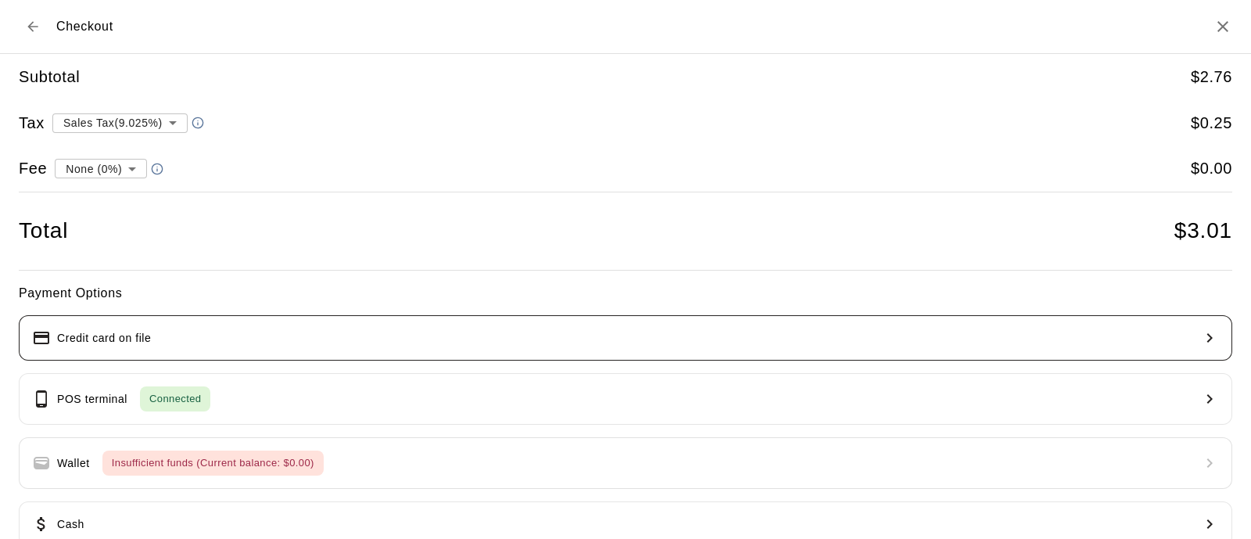
click at [67, 331] on p "Credit card on file" at bounding box center [104, 338] width 94 height 16
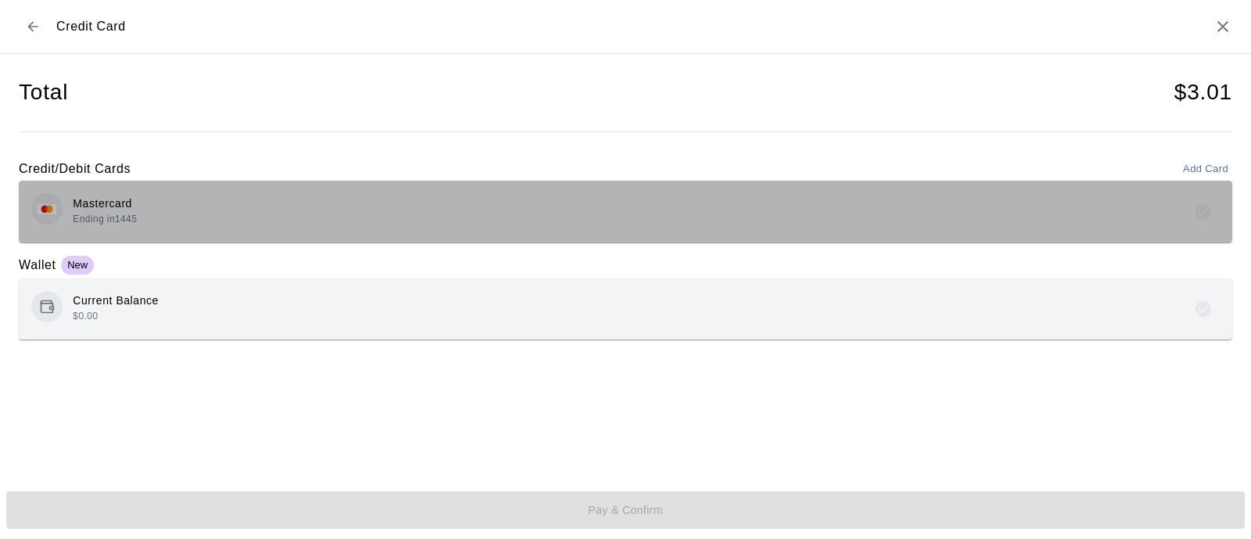
click at [99, 196] on p "Mastercard" at bounding box center [105, 204] width 64 height 16
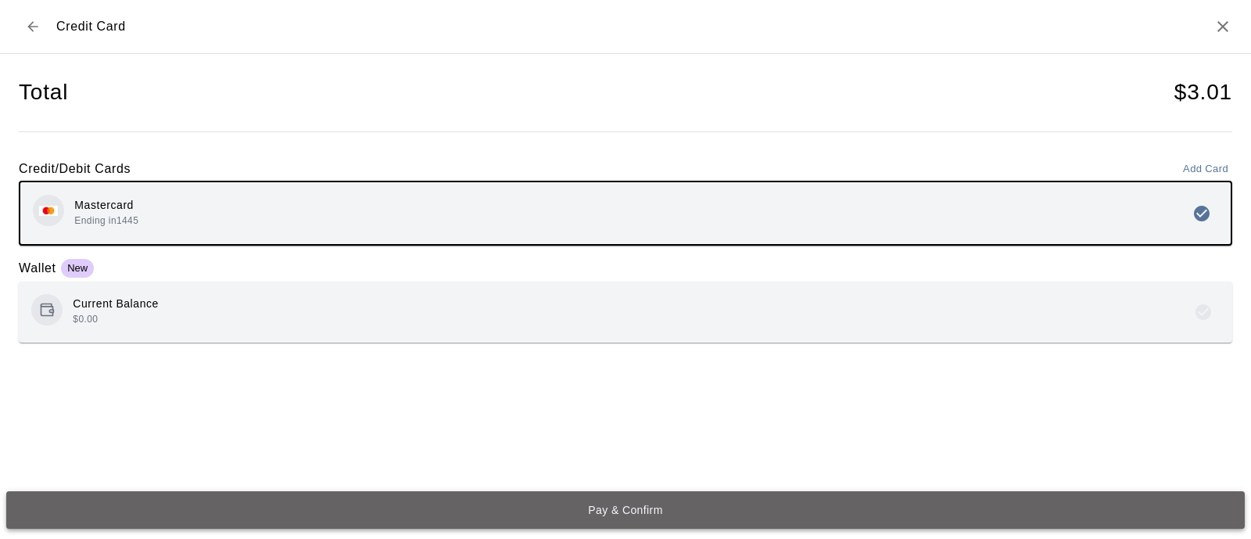
click at [600, 509] on button "Pay & Confirm" at bounding box center [625, 510] width 1239 height 38
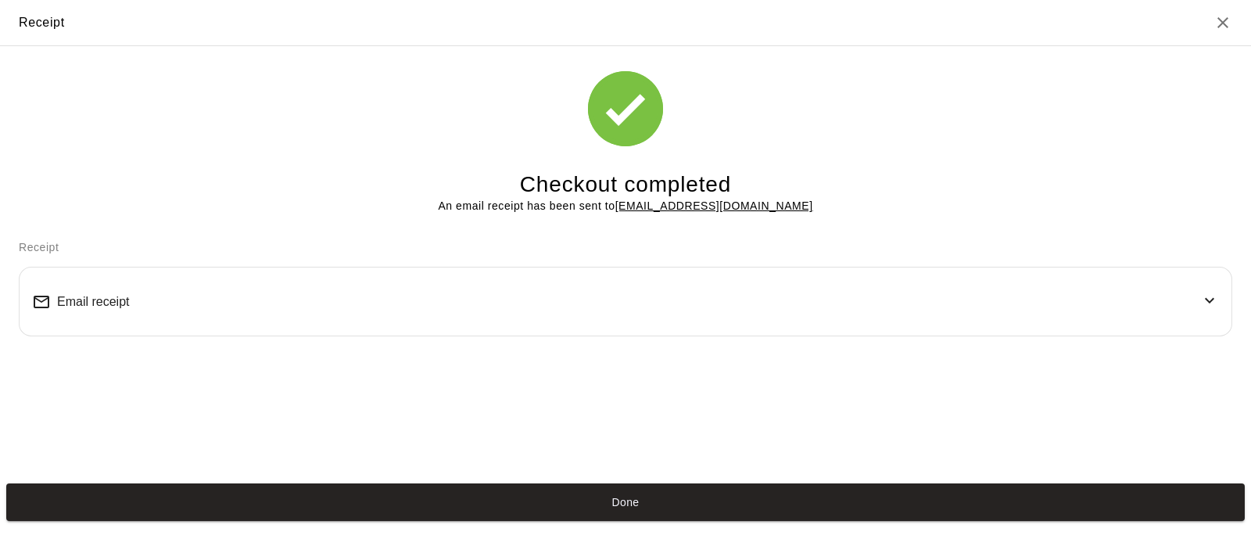
click at [624, 500] on button "Done" at bounding box center [625, 502] width 1239 height 38
click at [621, 506] on button "Done" at bounding box center [625, 502] width 1239 height 38
click at [620, 506] on button "Done" at bounding box center [625, 502] width 1239 height 38
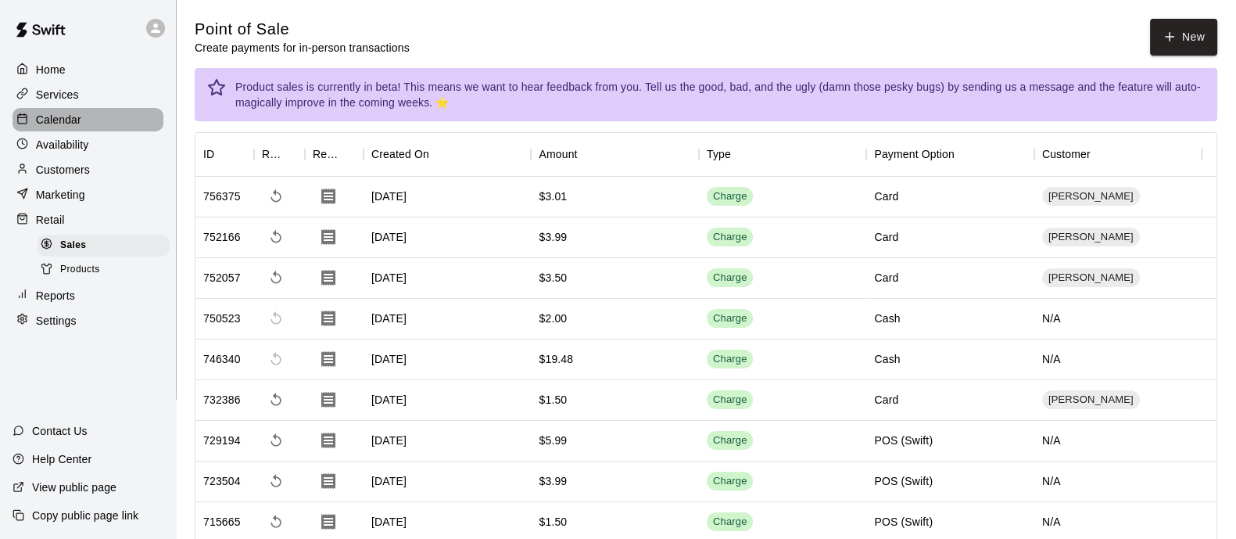
click at [51, 125] on p "Calendar" at bounding box center [58, 120] width 45 height 16
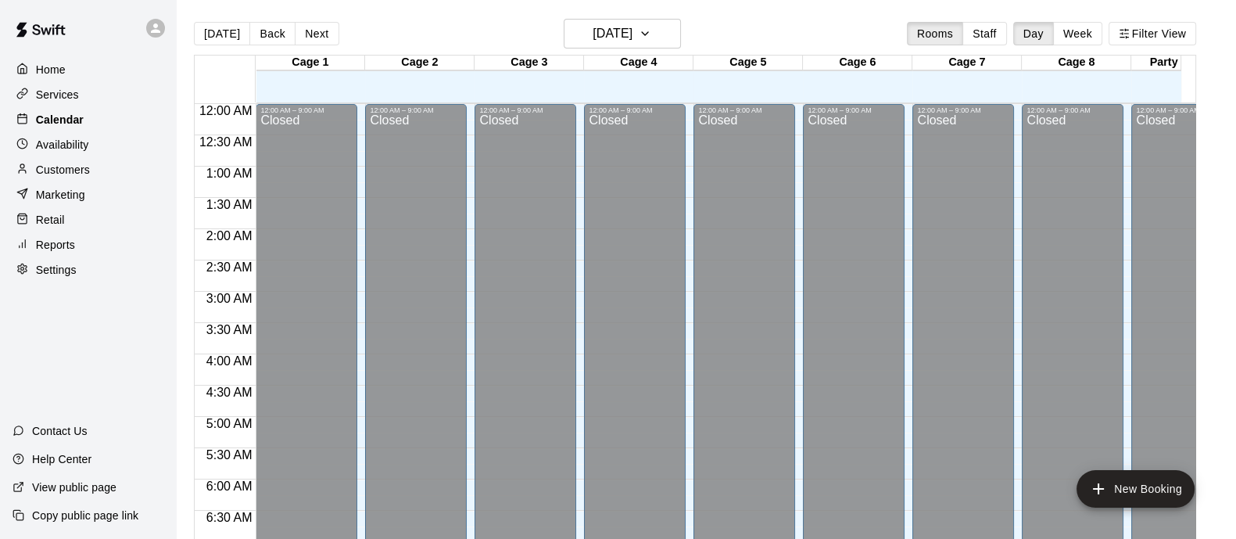
scroll to position [1001, 0]
